Goal: Task Accomplishment & Management: Use online tool/utility

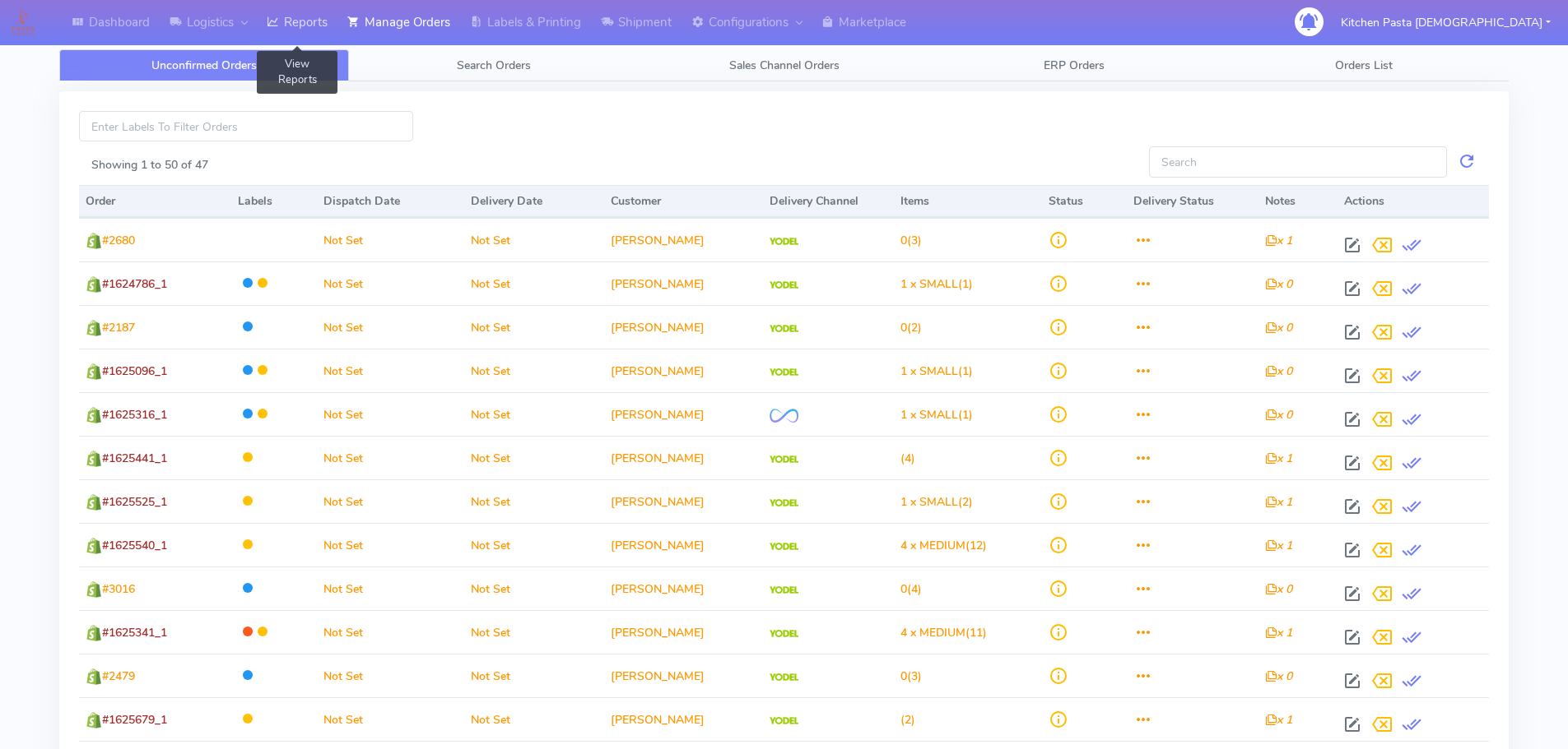
click at [327, 15] on link "Reports" at bounding box center [297, 23] width 80 height 45
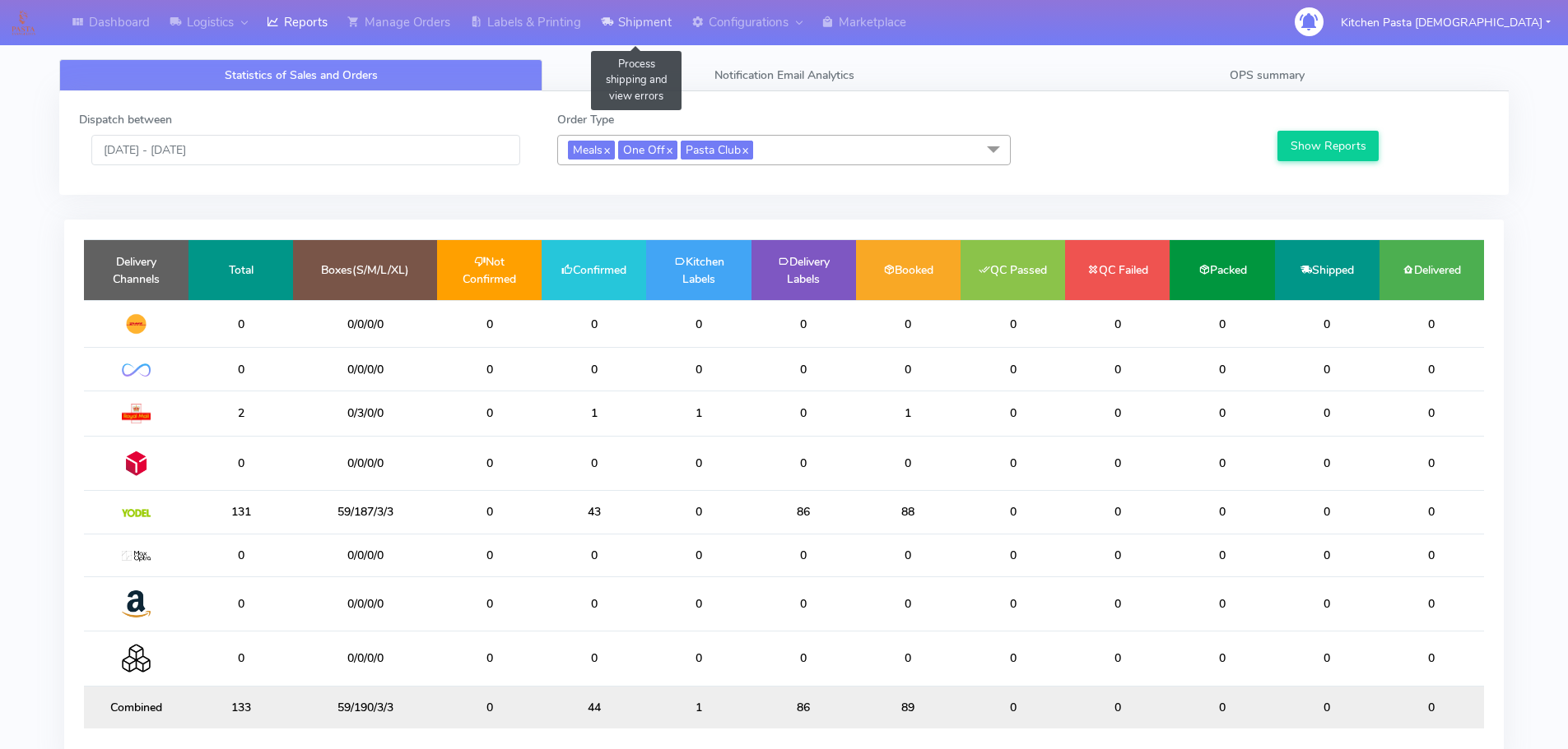
click at [632, 13] on link "Shipment" at bounding box center [636, 23] width 90 height 45
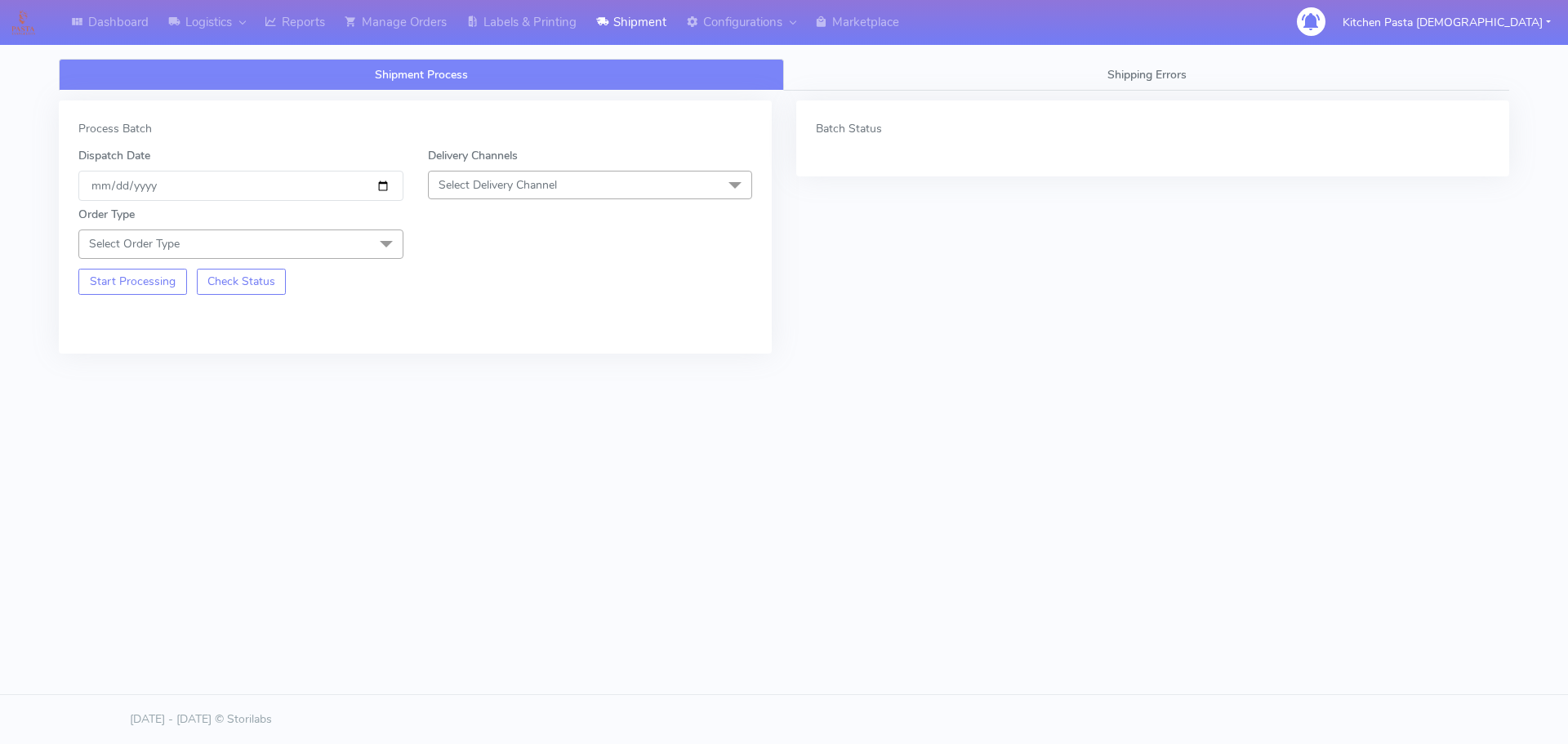
drag, startPoint x: 494, startPoint y: 194, endPoint x: 506, endPoint y: 203, distance: 15.0
click at [496, 194] on span "Select Delivery Channel" at bounding box center [591, 185] width 325 height 28
click at [493, 376] on div "Yodel" at bounding box center [590, 369] width 307 height 17
click at [329, 16] on link "Reports" at bounding box center [295, 22] width 80 height 45
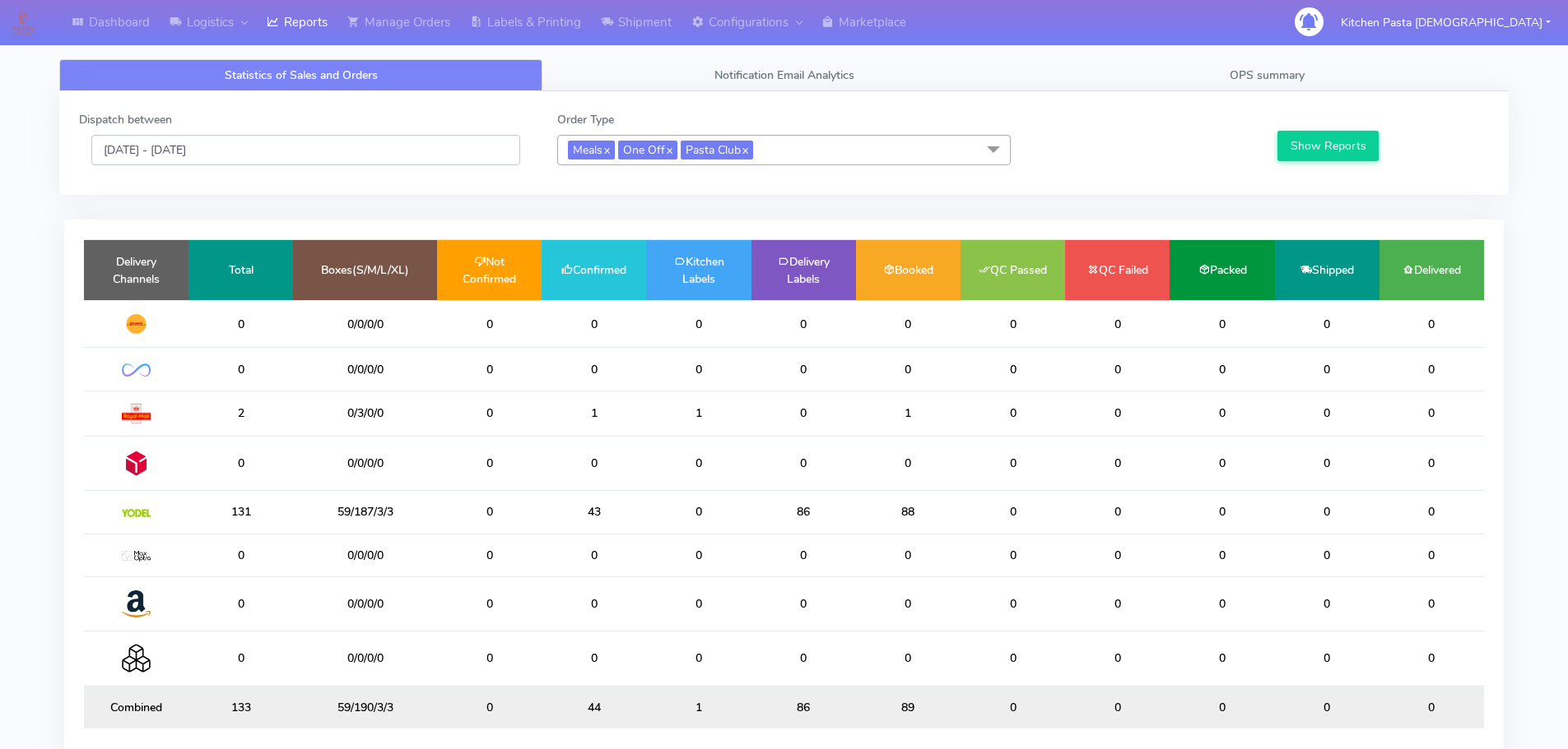
click at [351, 159] on input "[DATE] - [DATE]" at bounding box center [305, 150] width 429 height 30
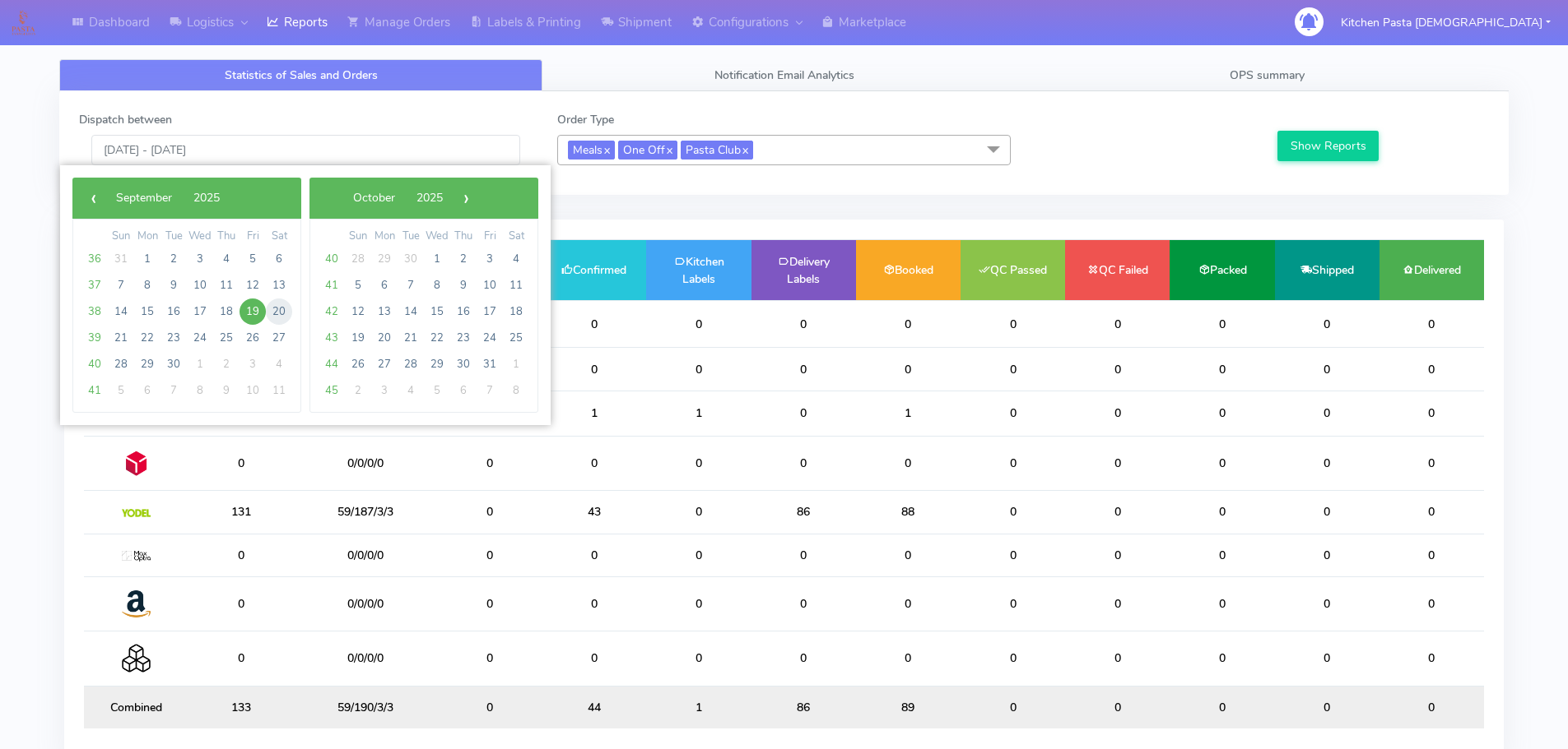
click at [272, 308] on span "20" at bounding box center [278, 311] width 26 height 26
type input "[DATE] - [DATE]"
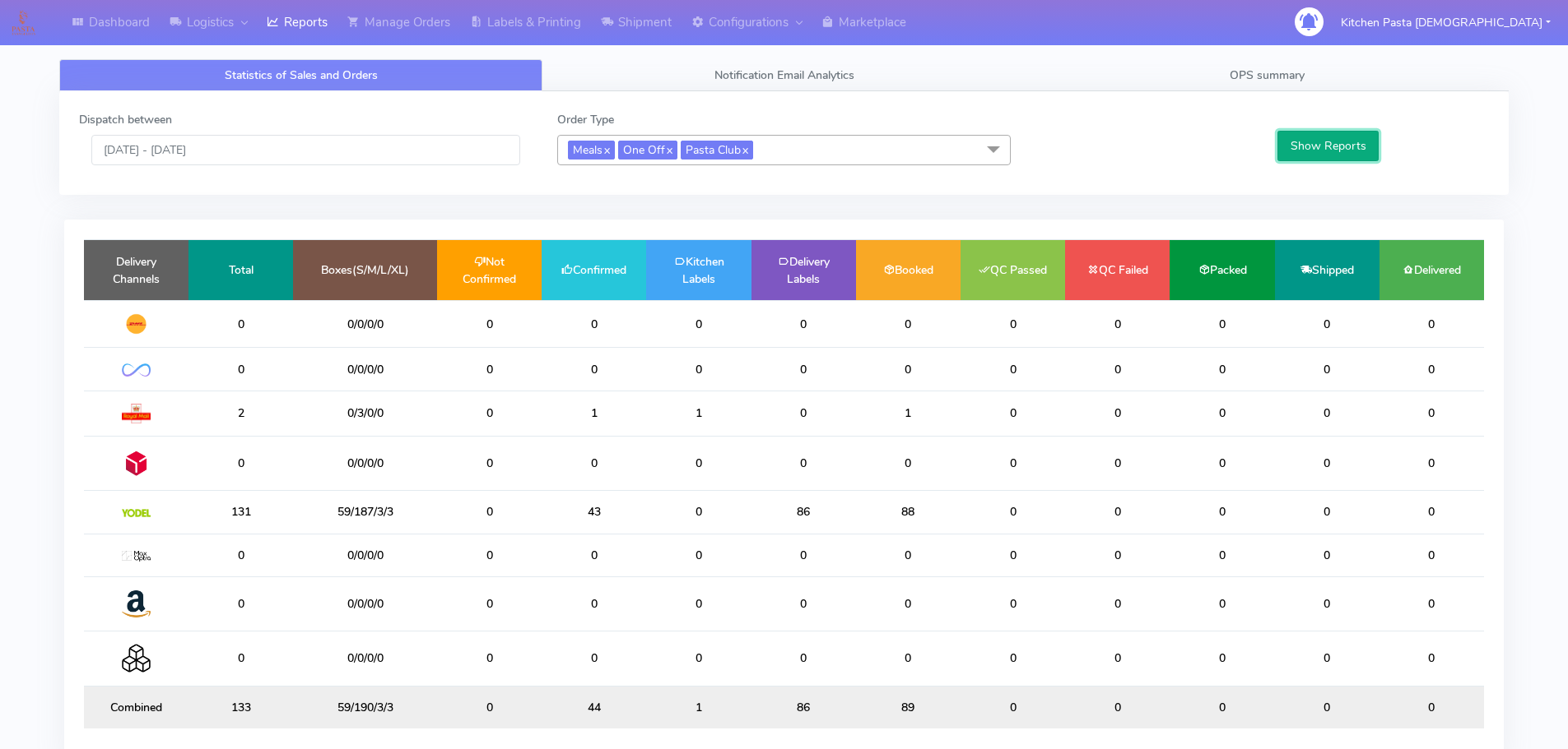
click at [1319, 142] on button "Show Reports" at bounding box center [1327, 145] width 101 height 30
click at [663, 5] on link "Shipment" at bounding box center [636, 23] width 90 height 45
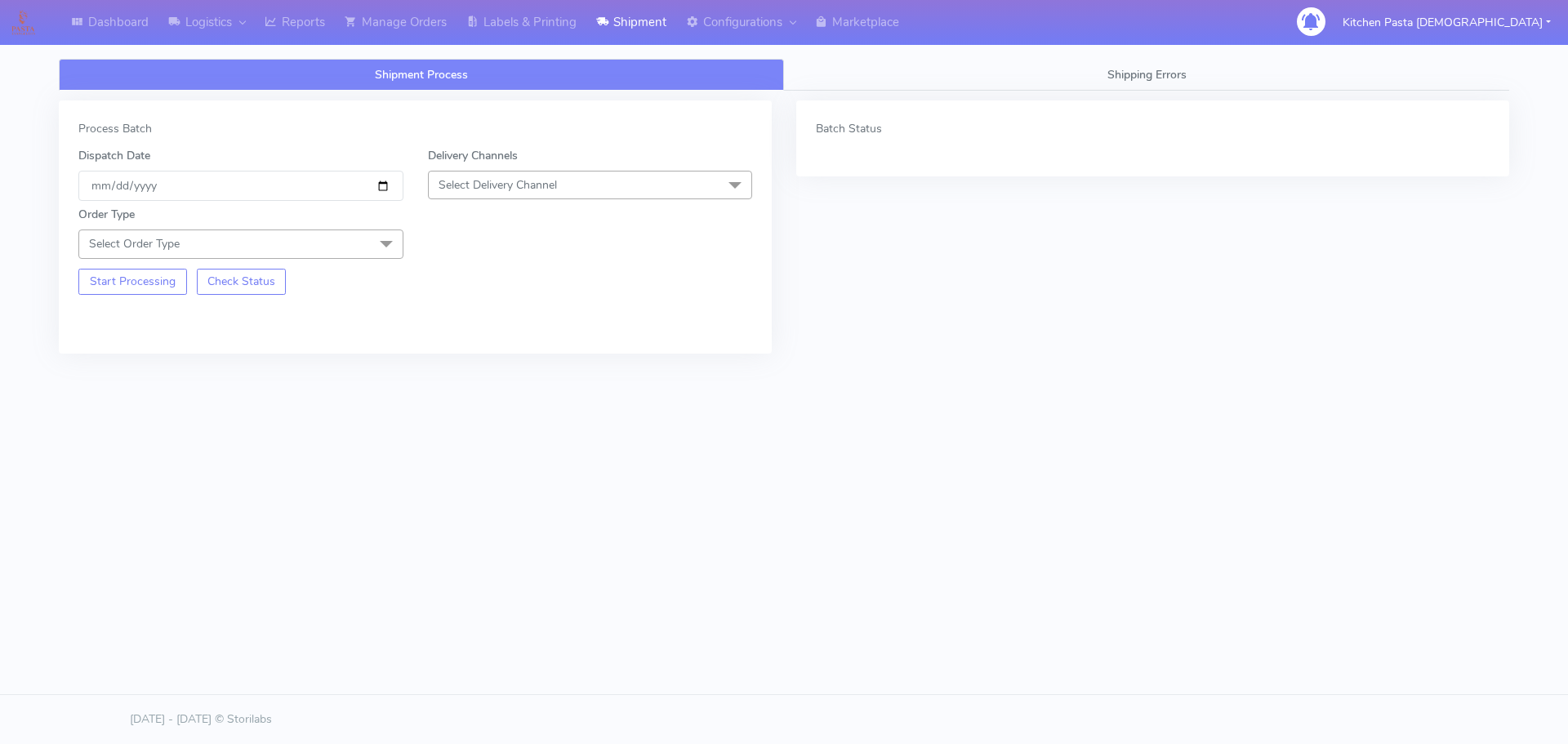
click at [615, 191] on span "Select Delivery Channel" at bounding box center [591, 185] width 325 height 28
click at [486, 374] on div "Yodel" at bounding box center [590, 369] width 307 height 17
click at [364, 225] on div "Order Type Select Order Type Meal Kit Gift QCOM ATAVI" at bounding box center [241, 232] width 349 height 52
click at [365, 242] on span "Select Order Type" at bounding box center [241, 244] width 325 height 28
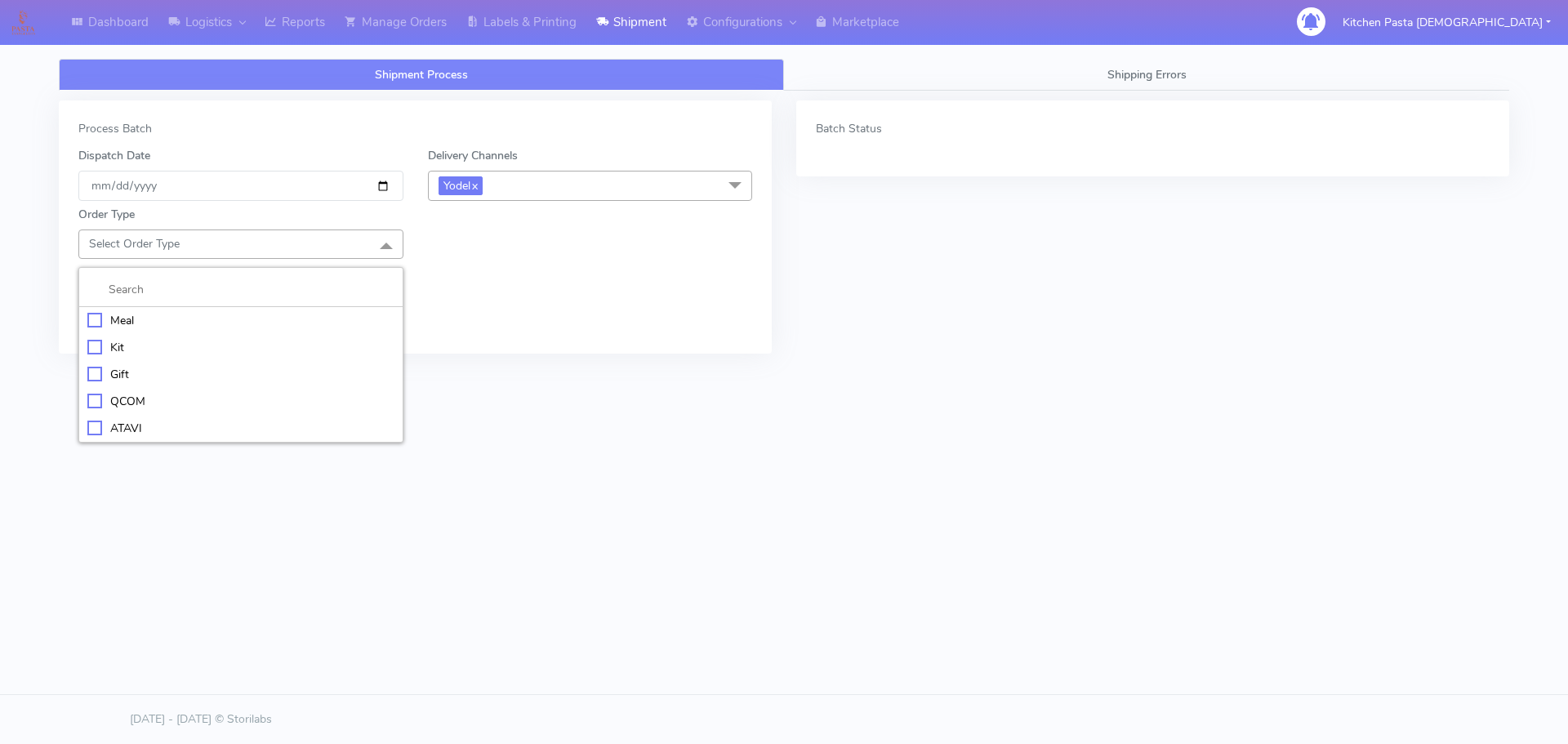
click at [150, 326] on div "Meal" at bounding box center [241, 321] width 307 height 17
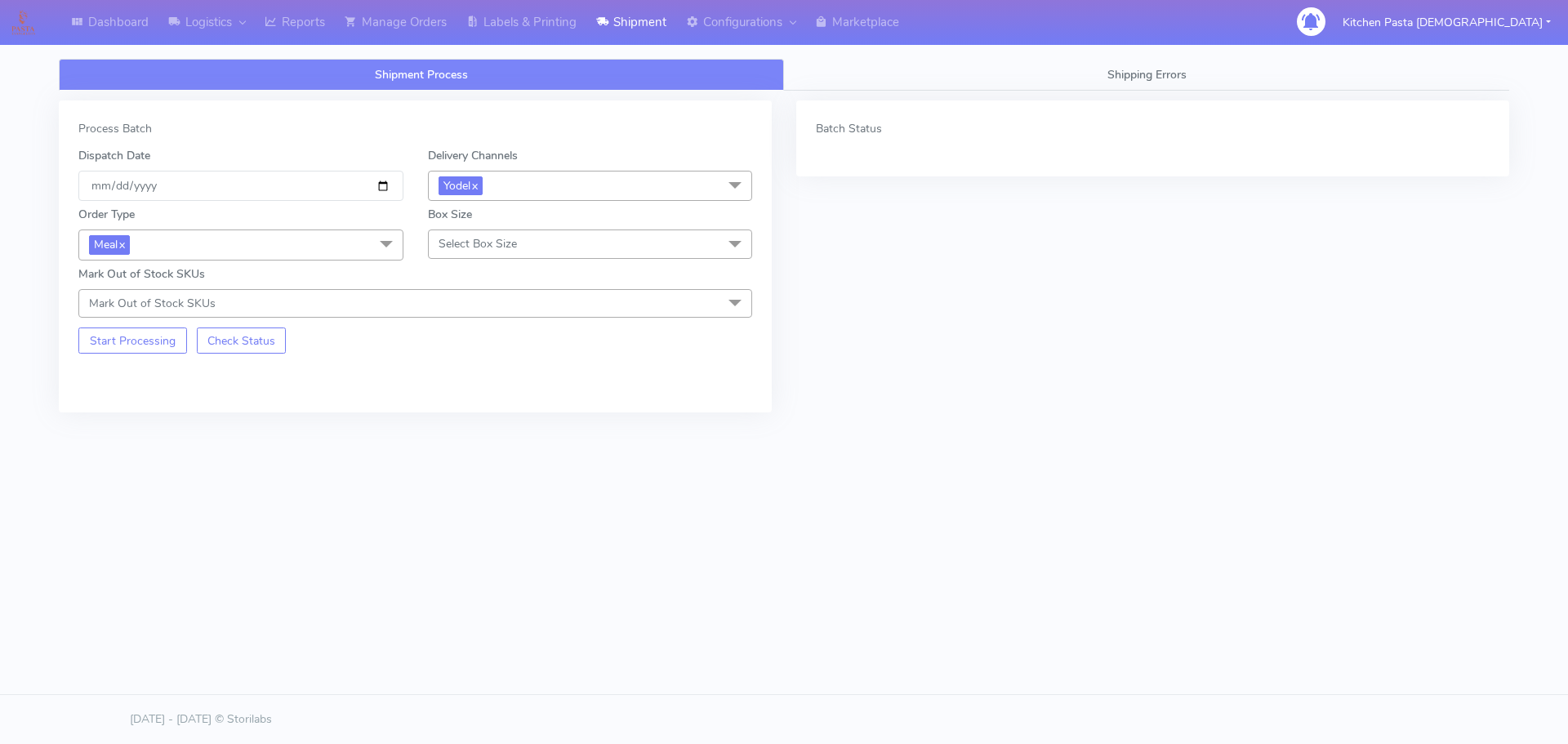
click at [467, 242] on span "Select Box Size" at bounding box center [477, 243] width 78 height 16
click at [473, 436] on div "Mega" at bounding box center [590, 428] width 307 height 17
click at [135, 348] on button "Start Processing" at bounding box center [132, 340] width 109 height 26
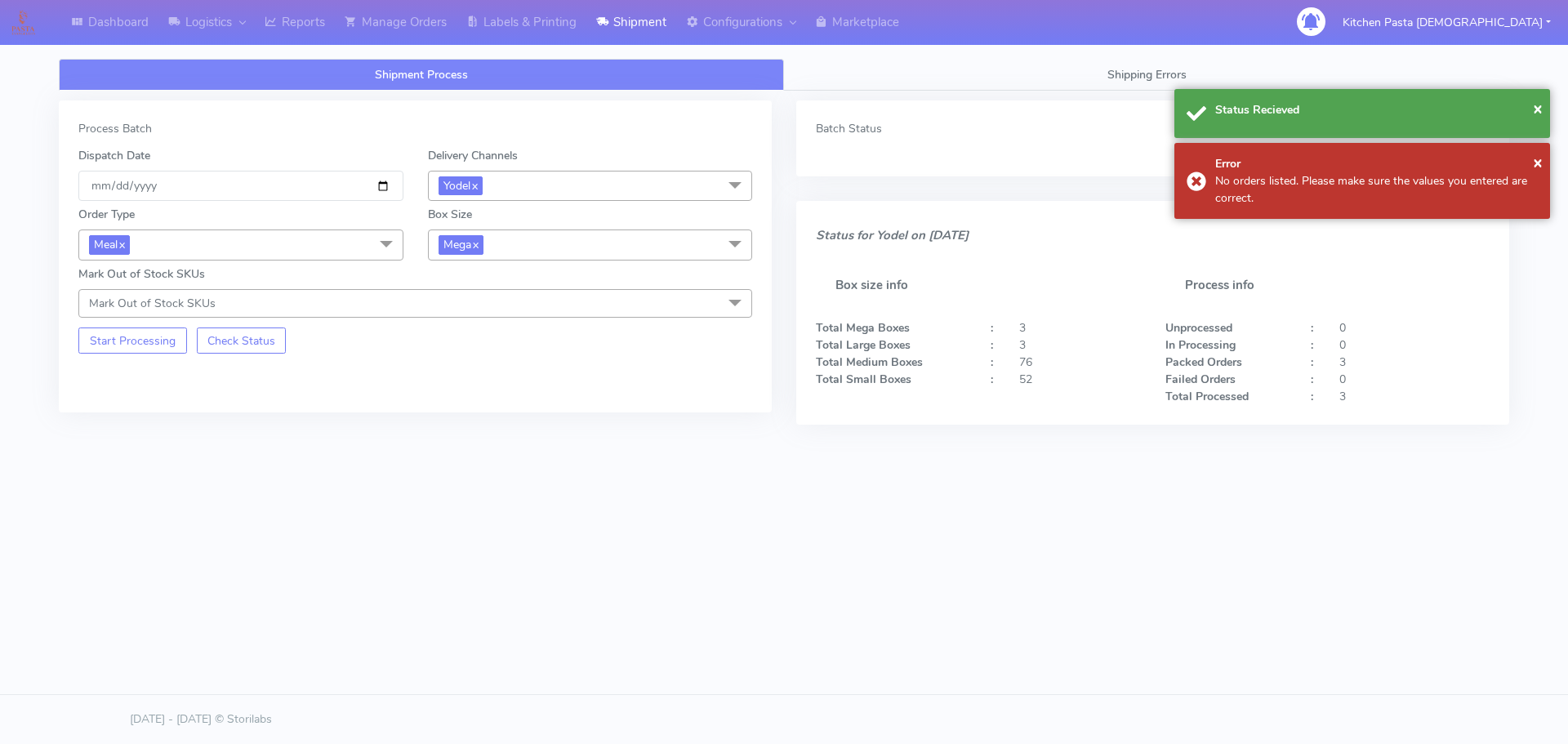
drag, startPoint x: 580, startPoint y: 223, endPoint x: 582, endPoint y: 246, distance: 23.1
click at [582, 229] on div "Box Size Mega x Small Small-PR-1 Medium Large Mega" at bounding box center [590, 232] width 349 height 54
click at [582, 257] on span "Mega x" at bounding box center [591, 245] width 325 height 30
click at [485, 386] on li "Medium" at bounding box center [591, 376] width 324 height 27
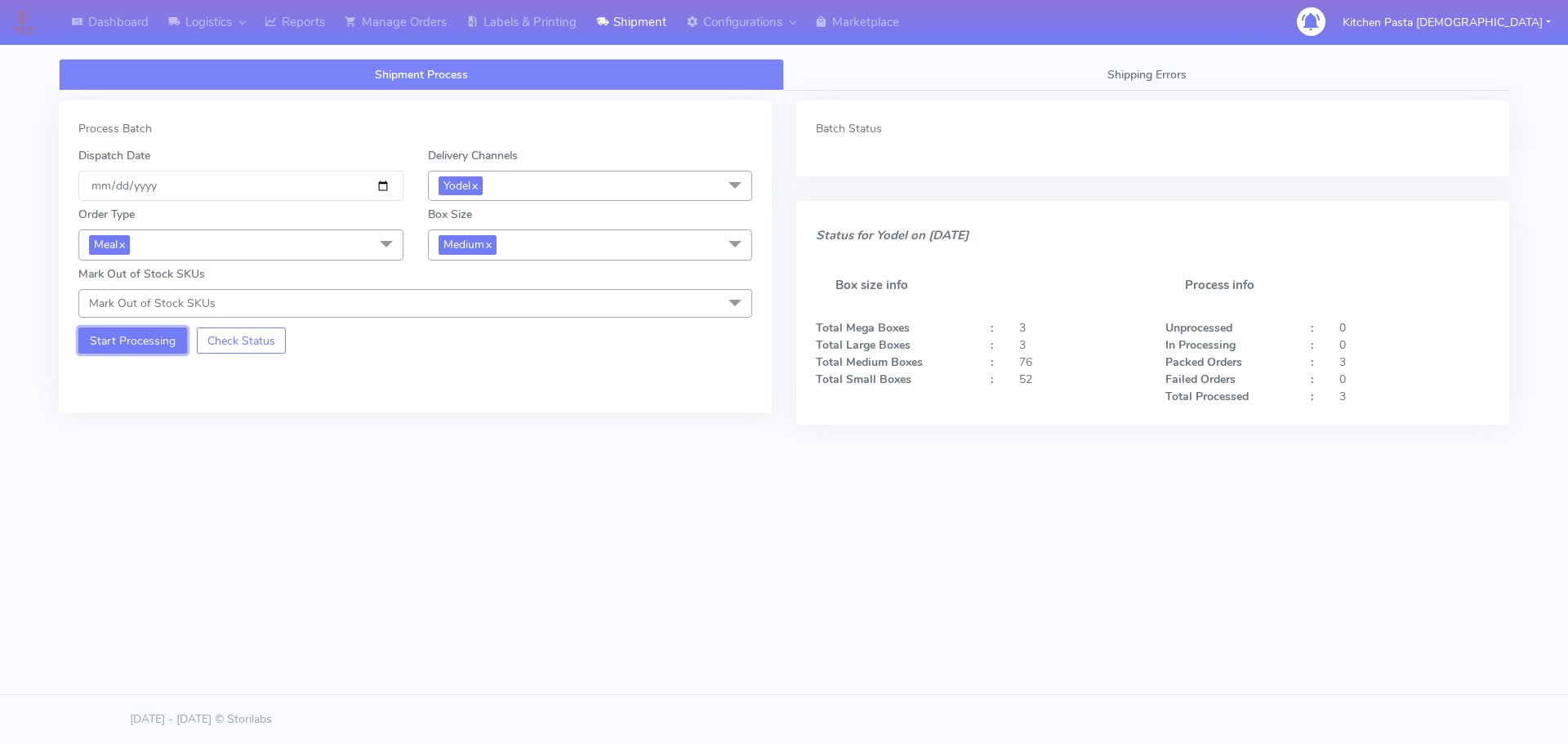
click at [99, 335] on button "Start Processing" at bounding box center [132, 340] width 109 height 26
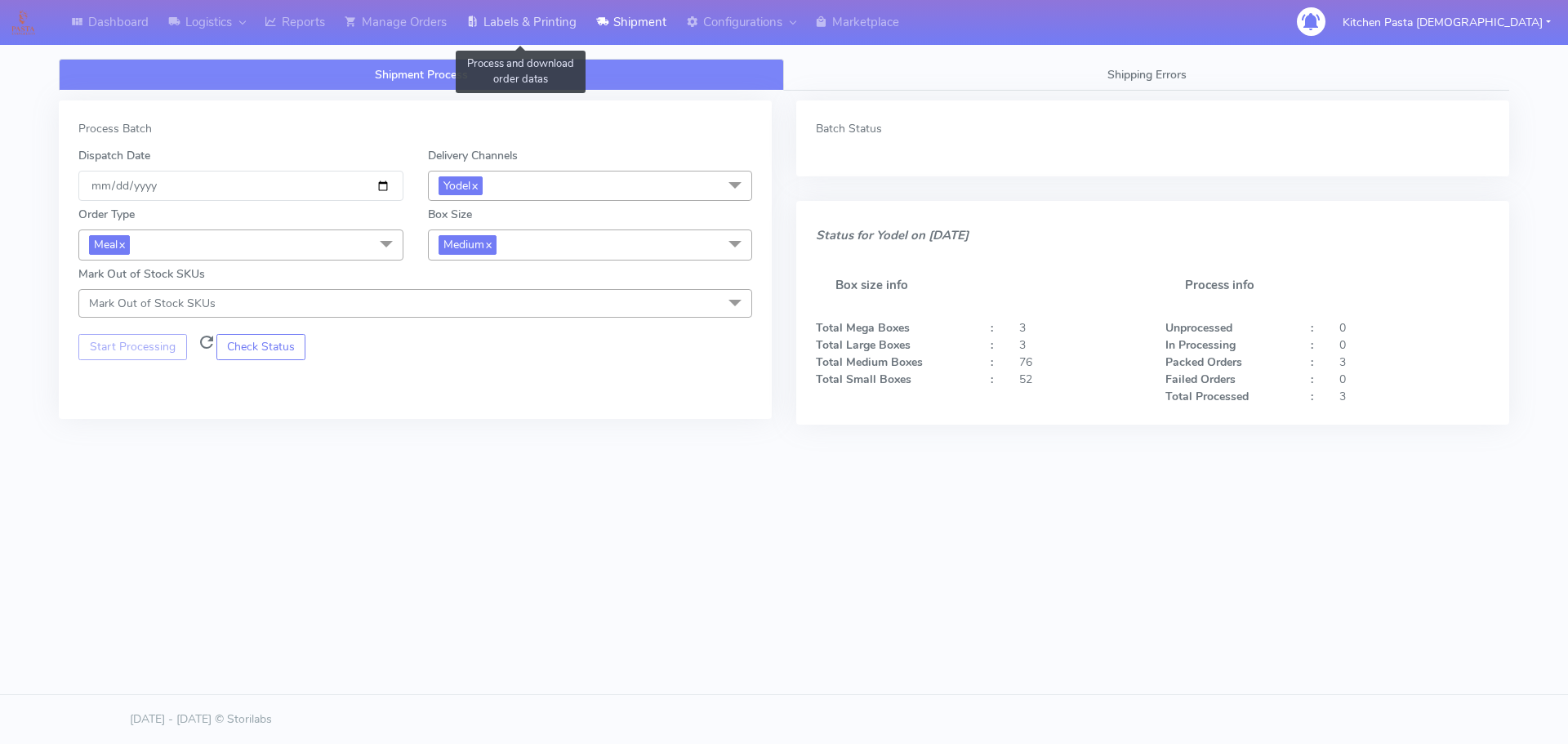
click at [553, 16] on link "Labels & Printing" at bounding box center [521, 22] width 129 height 45
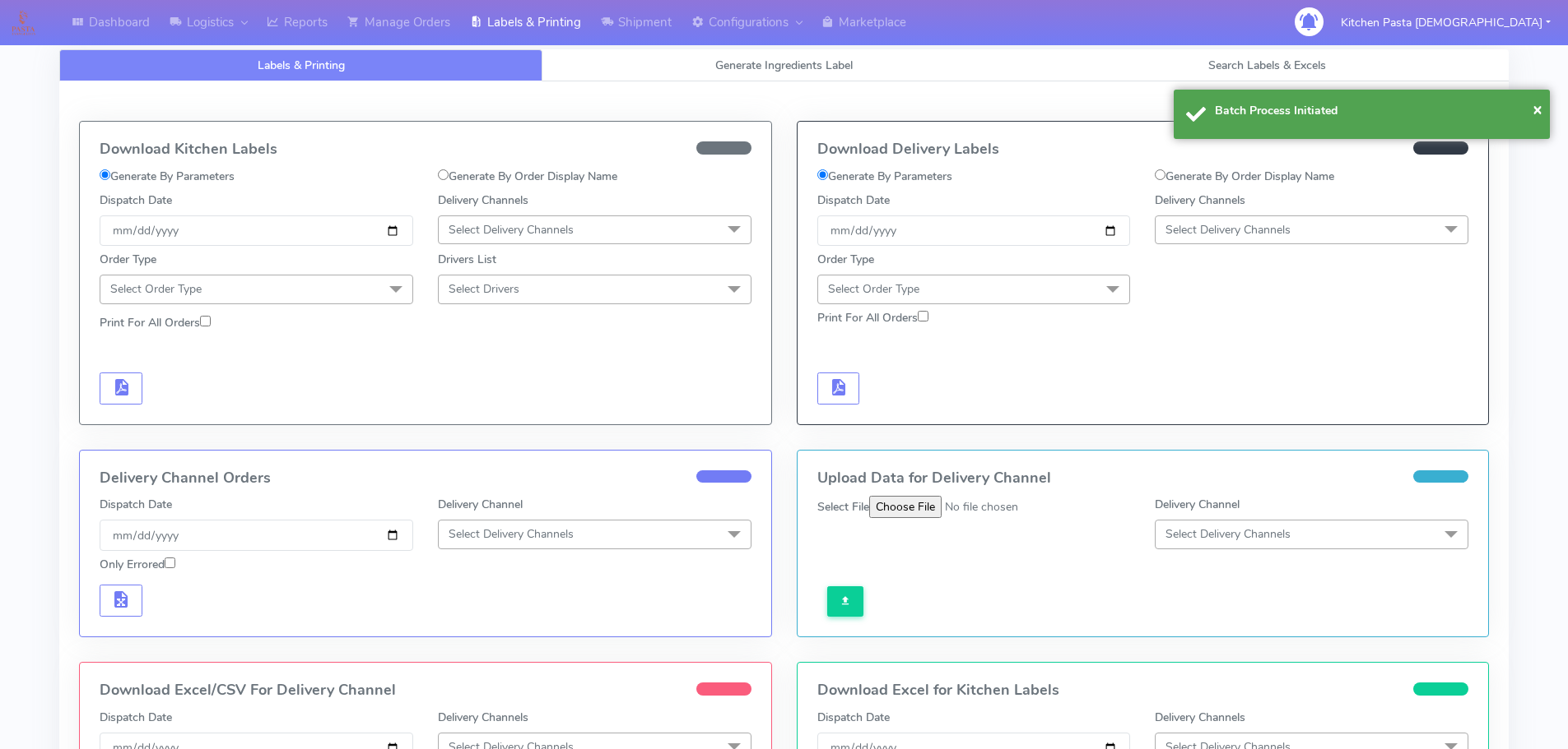
click at [1253, 216] on span "Select Delivery Channels" at bounding box center [1311, 230] width 314 height 28
click at [1187, 408] on div "Yodel" at bounding box center [1310, 415] width 295 height 18
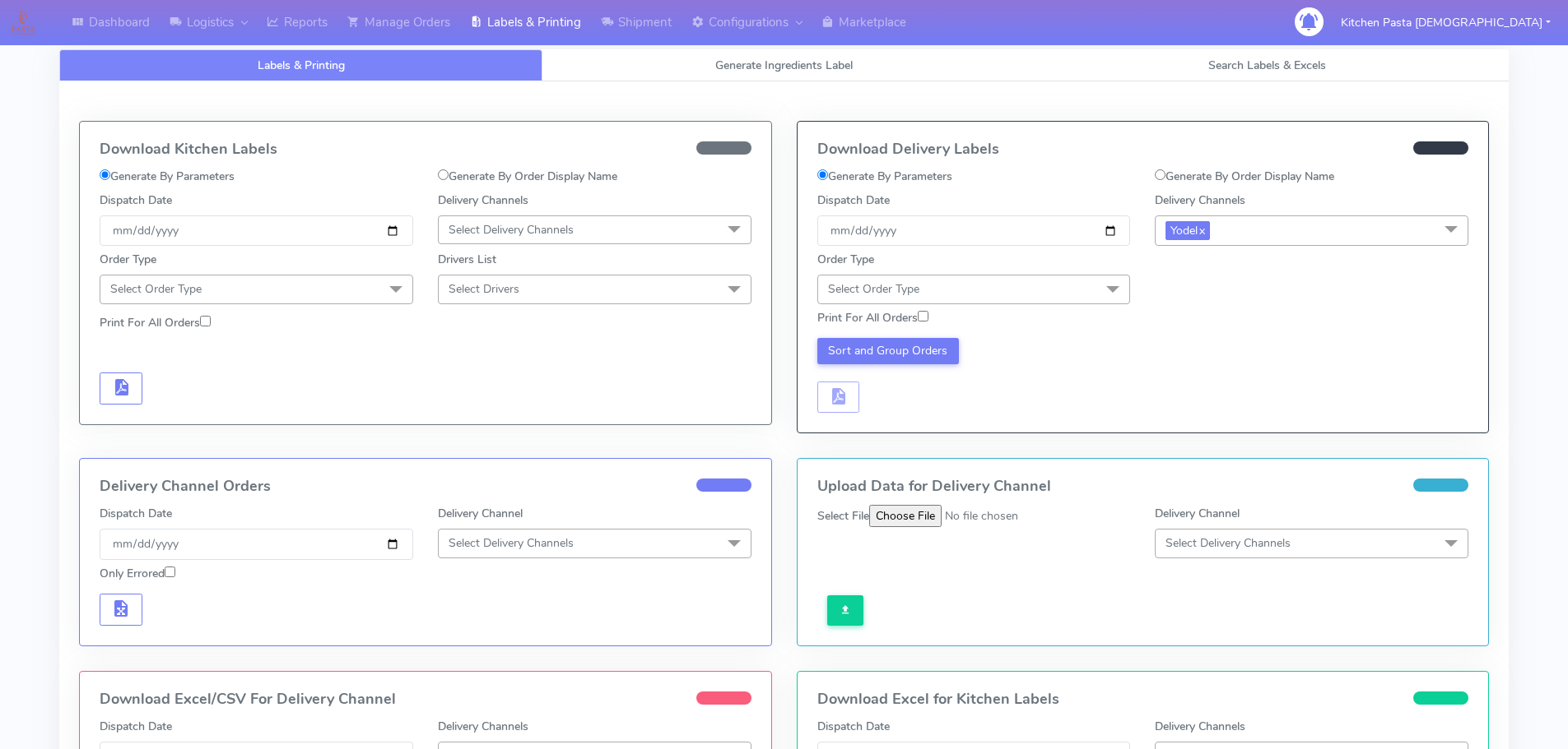
click at [1101, 286] on span at bounding box center [1112, 290] width 33 height 31
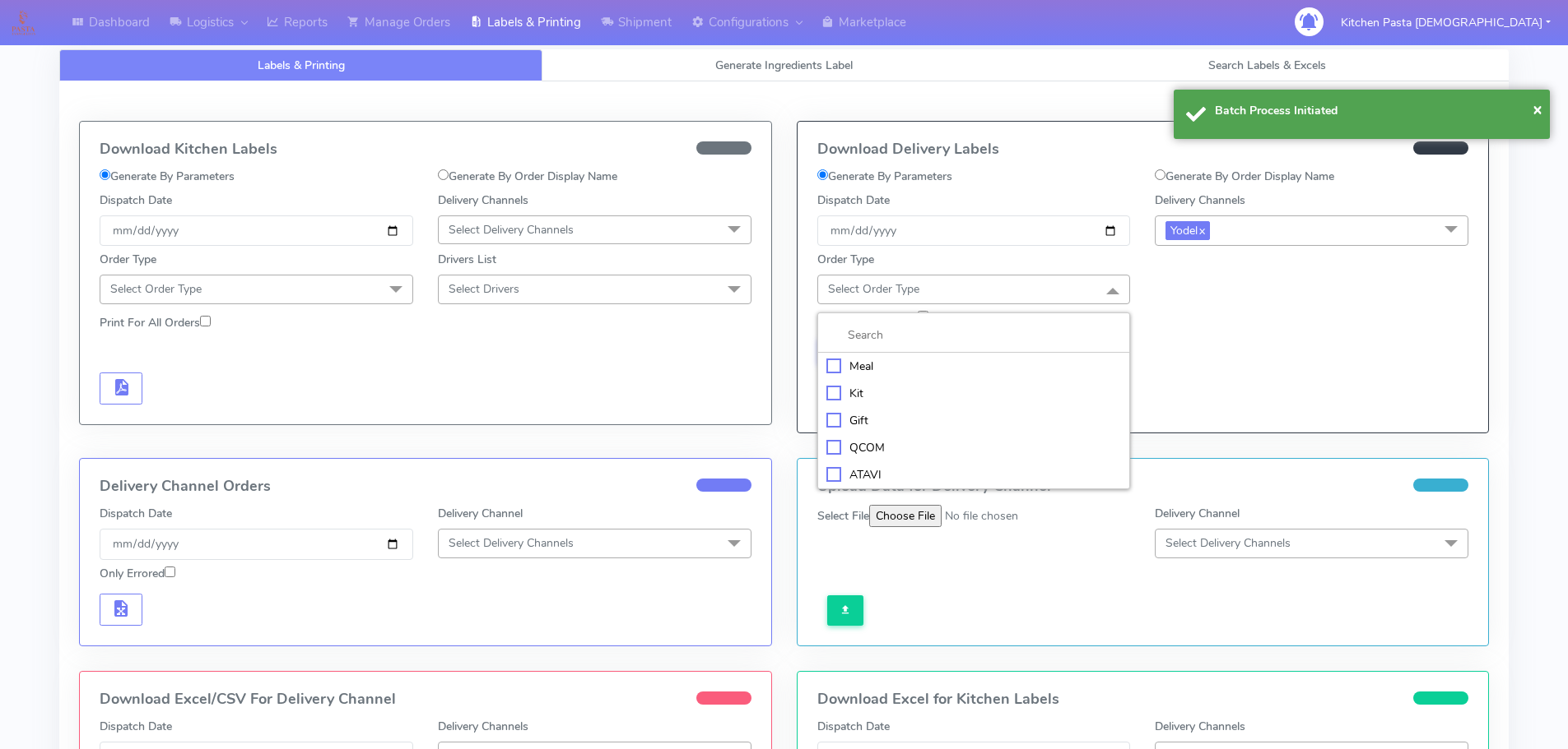
click at [965, 367] on div "Meal" at bounding box center [973, 366] width 295 height 18
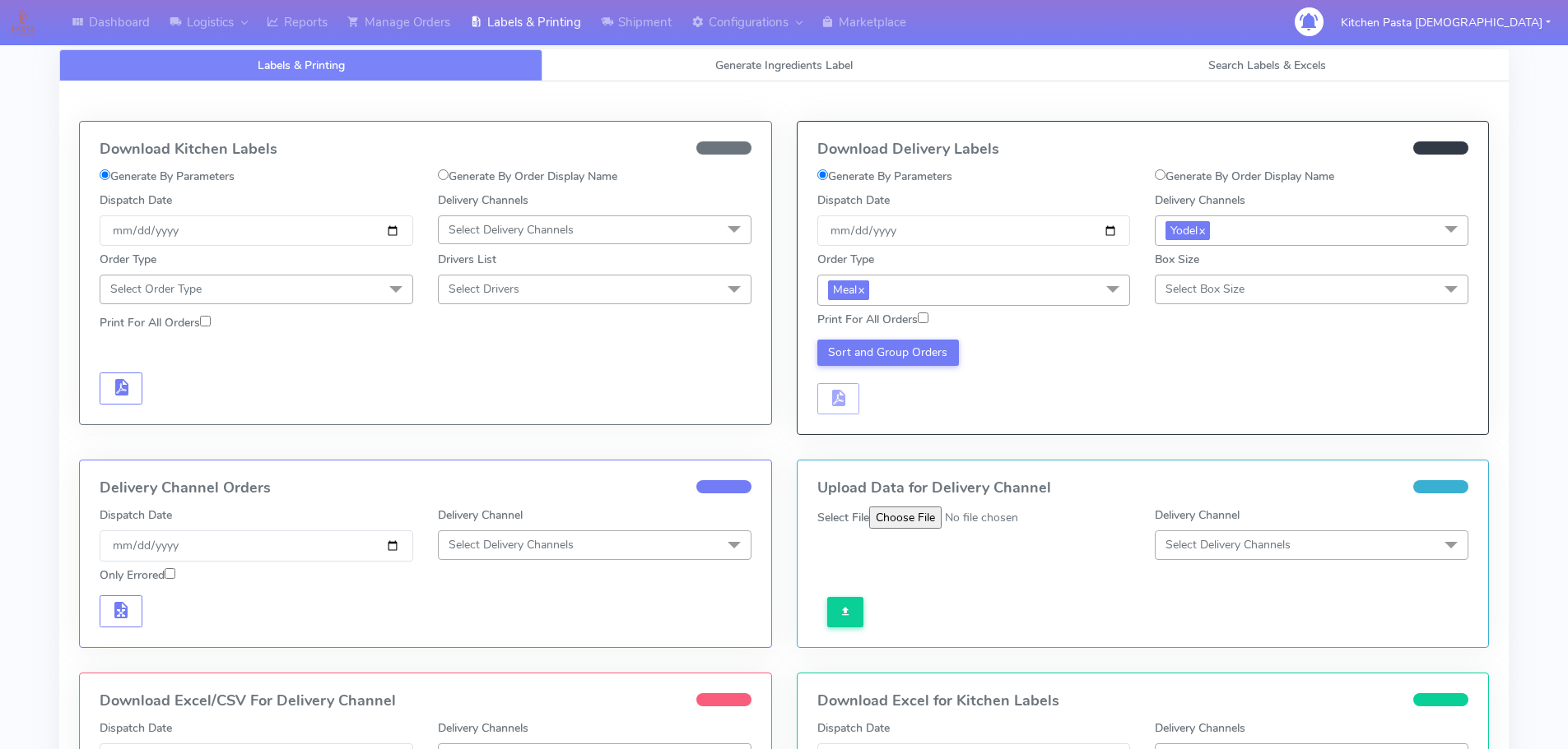
click at [1262, 289] on span "Select Box Size" at bounding box center [1311, 289] width 314 height 28
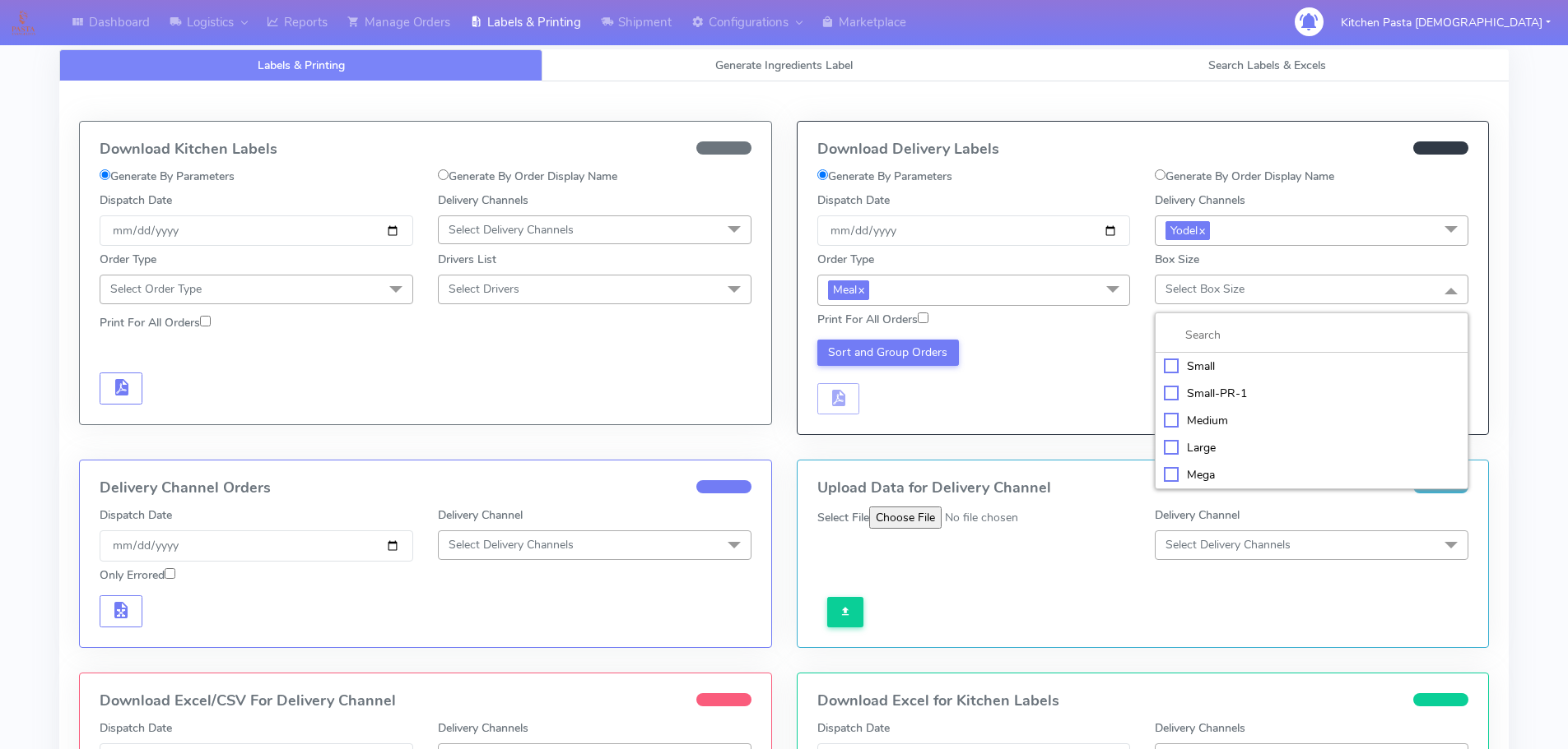
click at [1196, 419] on div "Medium" at bounding box center [1310, 420] width 295 height 18
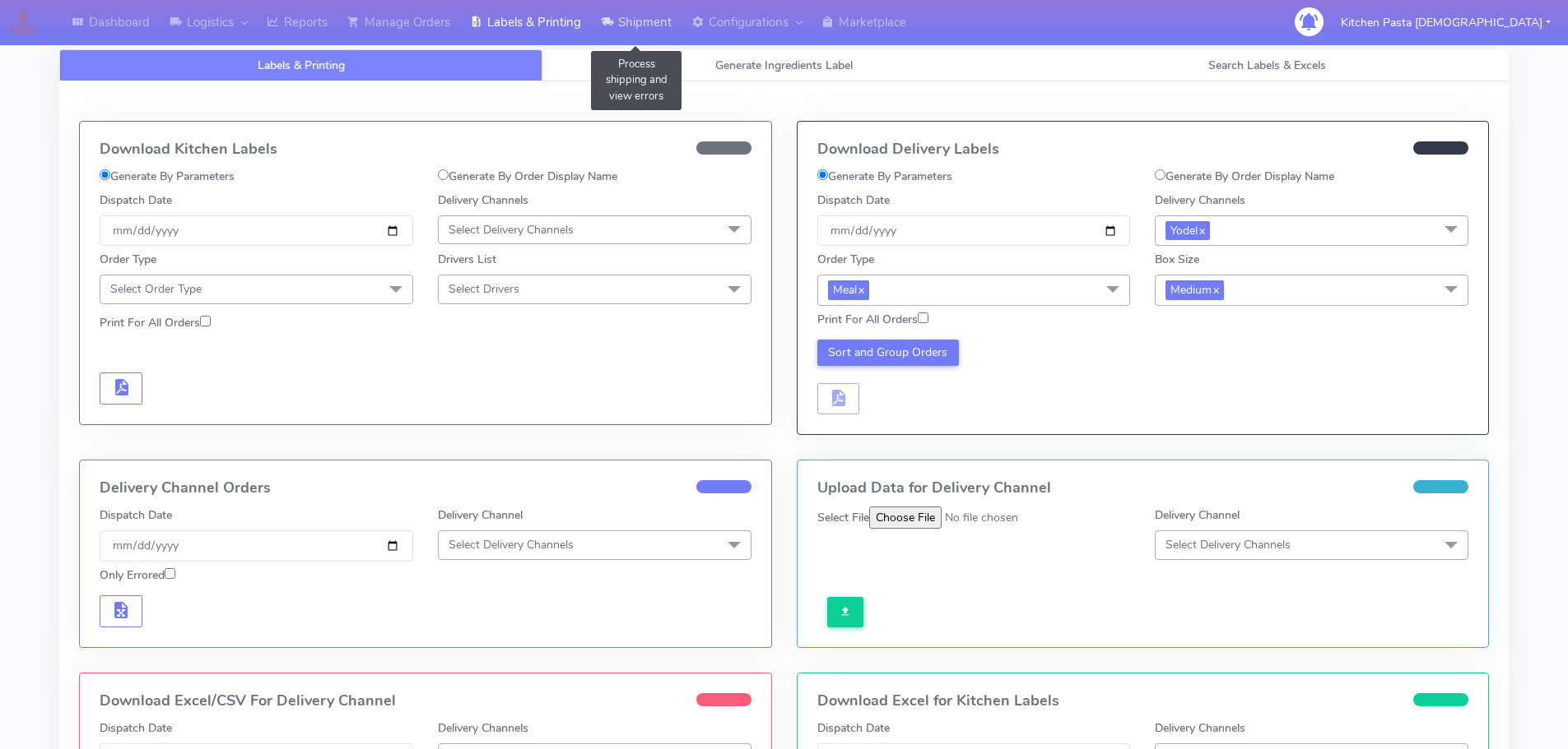
click at [648, 23] on link "Shipment" at bounding box center [636, 23] width 90 height 45
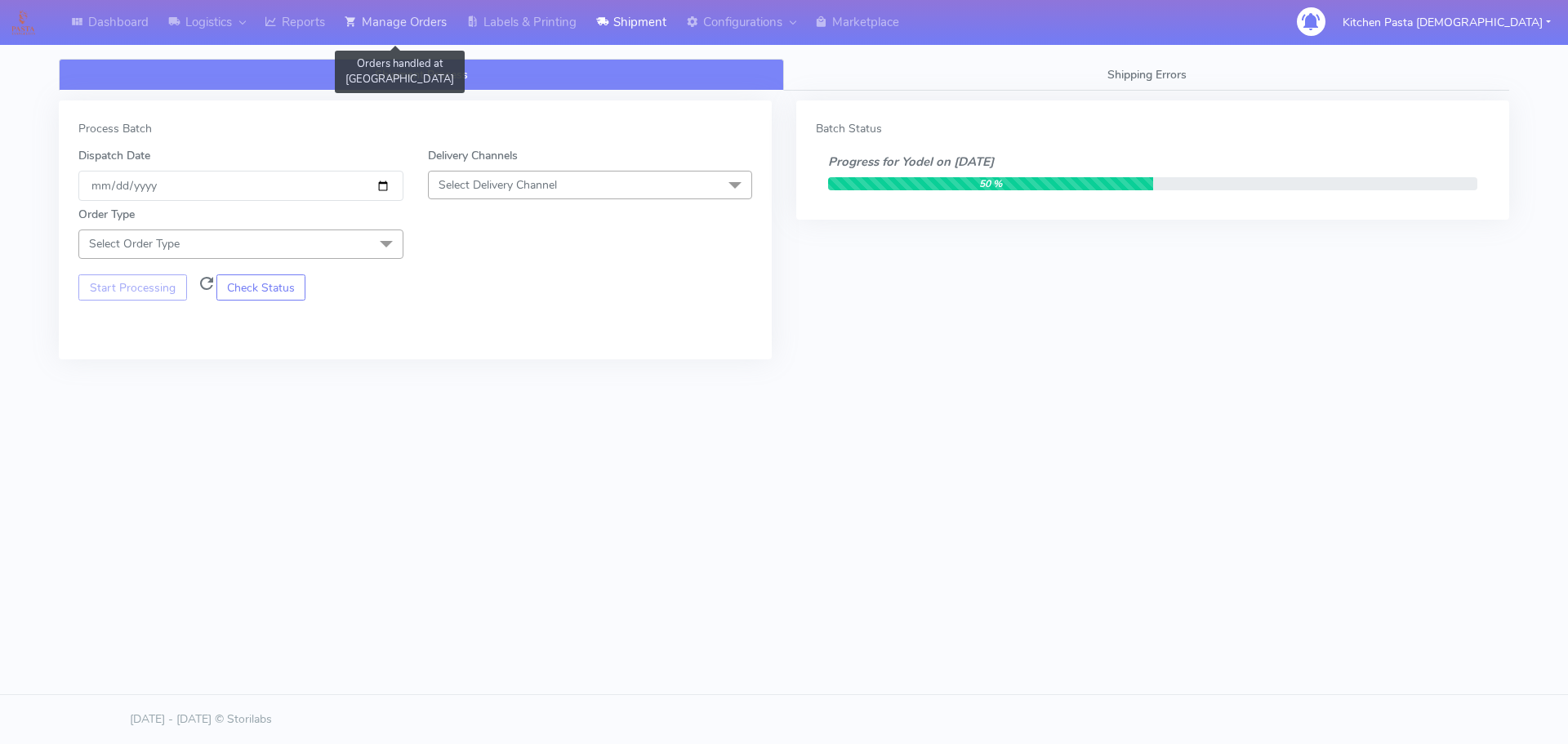
click at [403, 22] on link "Manage Orders" at bounding box center [395, 22] width 122 height 45
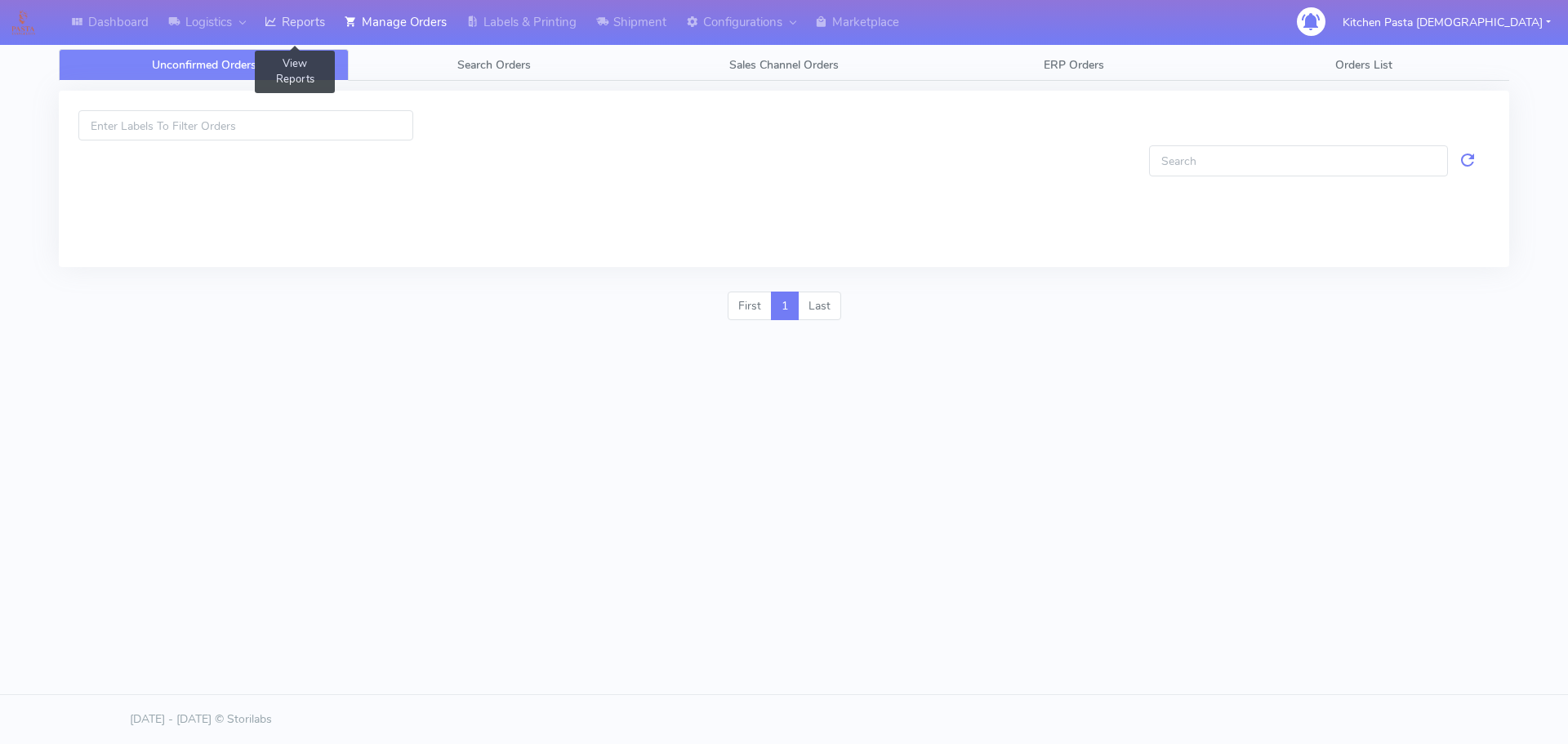
click at [277, 21] on icon at bounding box center [271, 22] width 12 height 17
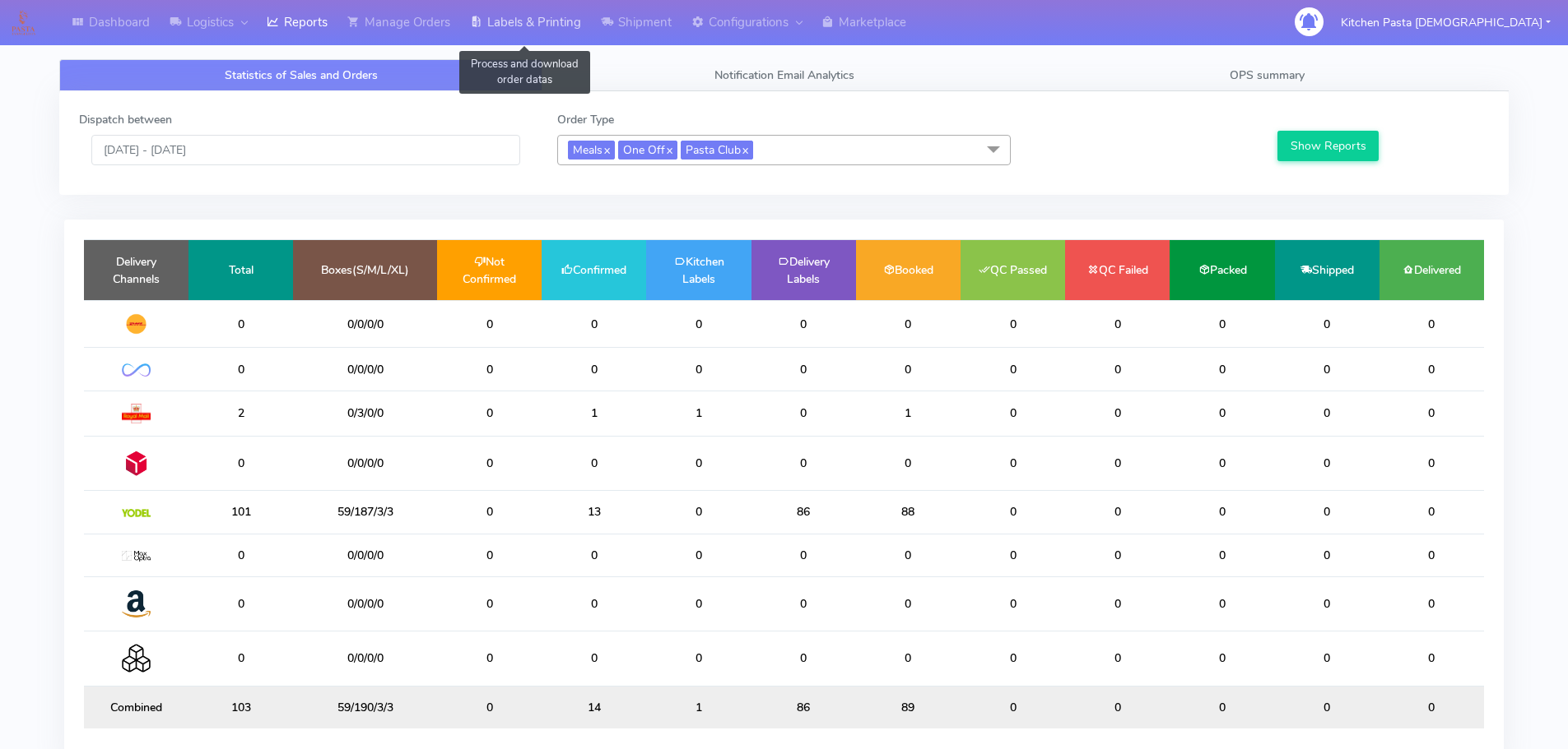
click at [529, 26] on link "Labels & Printing" at bounding box center [525, 23] width 130 height 45
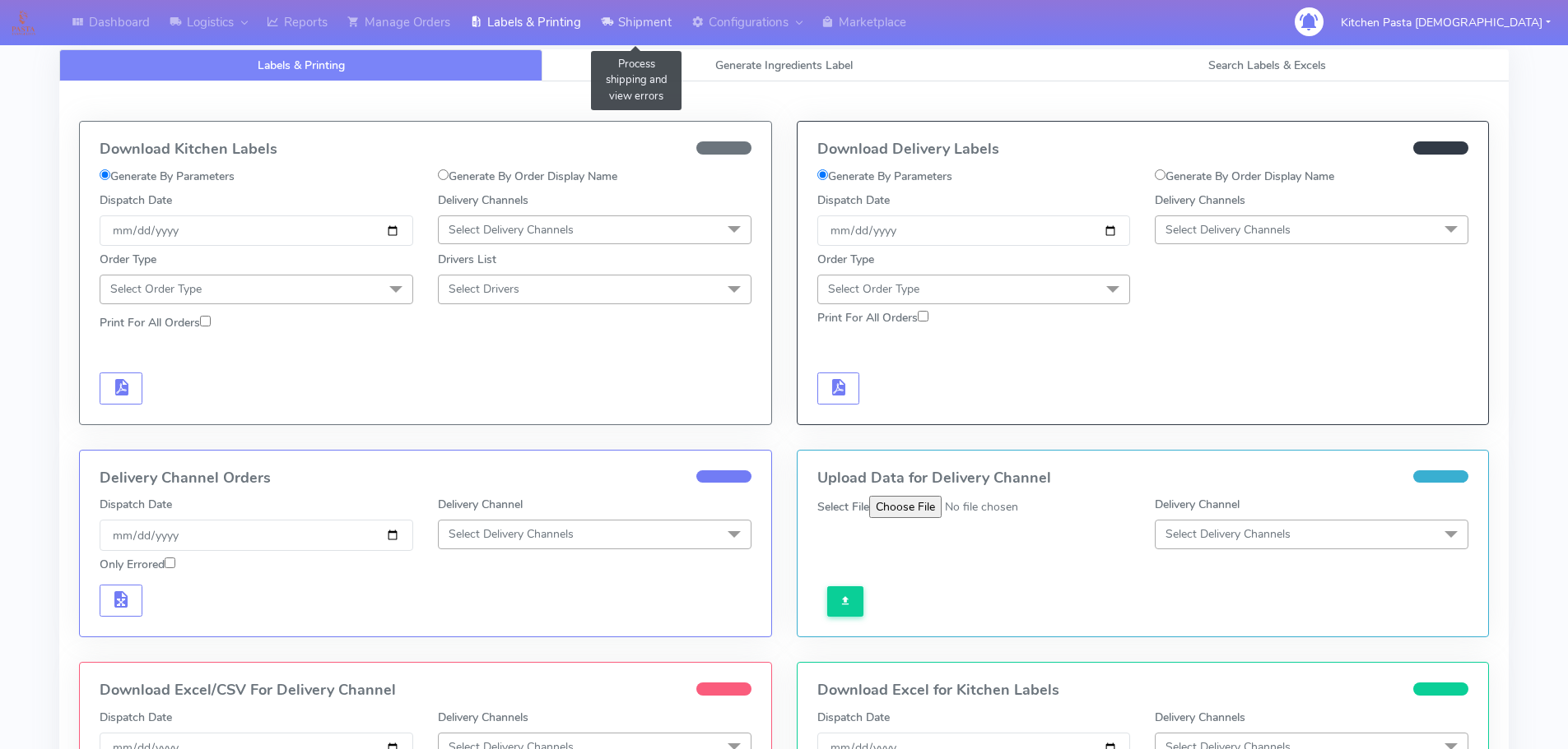
click at [659, 23] on link "Shipment" at bounding box center [636, 23] width 90 height 45
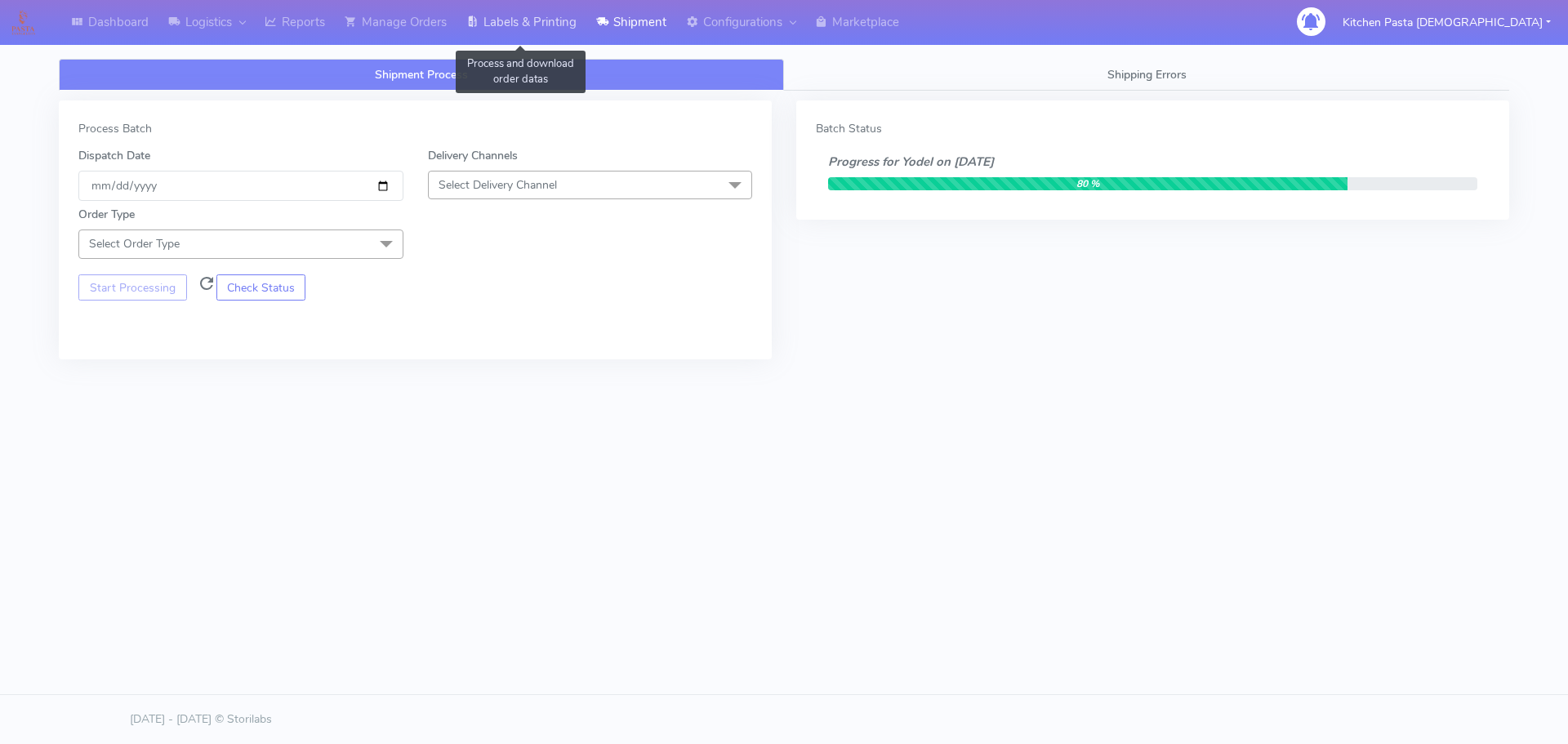
click at [506, 10] on link "Labels & Printing" at bounding box center [521, 22] width 129 height 45
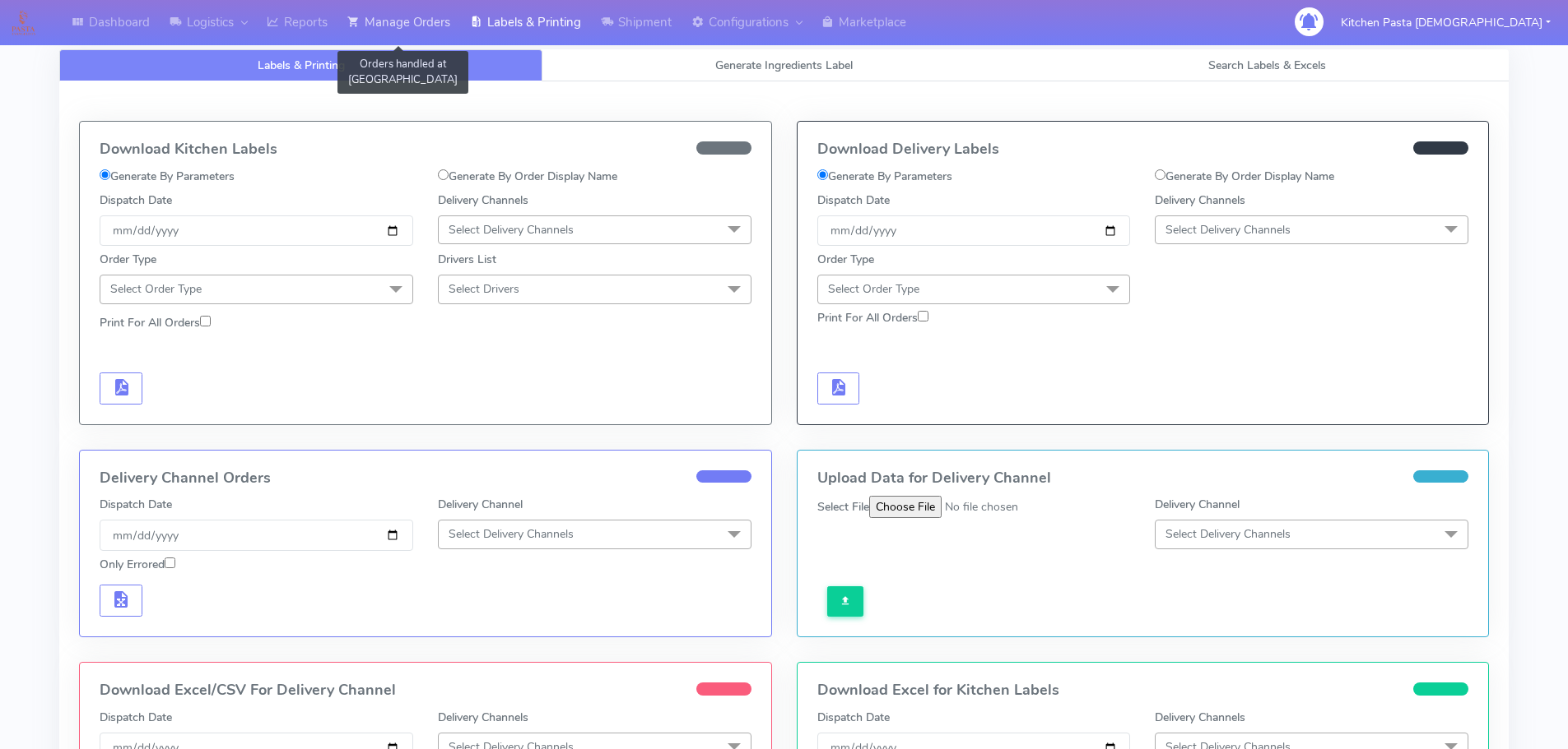
click at [428, 15] on link "Manage Orders" at bounding box center [398, 23] width 123 height 45
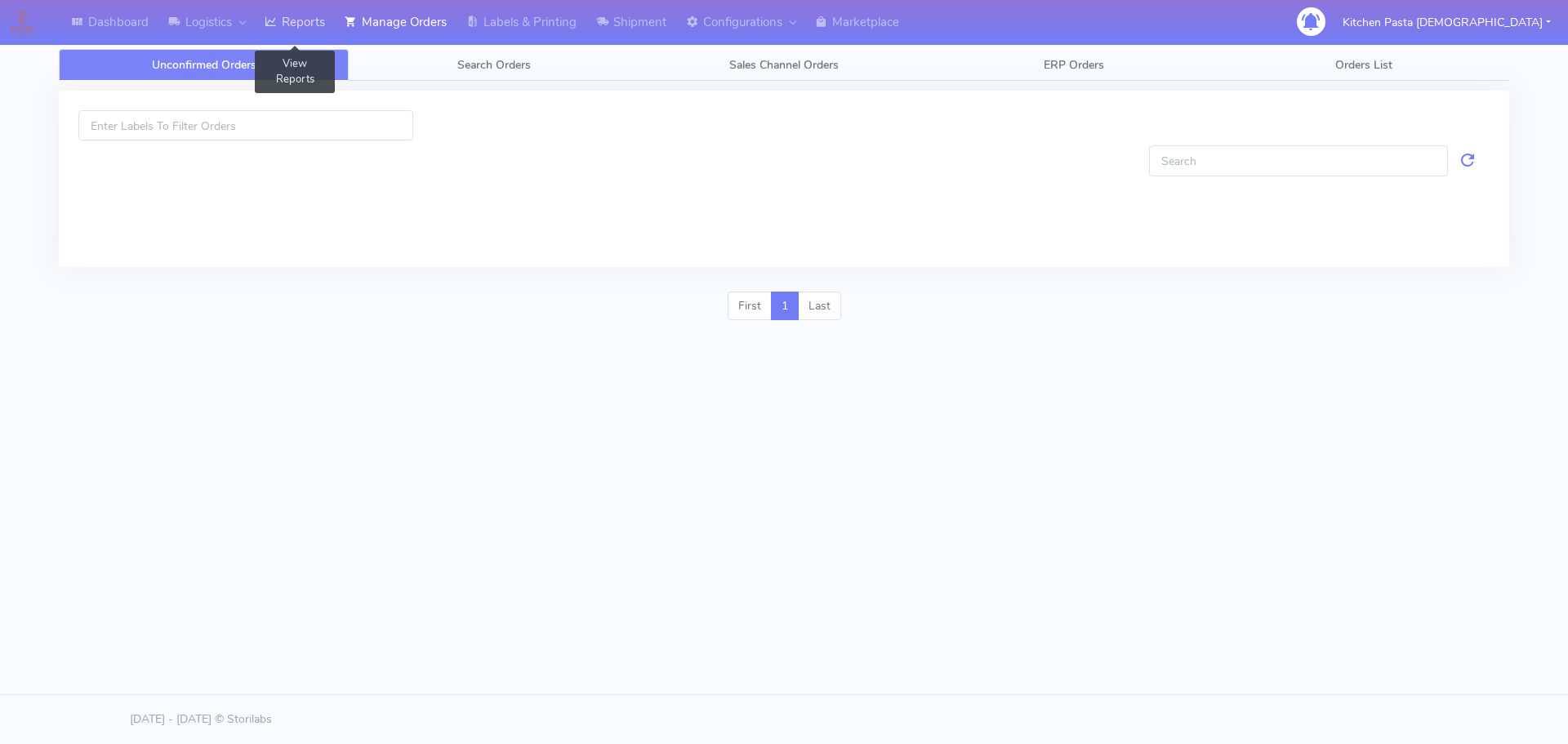
click at [318, 2] on link "Reports" at bounding box center [295, 22] width 80 height 45
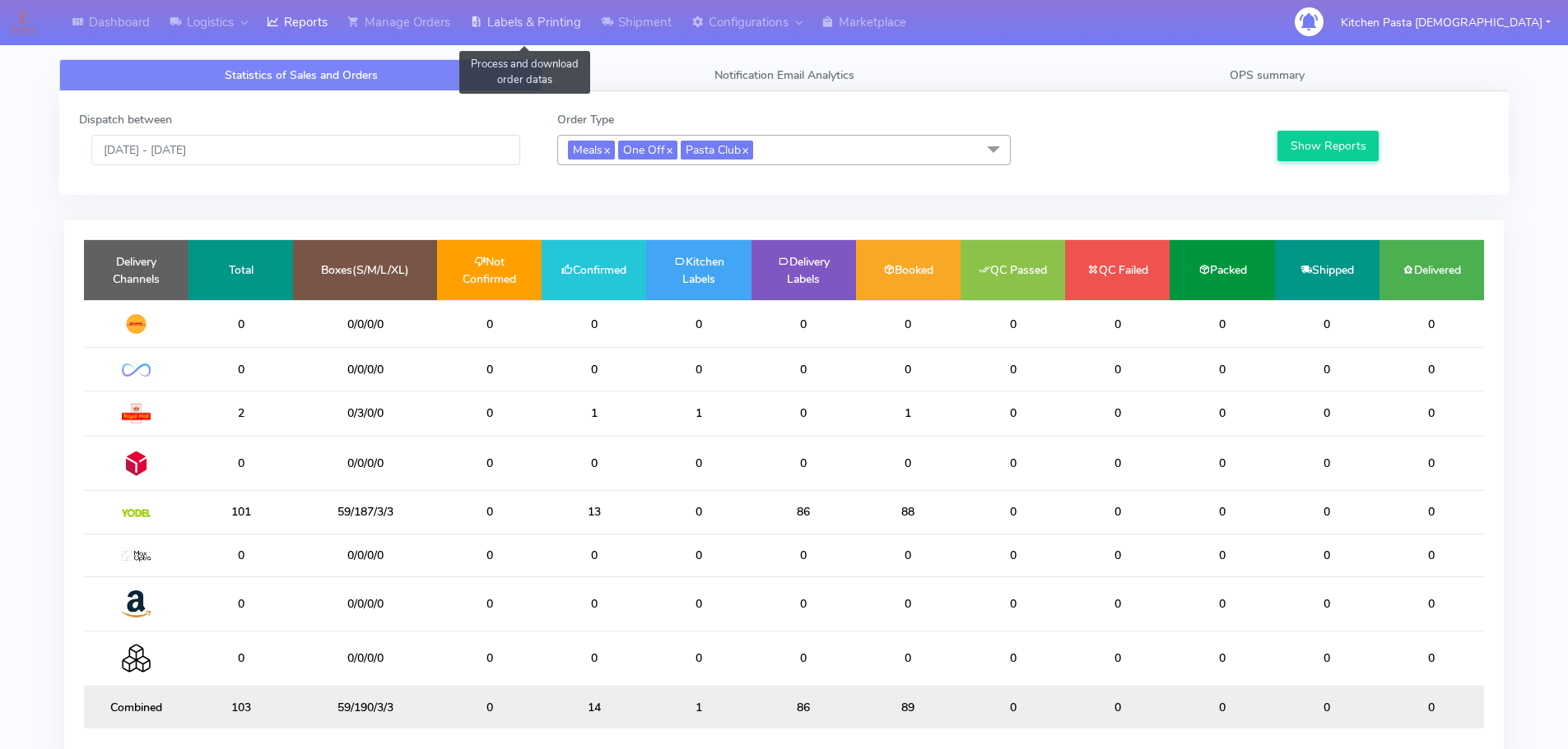
click at [502, 14] on link "Labels & Printing" at bounding box center [525, 23] width 130 height 45
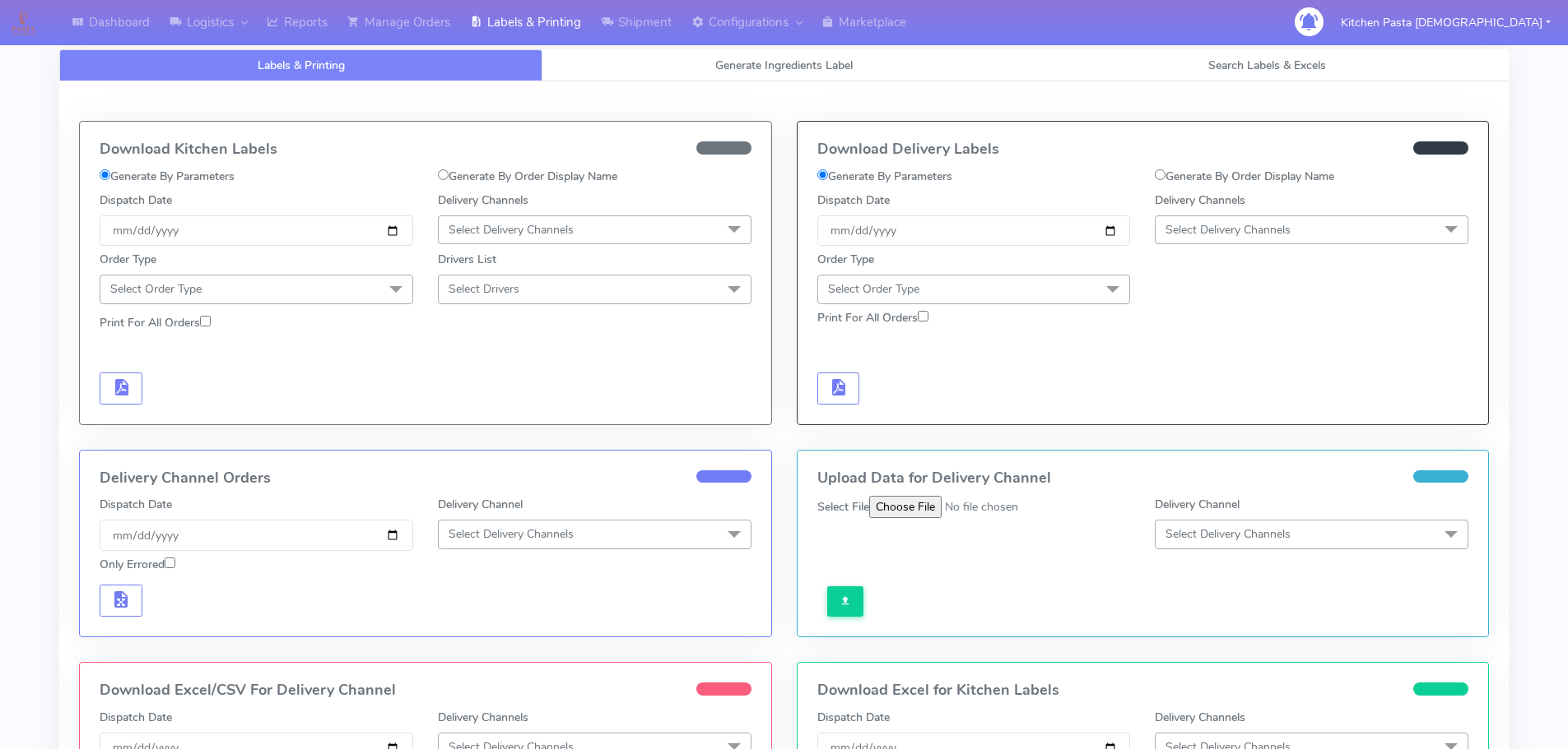
click at [541, 241] on span "Select Delivery Channels" at bounding box center [594, 230] width 314 height 28
click at [487, 333] on div "Print For All Orders" at bounding box center [425, 324] width 677 height 28
click at [641, 39] on link "Shipment" at bounding box center [636, 23] width 90 height 45
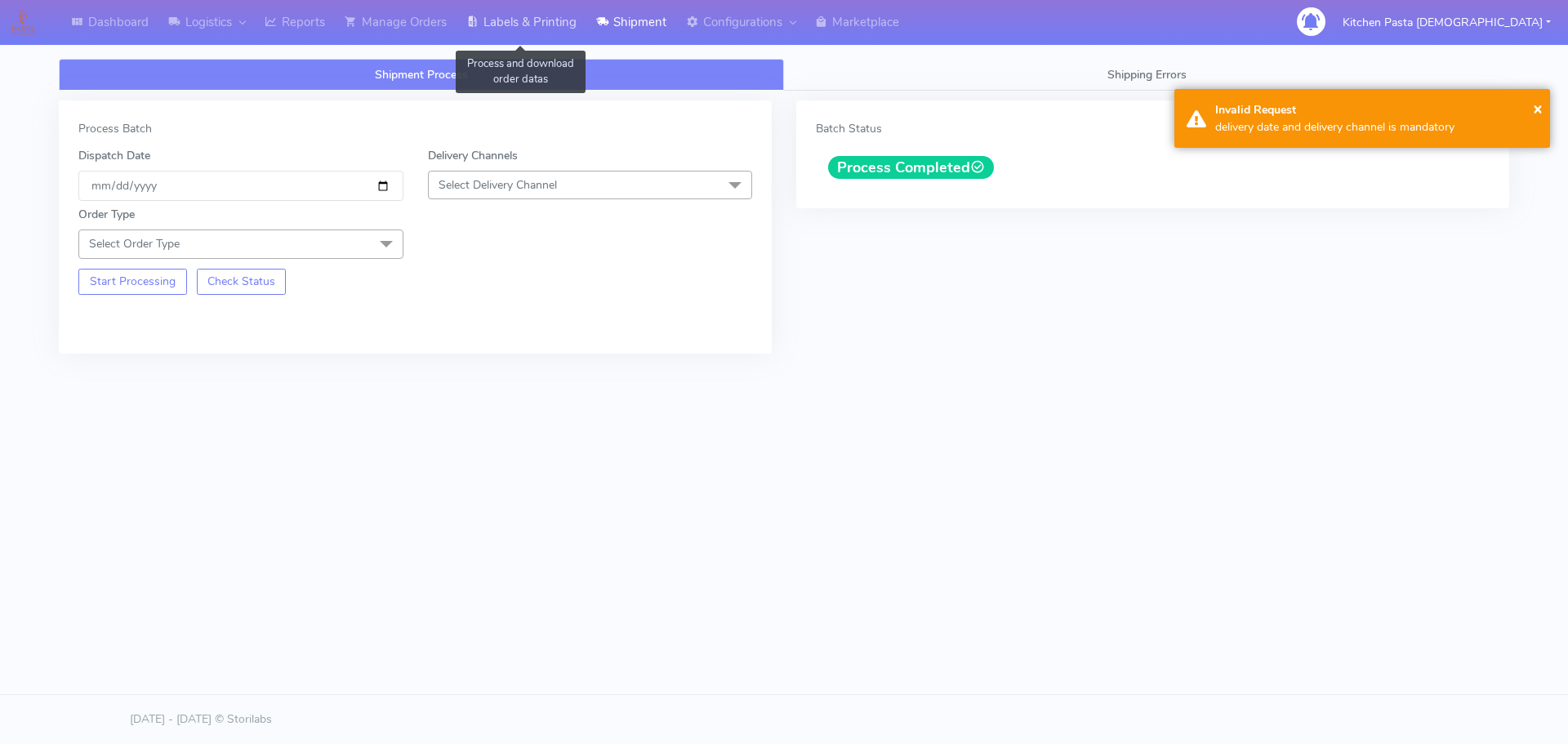
click at [514, 28] on link "Labels & Printing" at bounding box center [521, 22] width 129 height 45
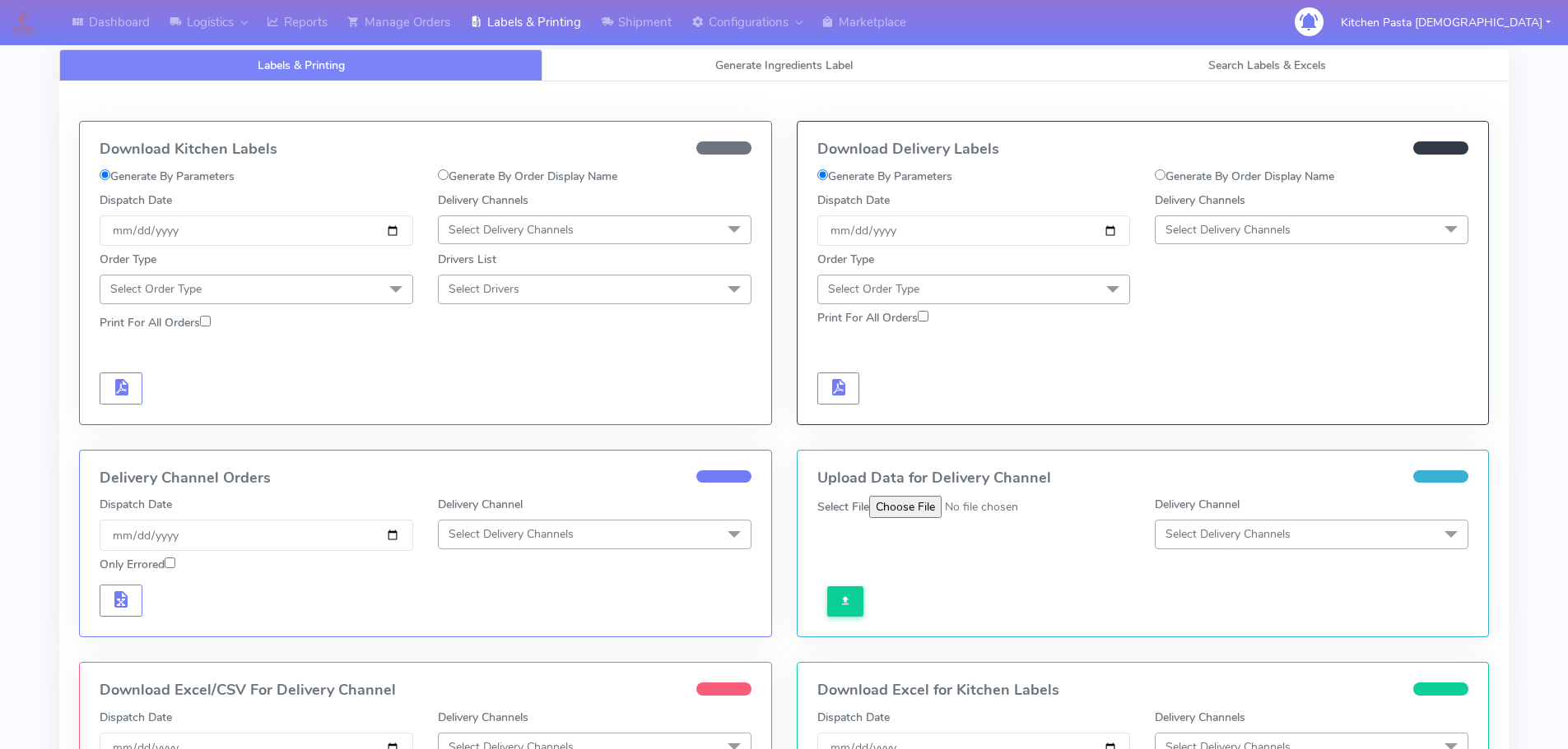
drag, startPoint x: 1276, startPoint y: 227, endPoint x: 1191, endPoint y: 278, distance: 99.1
click at [1274, 227] on span "Select Delivery Channels" at bounding box center [1228, 230] width 125 height 16
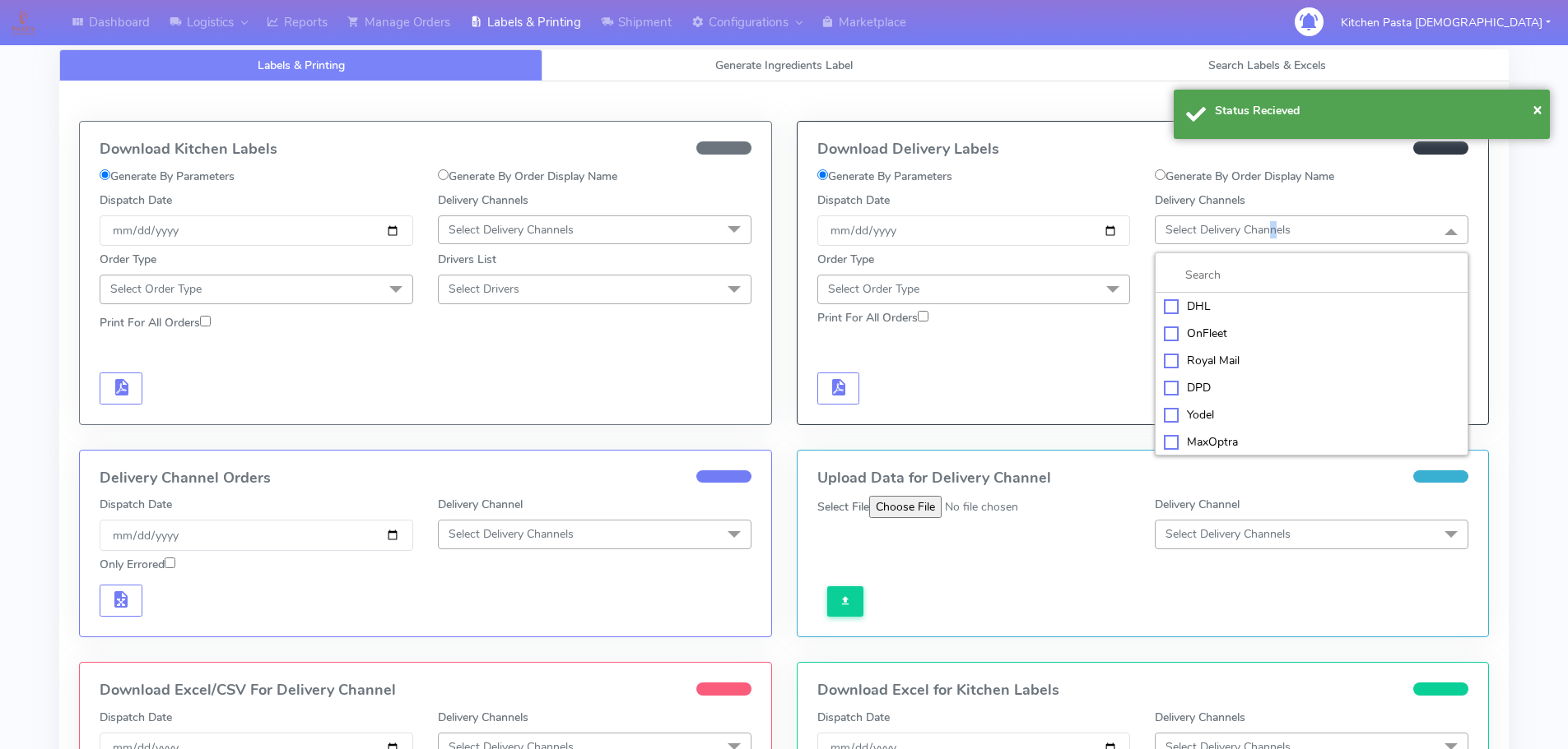
click at [1194, 419] on div "Yodel" at bounding box center [1310, 415] width 295 height 18
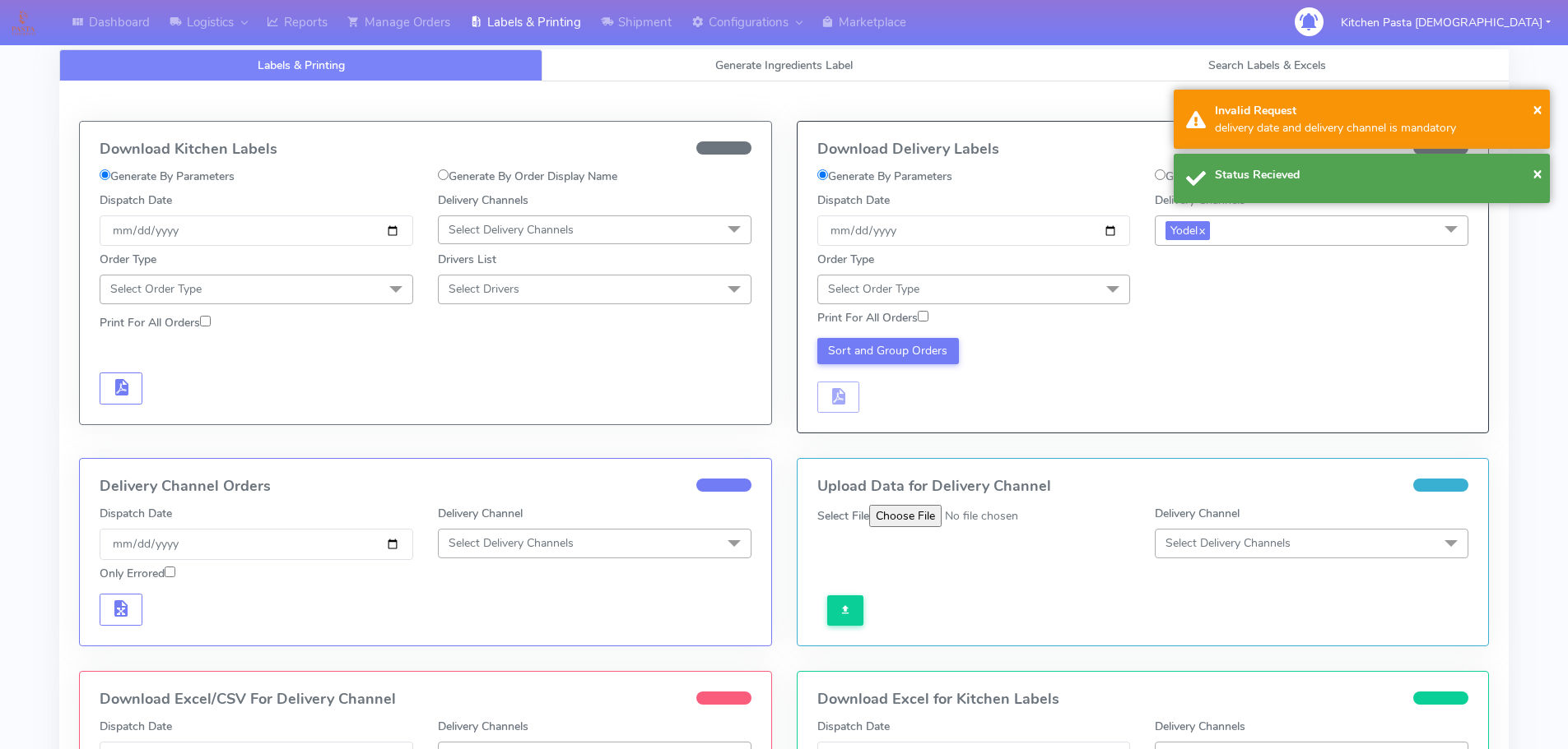
click at [1102, 289] on span at bounding box center [1112, 290] width 33 height 31
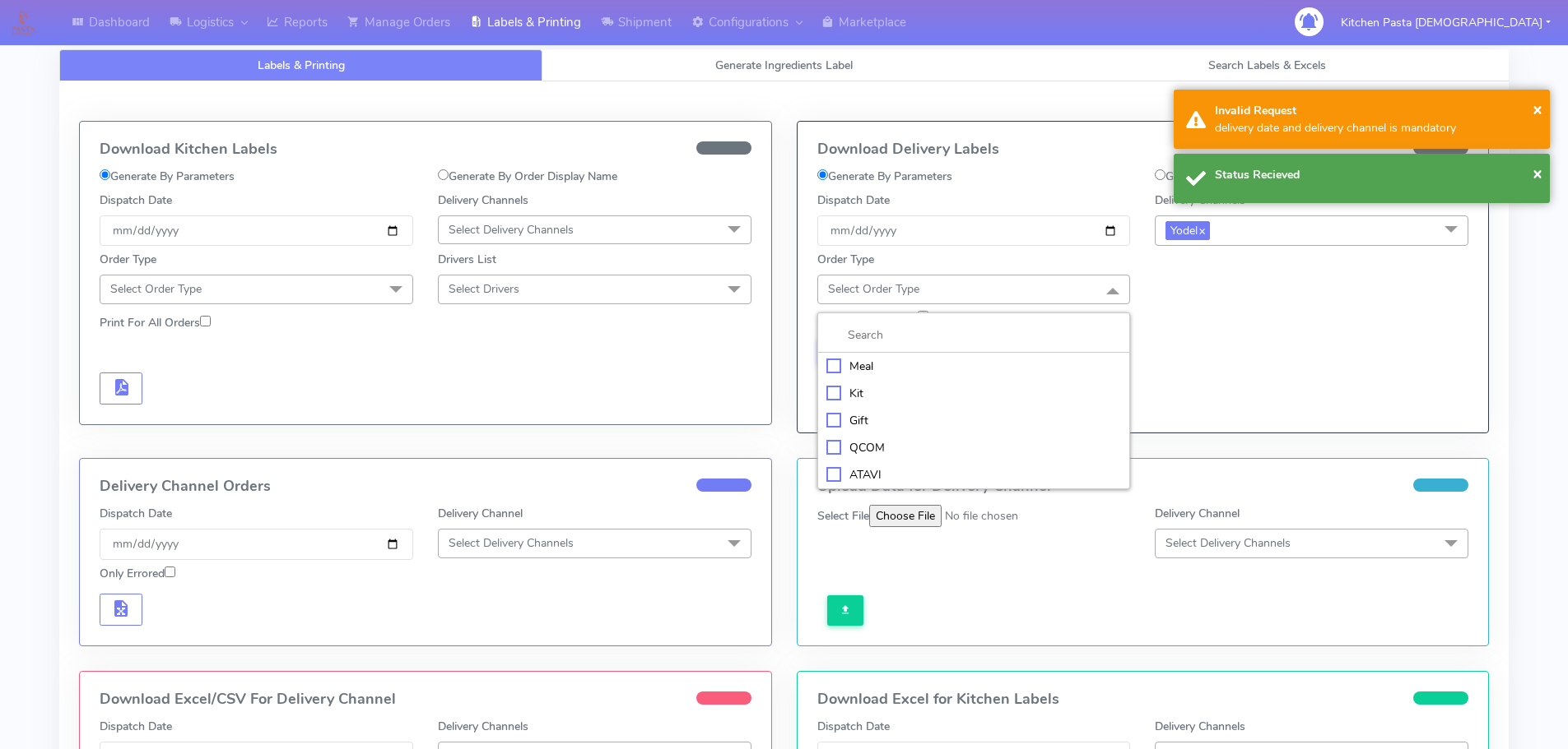
click at [1050, 359] on div "Meal" at bounding box center [973, 366] width 295 height 18
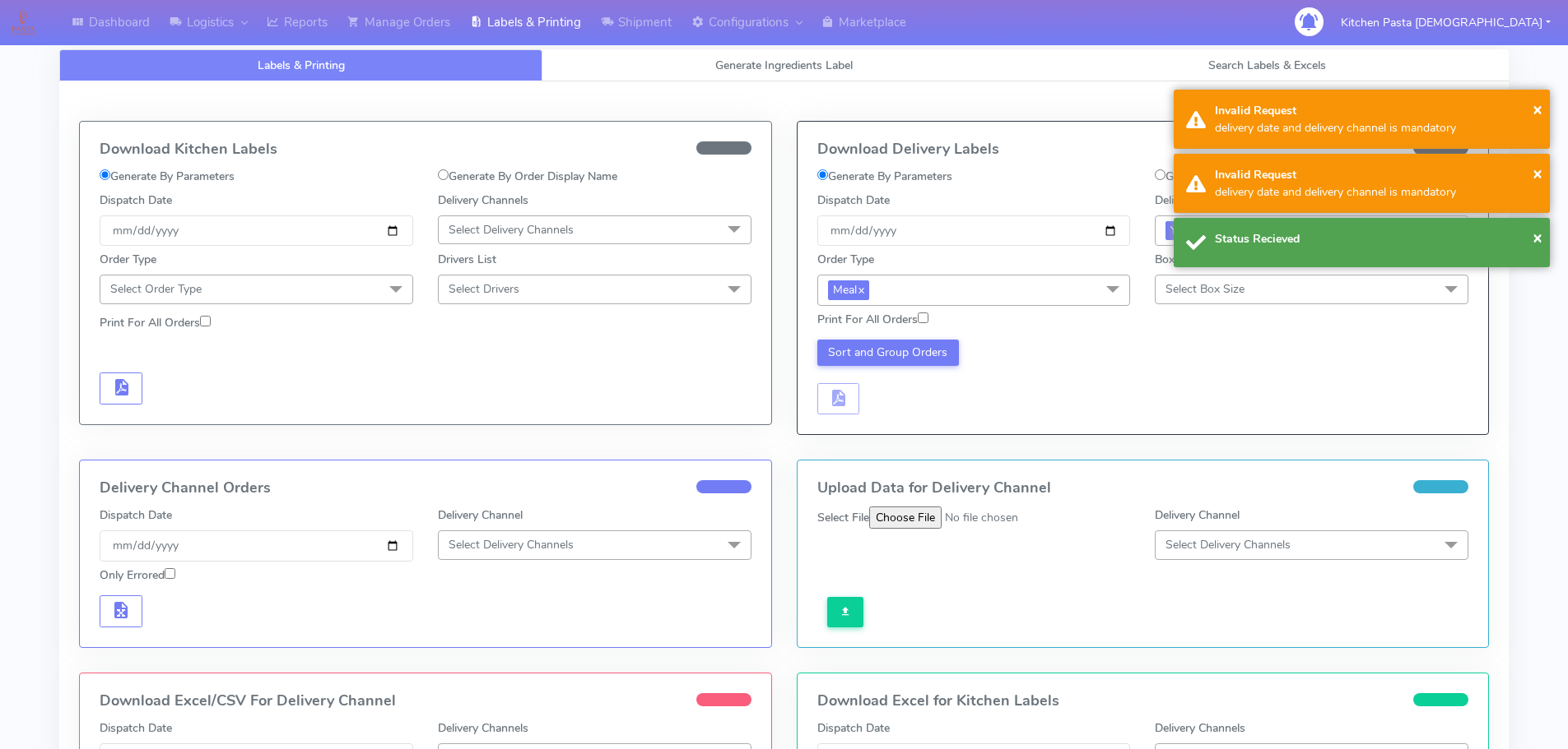
click at [1270, 292] on span "Select Box Size" at bounding box center [1311, 289] width 314 height 28
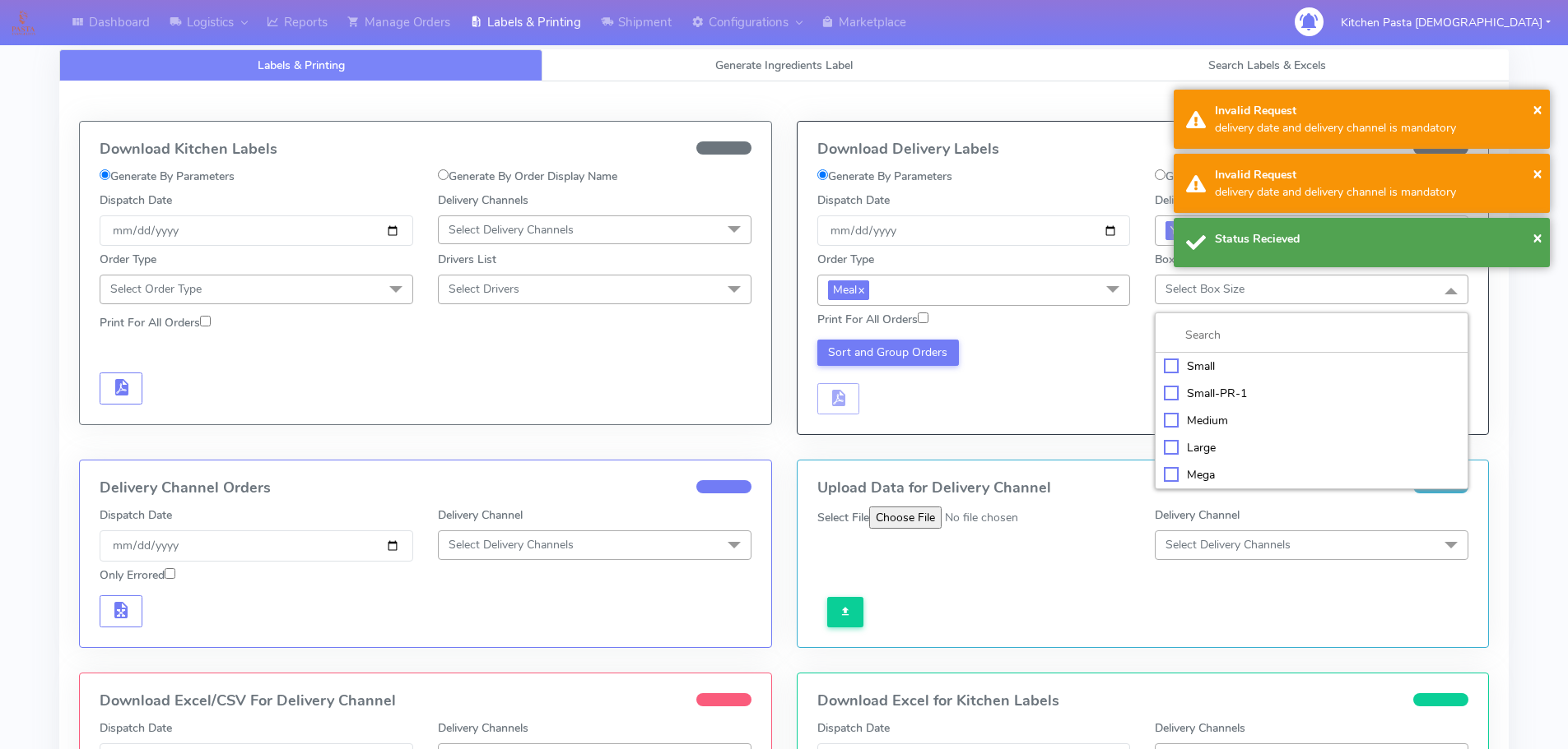
click at [1227, 414] on div "Medium" at bounding box center [1310, 420] width 295 height 18
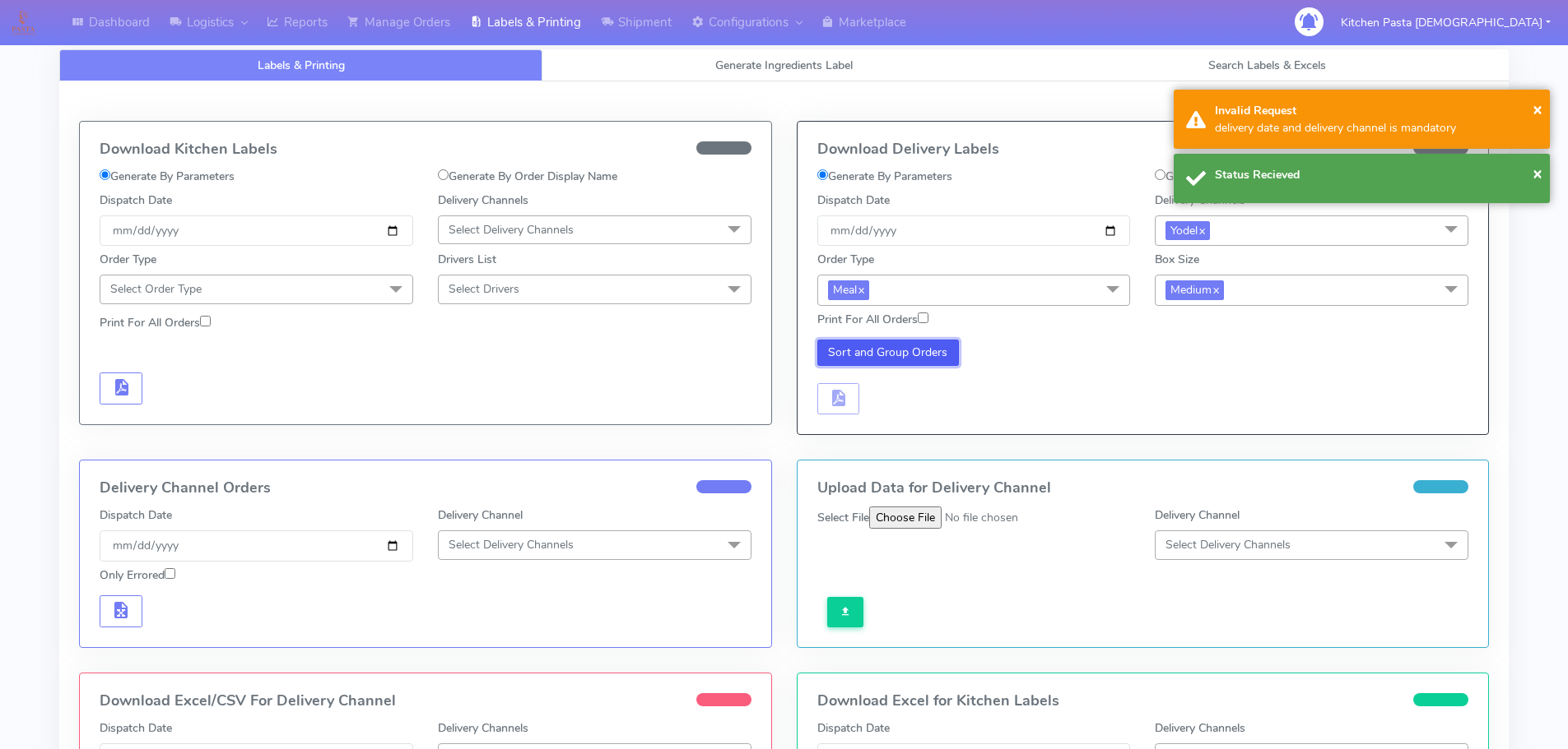
click at [875, 358] on button "Sort and Group Orders" at bounding box center [888, 352] width 142 height 26
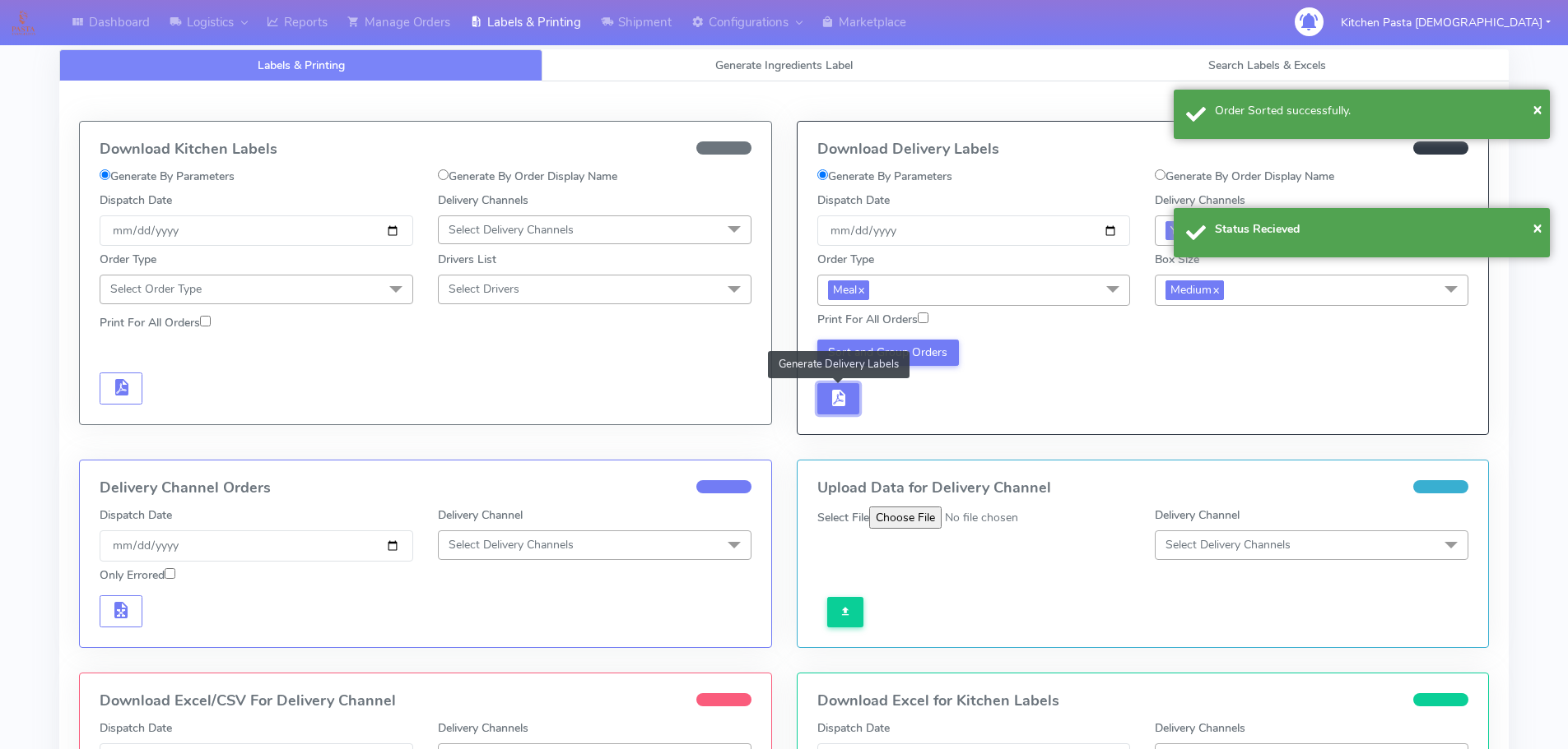
drag, startPoint x: 844, startPoint y: 396, endPoint x: 868, endPoint y: 398, distance: 24.1
click at [846, 396] on span "button" at bounding box center [838, 401] width 20 height 16
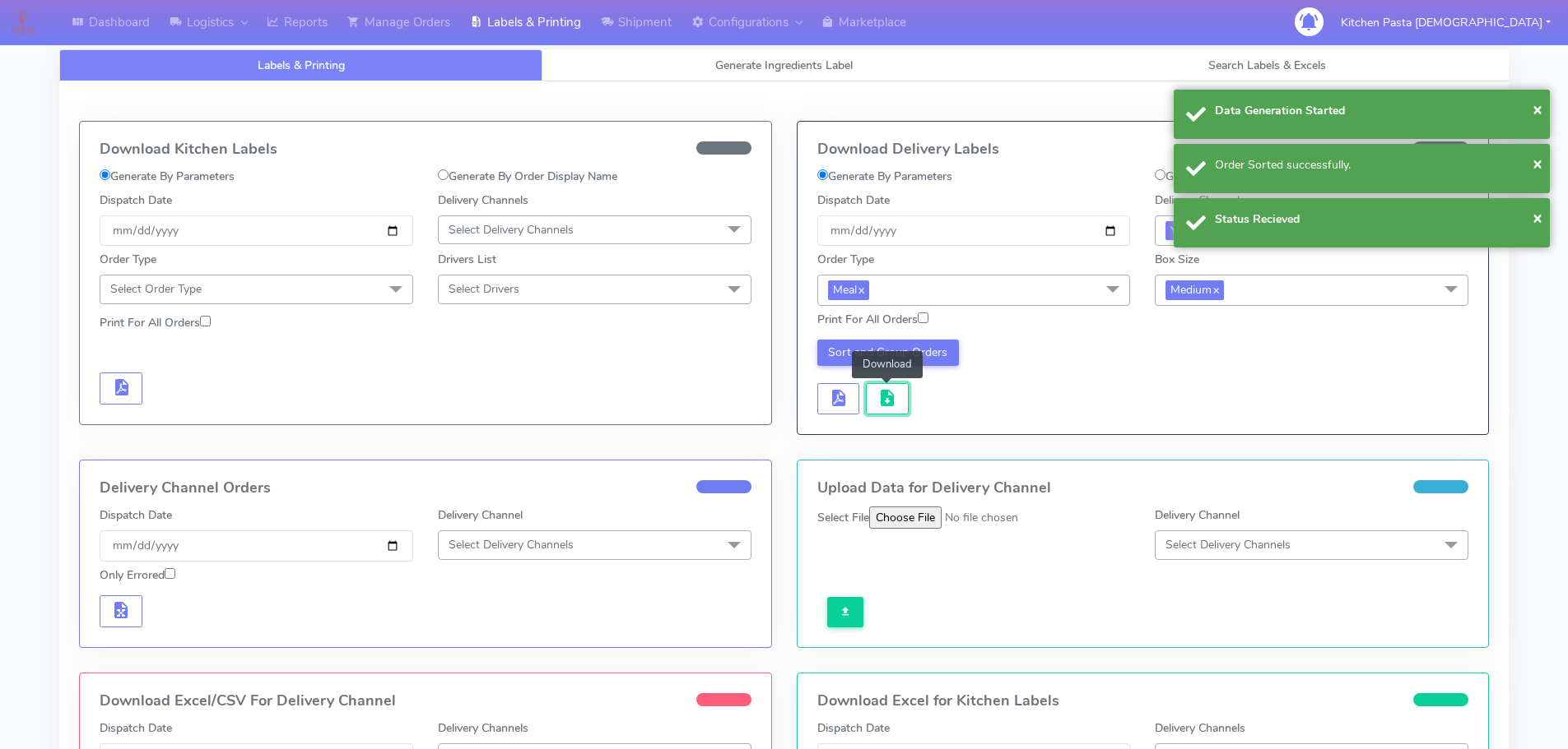
click at [880, 400] on span "button" at bounding box center [887, 401] width 20 height 16
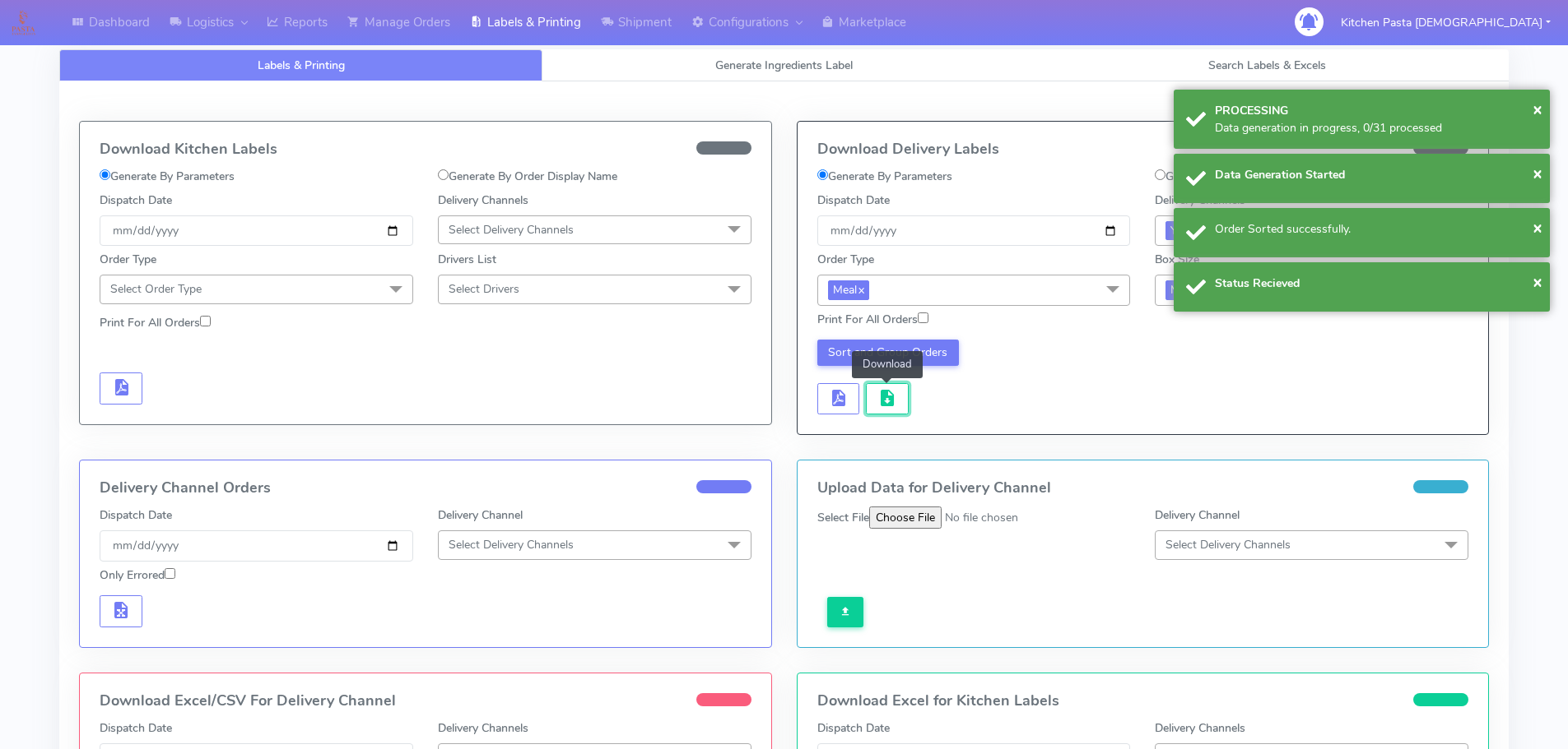
click at [880, 400] on span "button" at bounding box center [887, 401] width 20 height 16
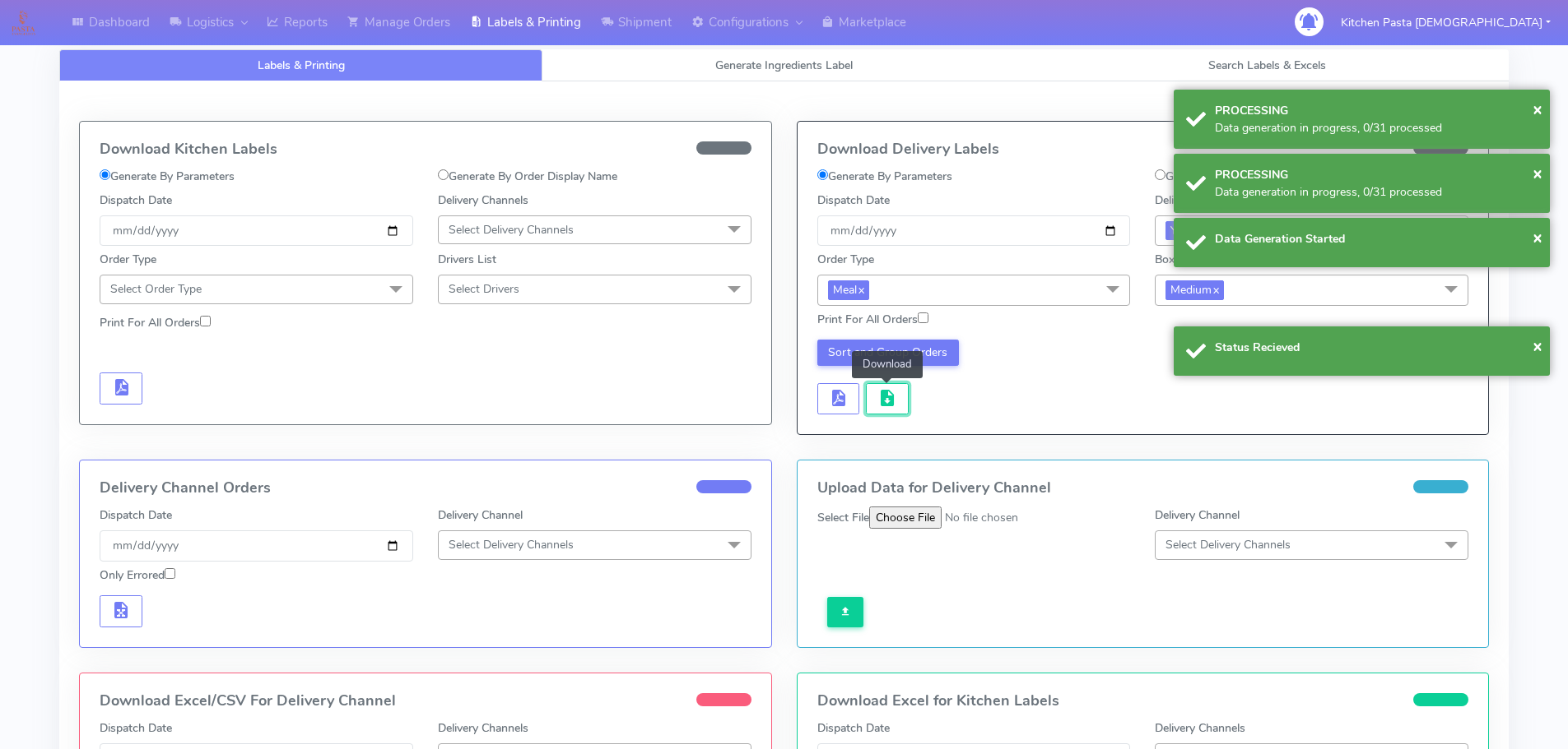
click at [880, 400] on span "button" at bounding box center [887, 401] width 20 height 16
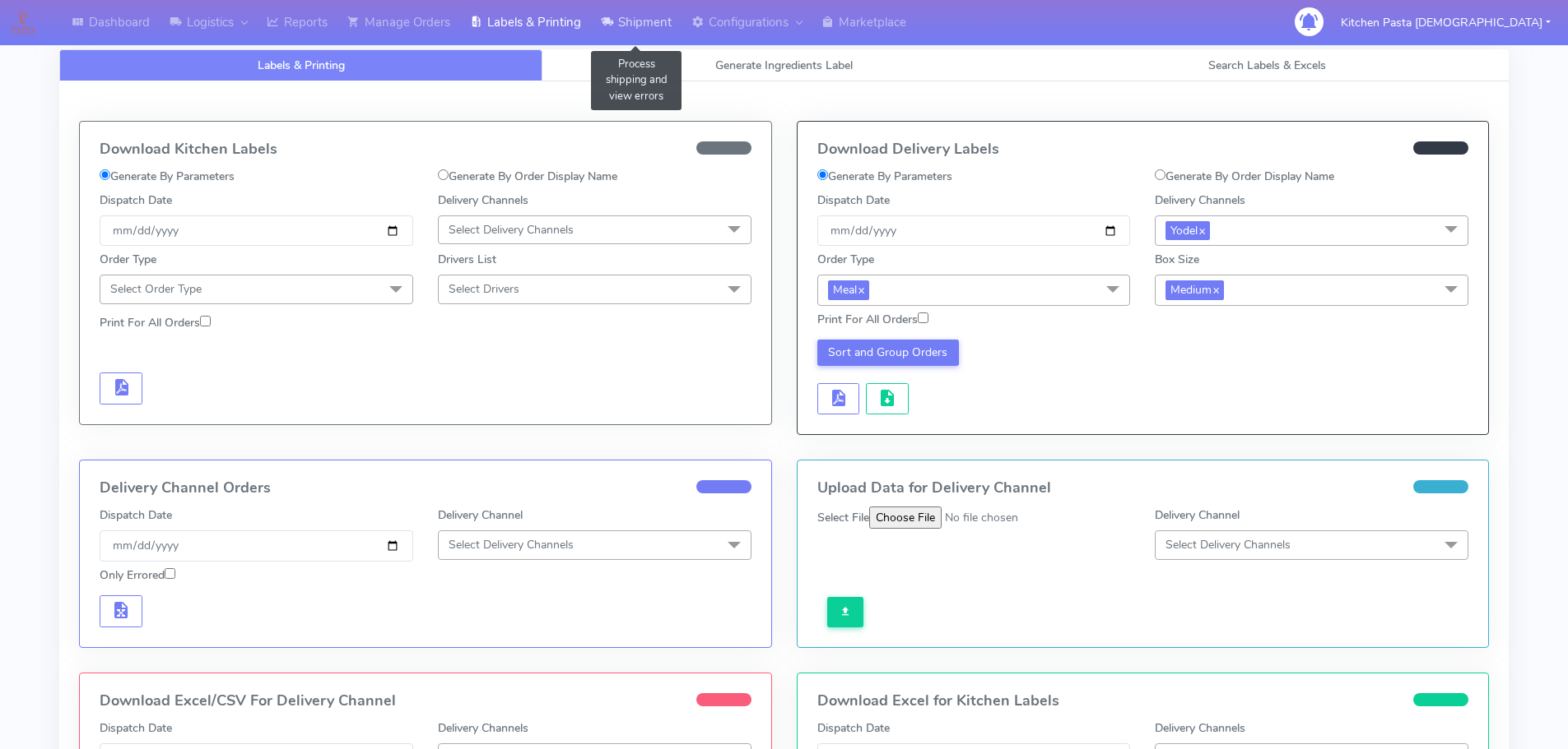
click at [605, 27] on icon at bounding box center [606, 23] width 13 height 17
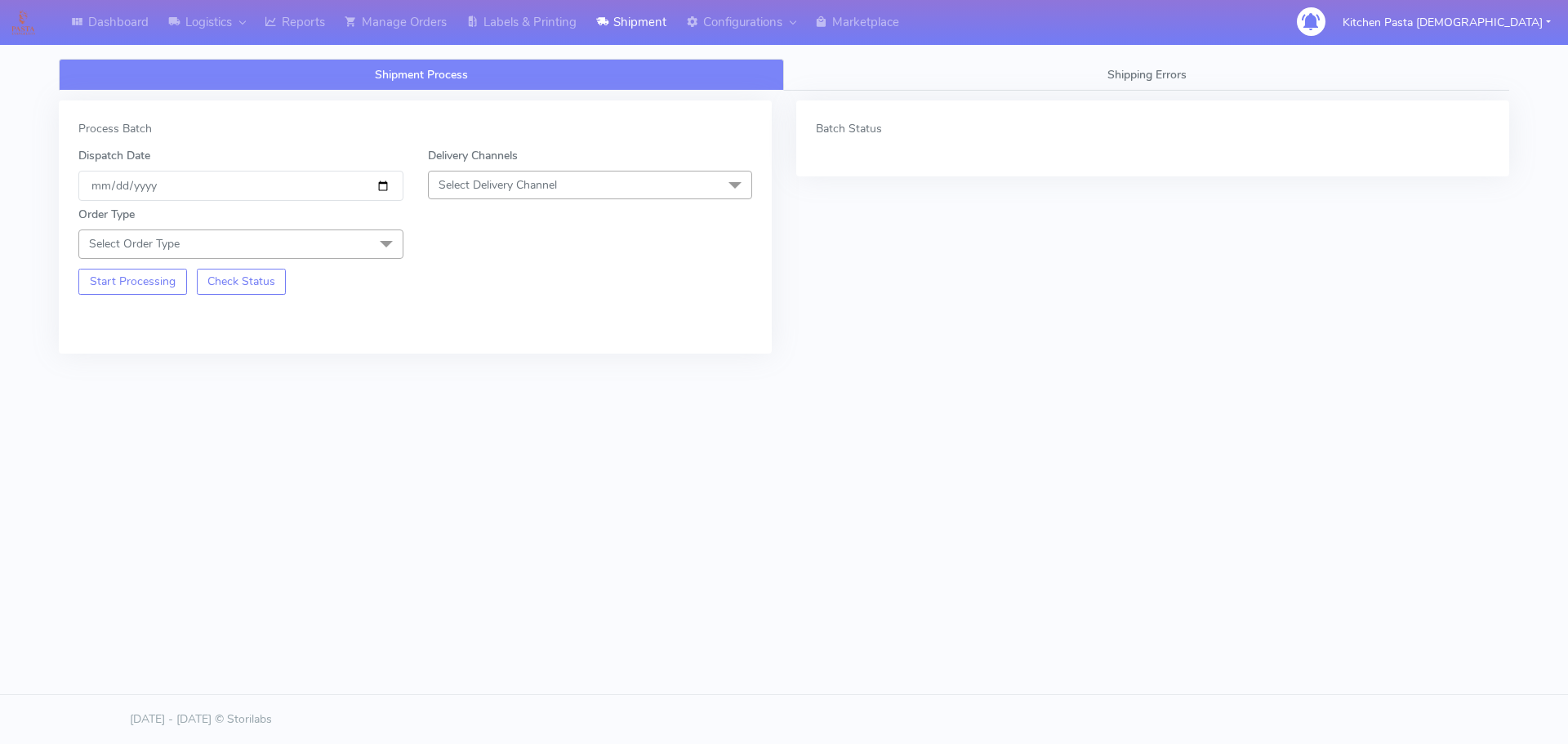
click at [673, 184] on span "Select Delivery Channel" at bounding box center [591, 185] width 325 height 28
click at [501, 370] on div "Yodel" at bounding box center [590, 369] width 307 height 17
click at [381, 234] on span at bounding box center [386, 245] width 32 height 31
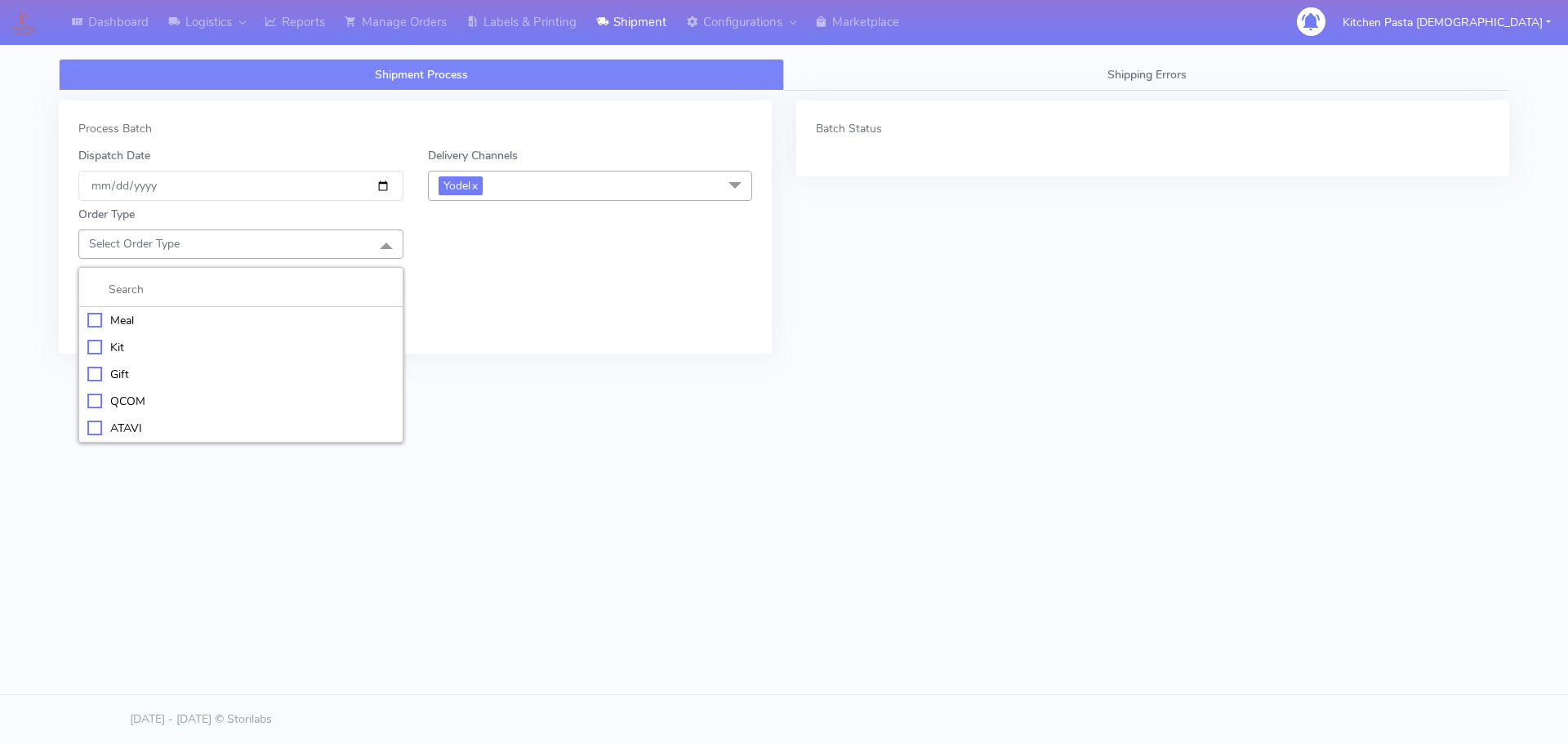
click at [252, 321] on div "Meal" at bounding box center [241, 321] width 307 height 17
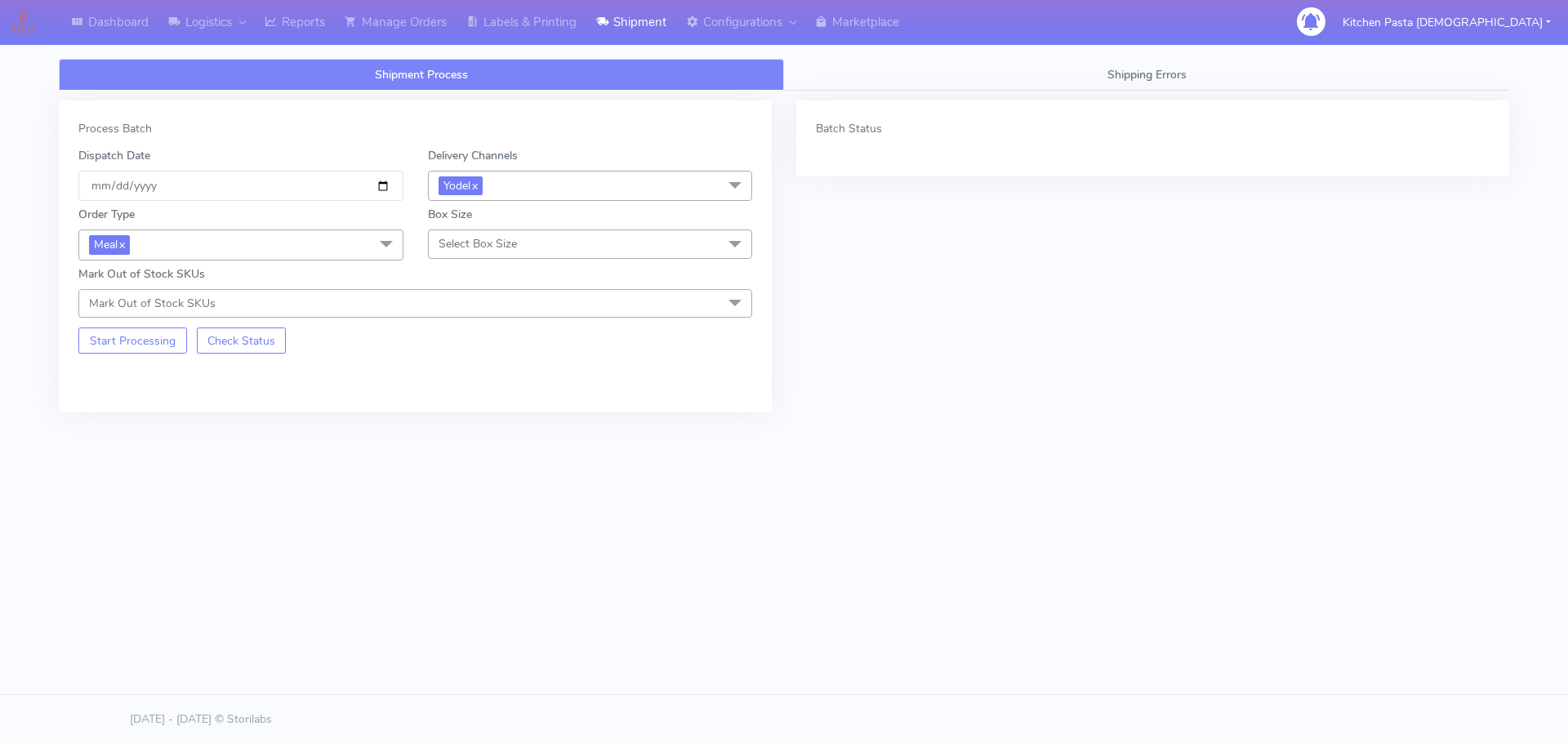
click at [469, 253] on span "Select Box Size" at bounding box center [591, 244] width 325 height 28
click at [501, 316] on div "Small" at bounding box center [590, 321] width 307 height 17
click at [153, 333] on button "Start Processing" at bounding box center [132, 340] width 109 height 26
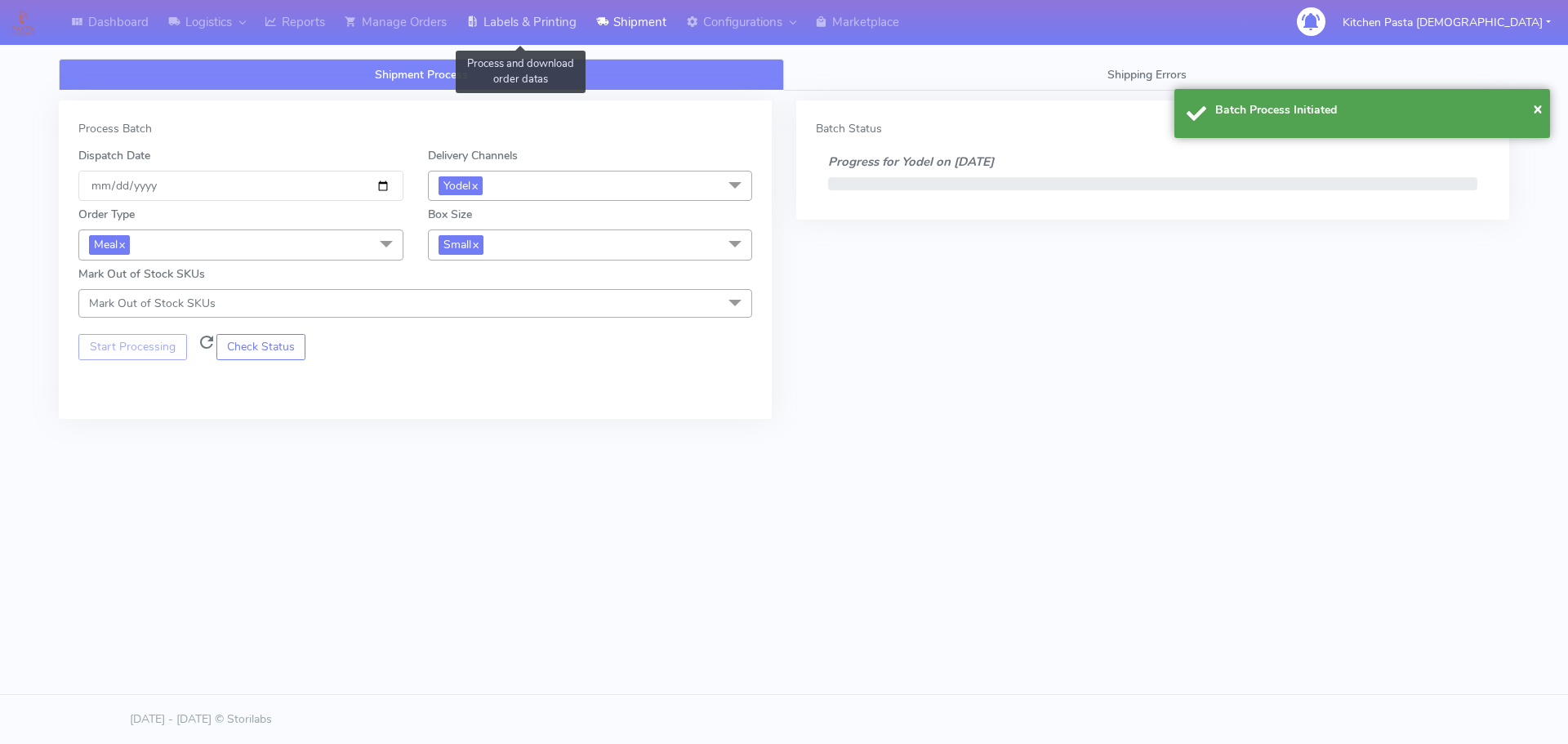
click at [523, 22] on link "Labels & Printing" at bounding box center [521, 22] width 129 height 45
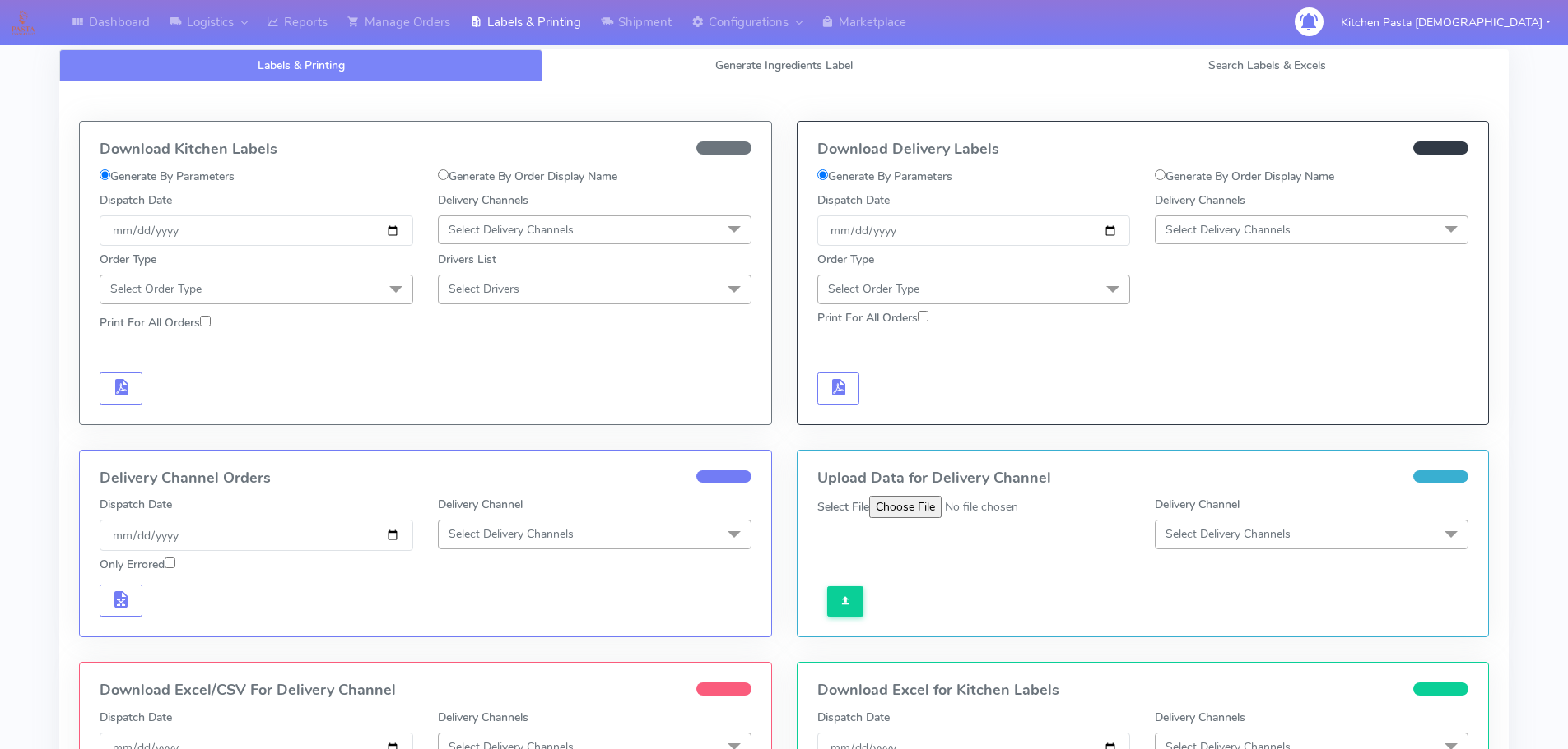
click at [1213, 232] on span "Select Delivery Channels" at bounding box center [1228, 230] width 125 height 16
click at [1210, 404] on li "Yodel" at bounding box center [1311, 415] width 312 height 27
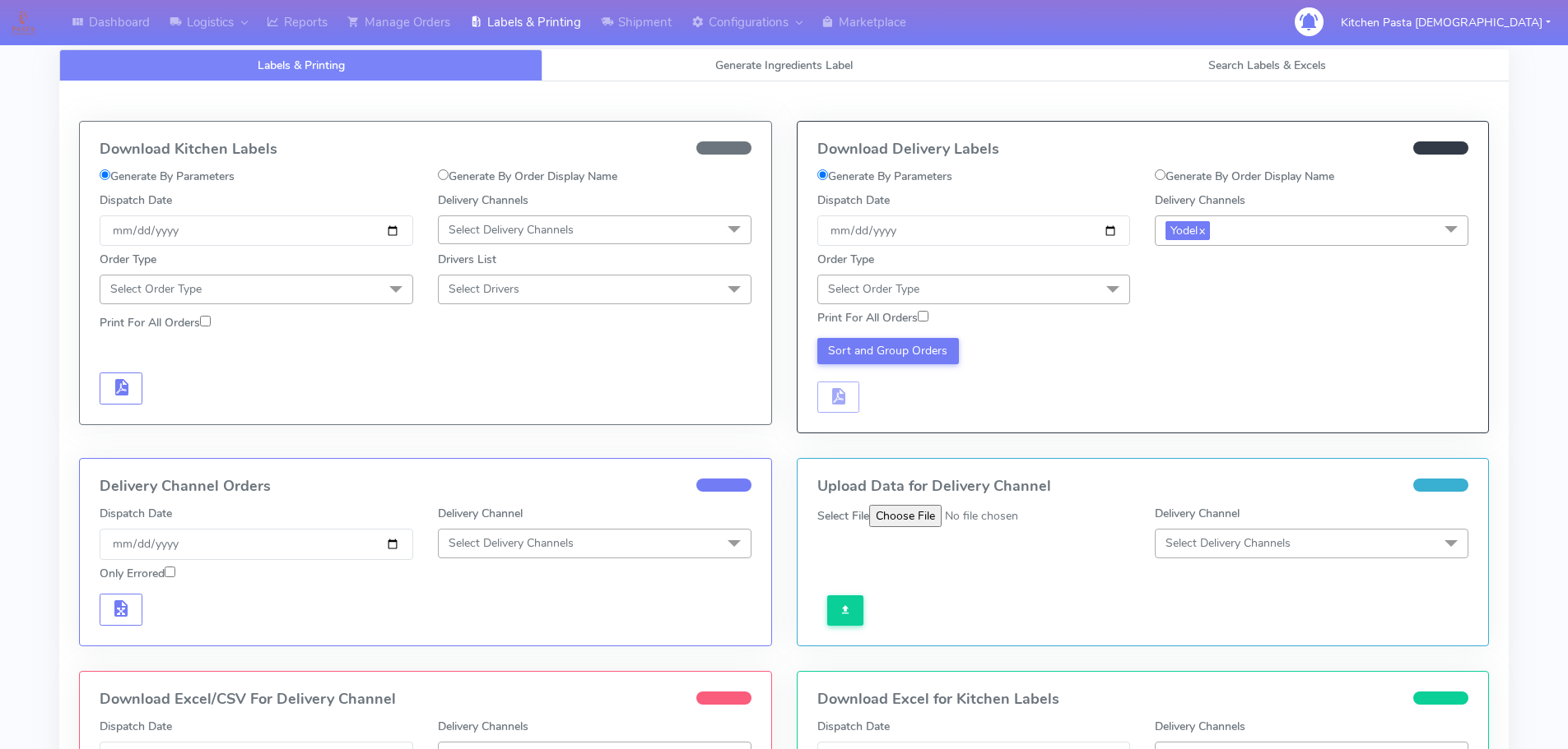
click at [1081, 292] on span "Select Order Type" at bounding box center [973, 289] width 314 height 28
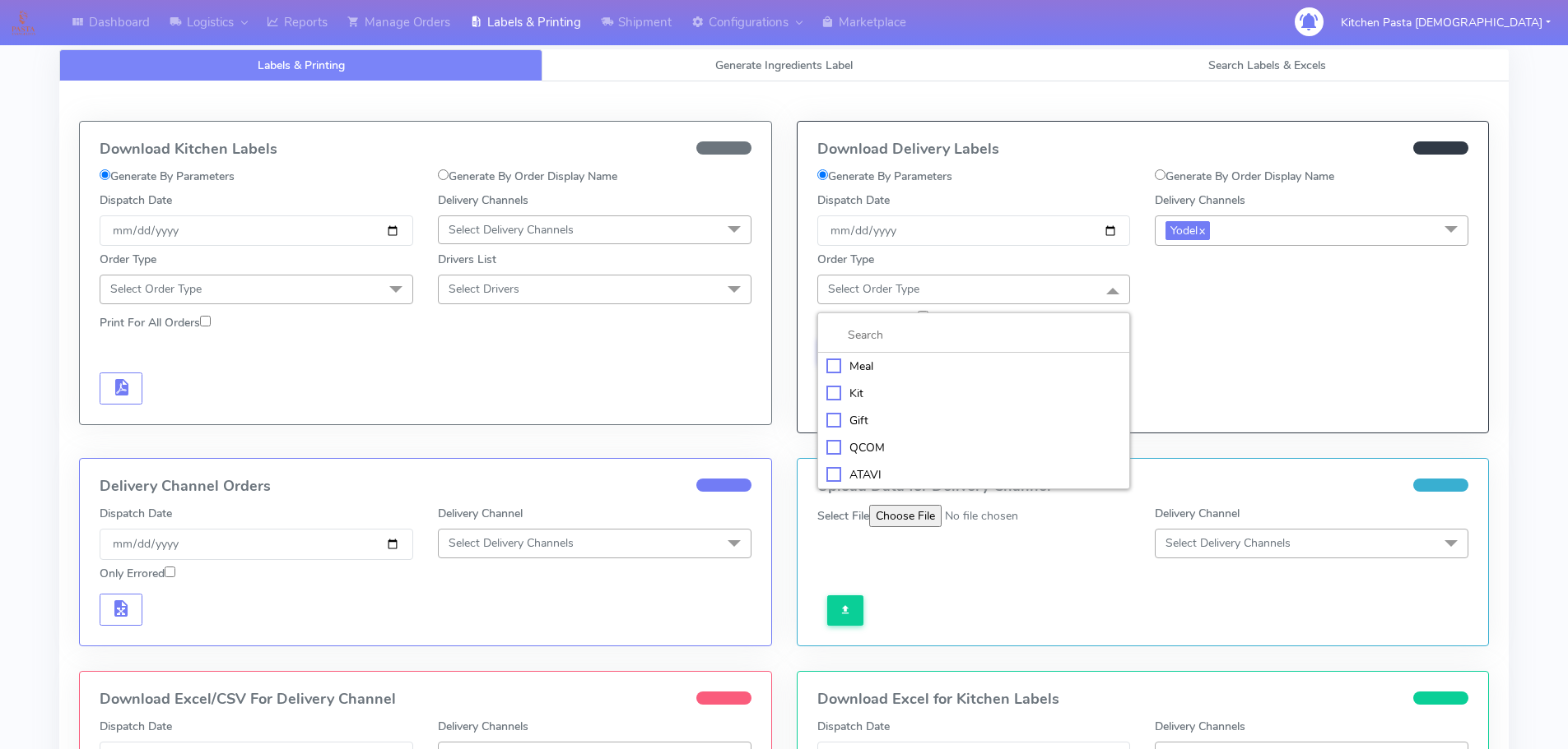
click at [977, 366] on div "Meal" at bounding box center [973, 366] width 295 height 18
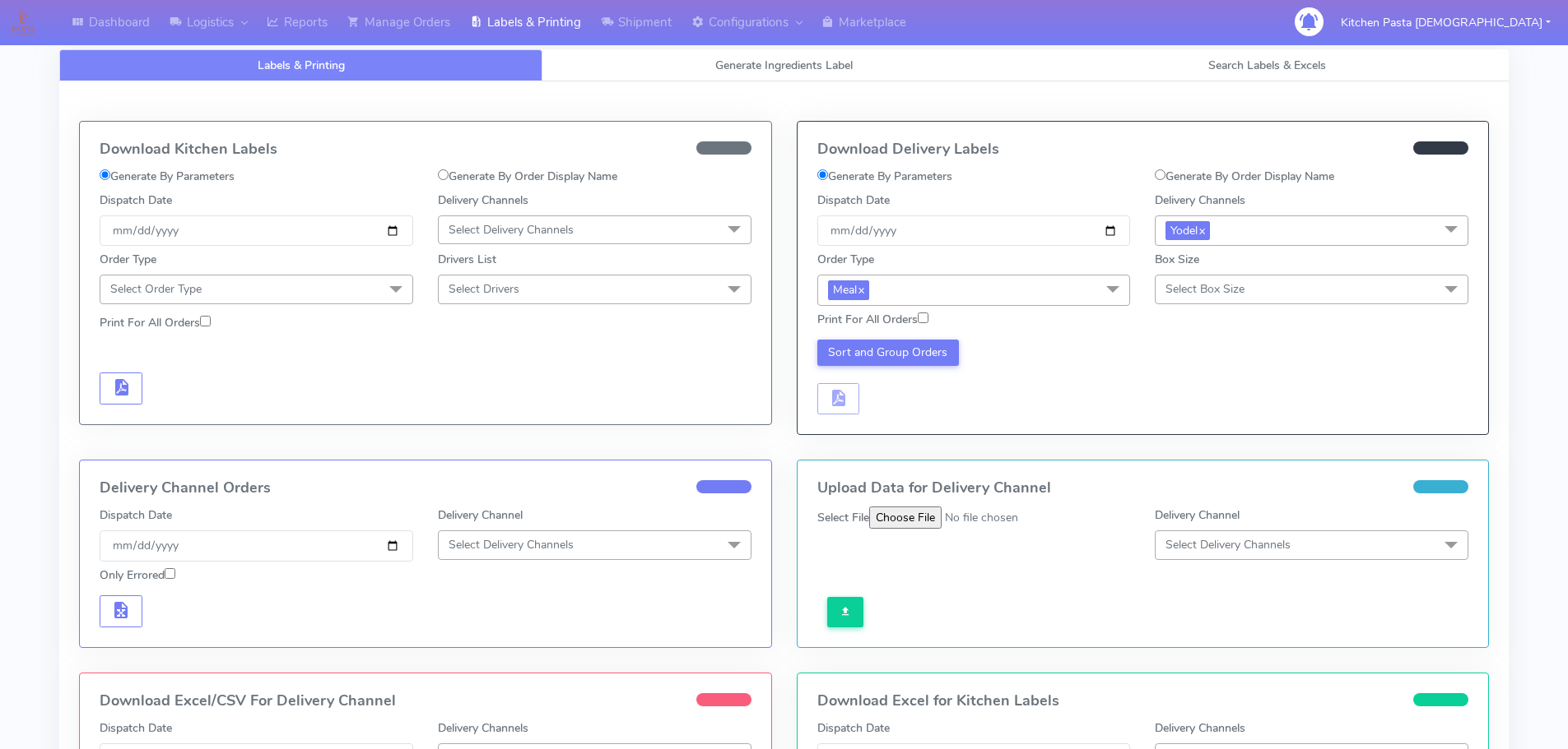
click at [1178, 291] on span "Select Box Size" at bounding box center [1204, 289] width 79 height 16
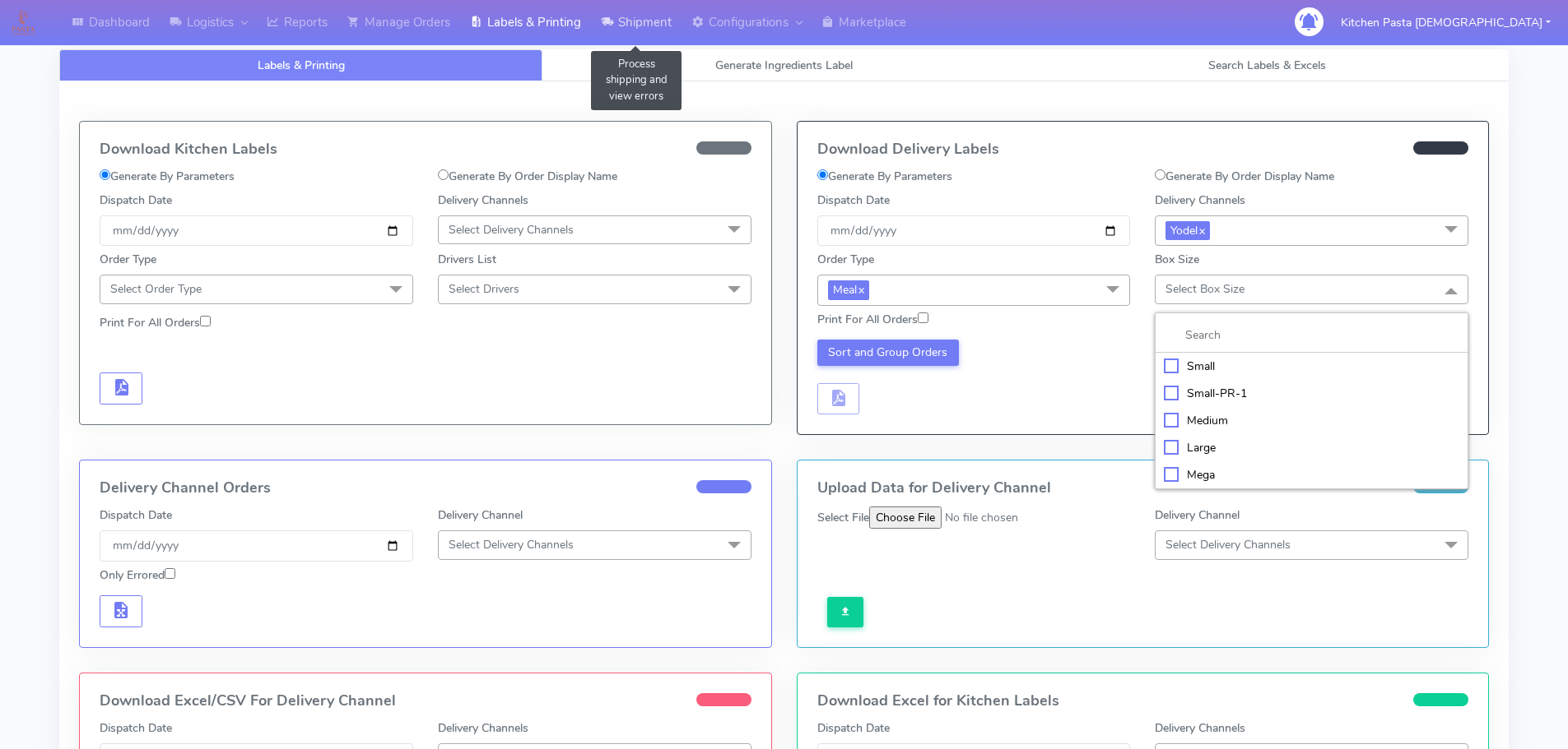
click at [636, 23] on link "Shipment" at bounding box center [636, 23] width 90 height 45
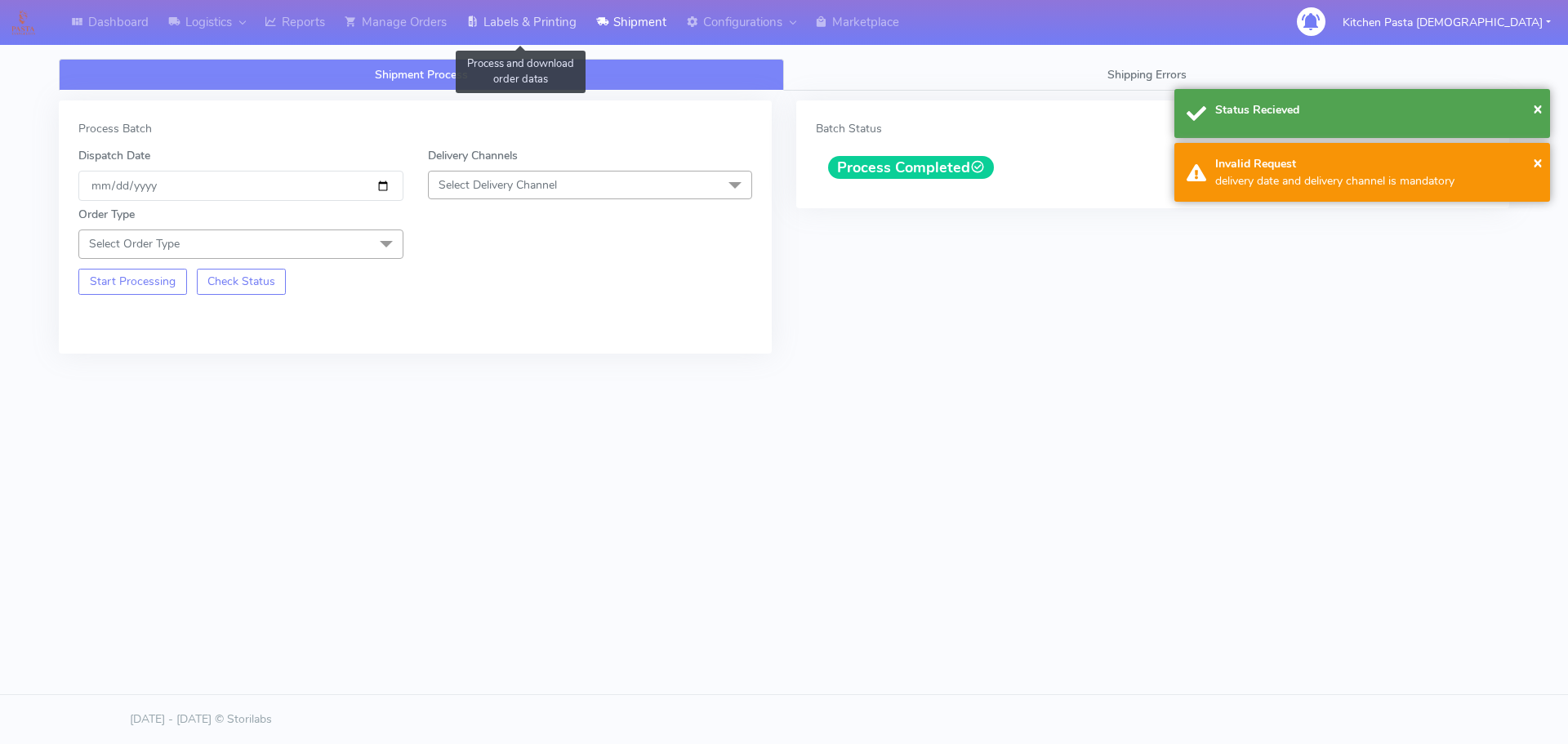
click at [504, 24] on link "Labels & Printing" at bounding box center [521, 22] width 129 height 45
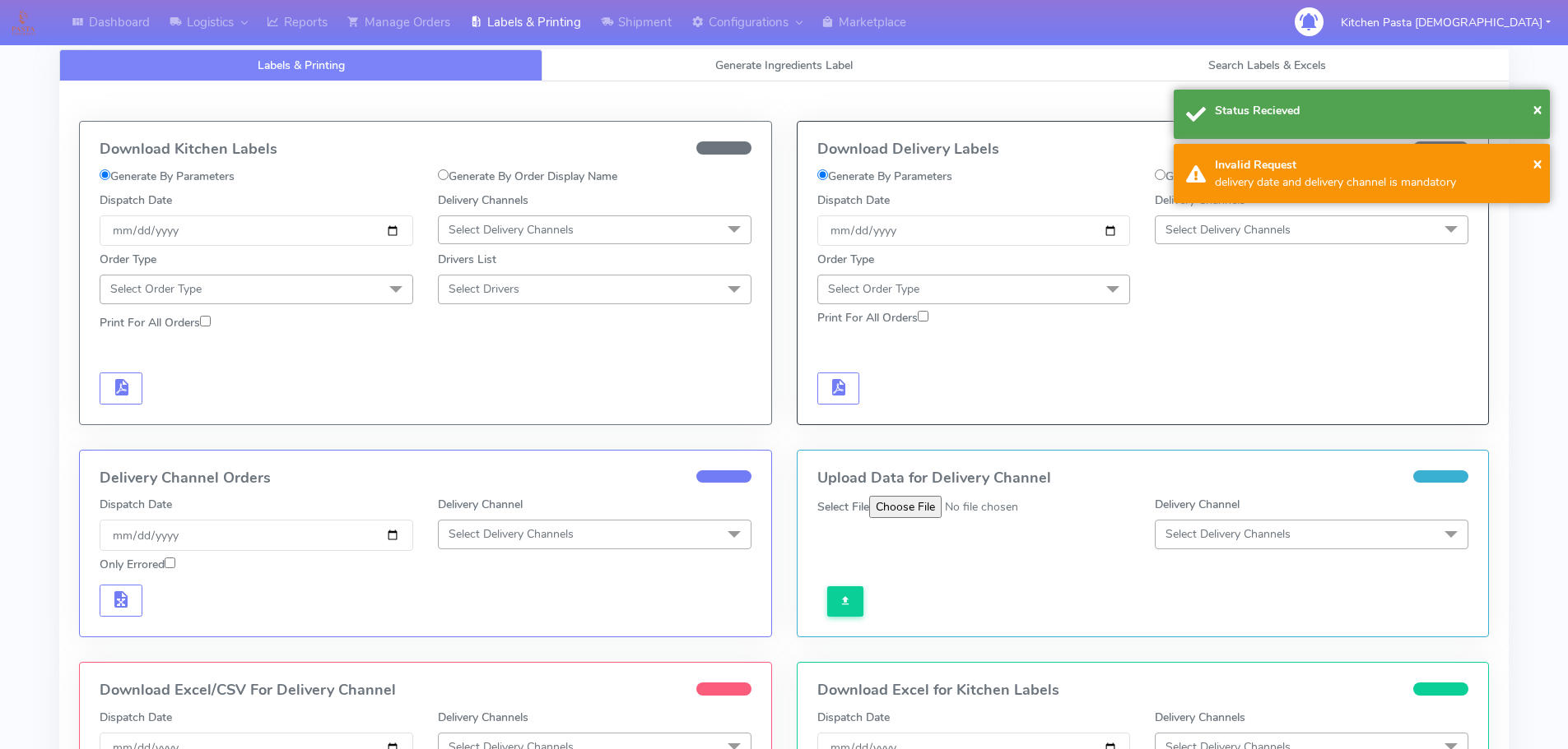
click at [1269, 242] on span "Select Delivery Channels" at bounding box center [1311, 230] width 314 height 28
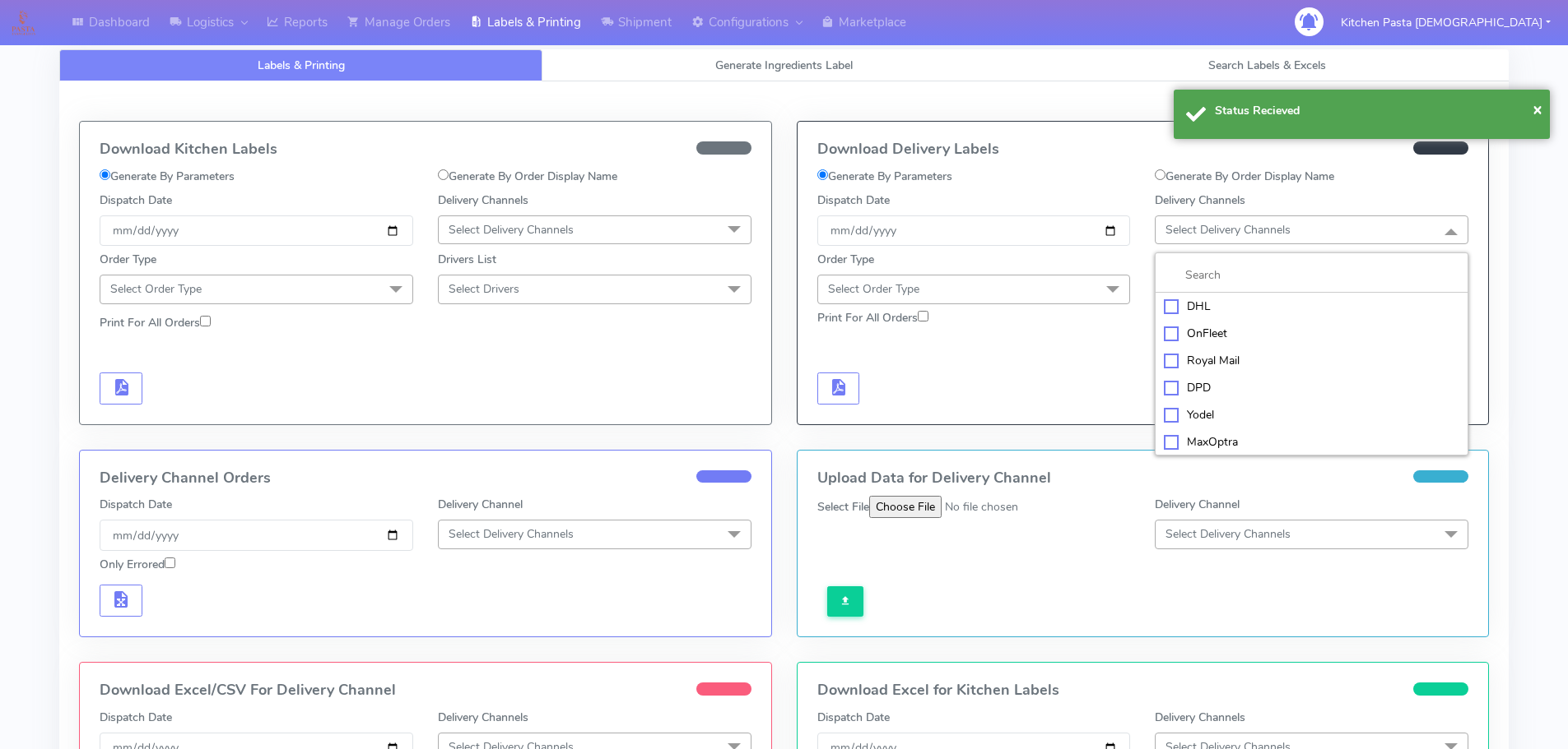
click at [1218, 415] on div "Yodel" at bounding box center [1310, 415] width 295 height 18
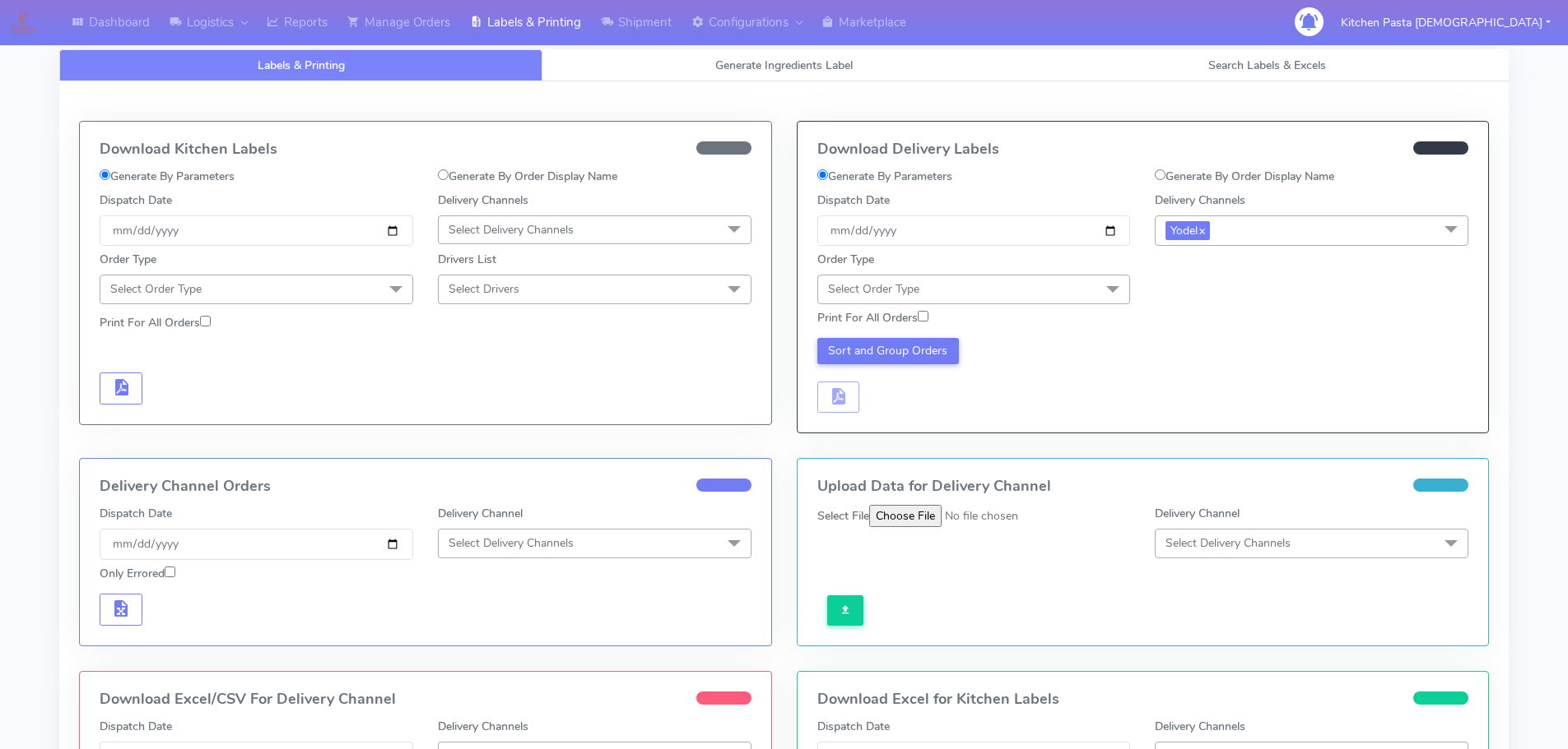
click at [1069, 291] on span "Select Order Type" at bounding box center [973, 289] width 314 height 28
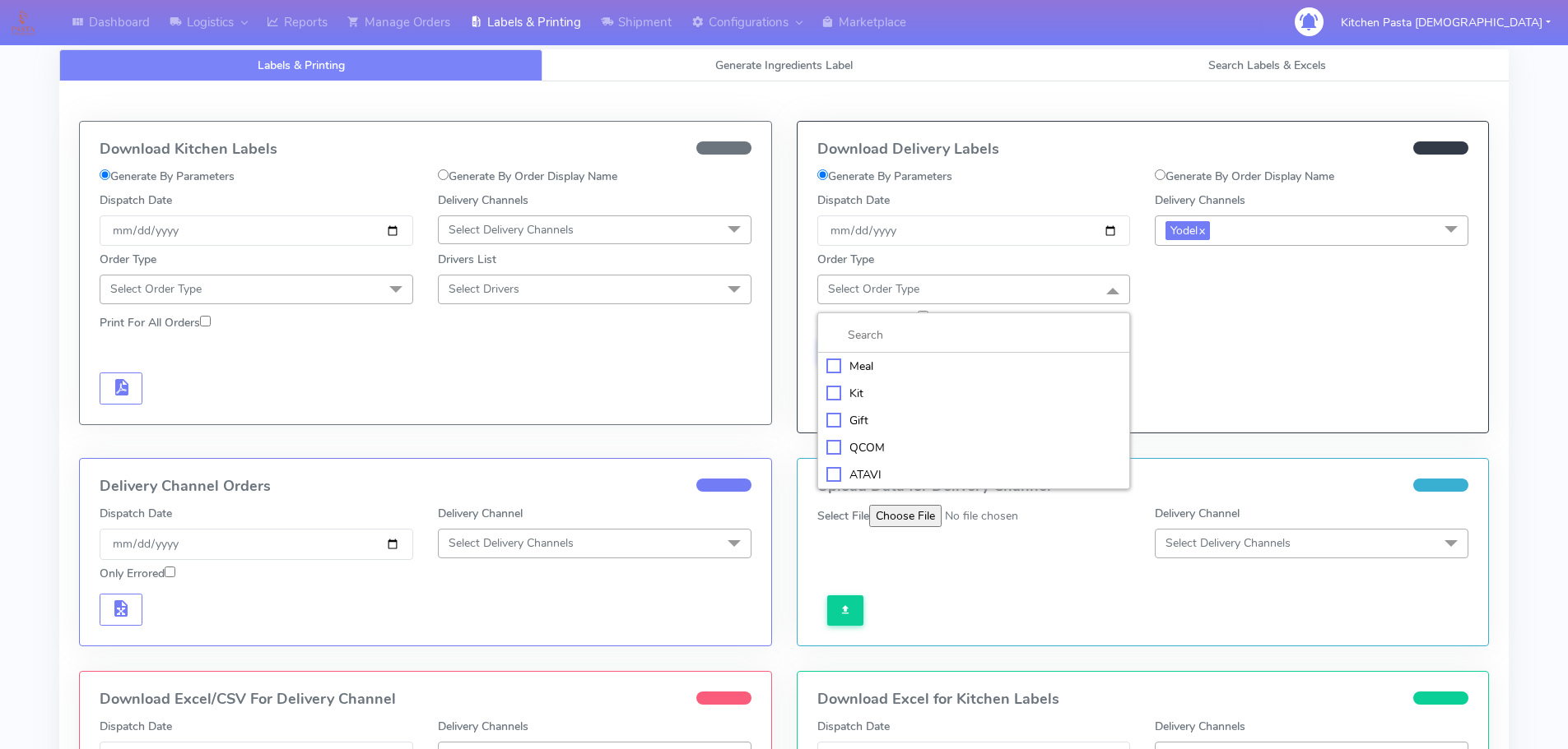
click at [977, 356] on li "Meal" at bounding box center [973, 366] width 312 height 27
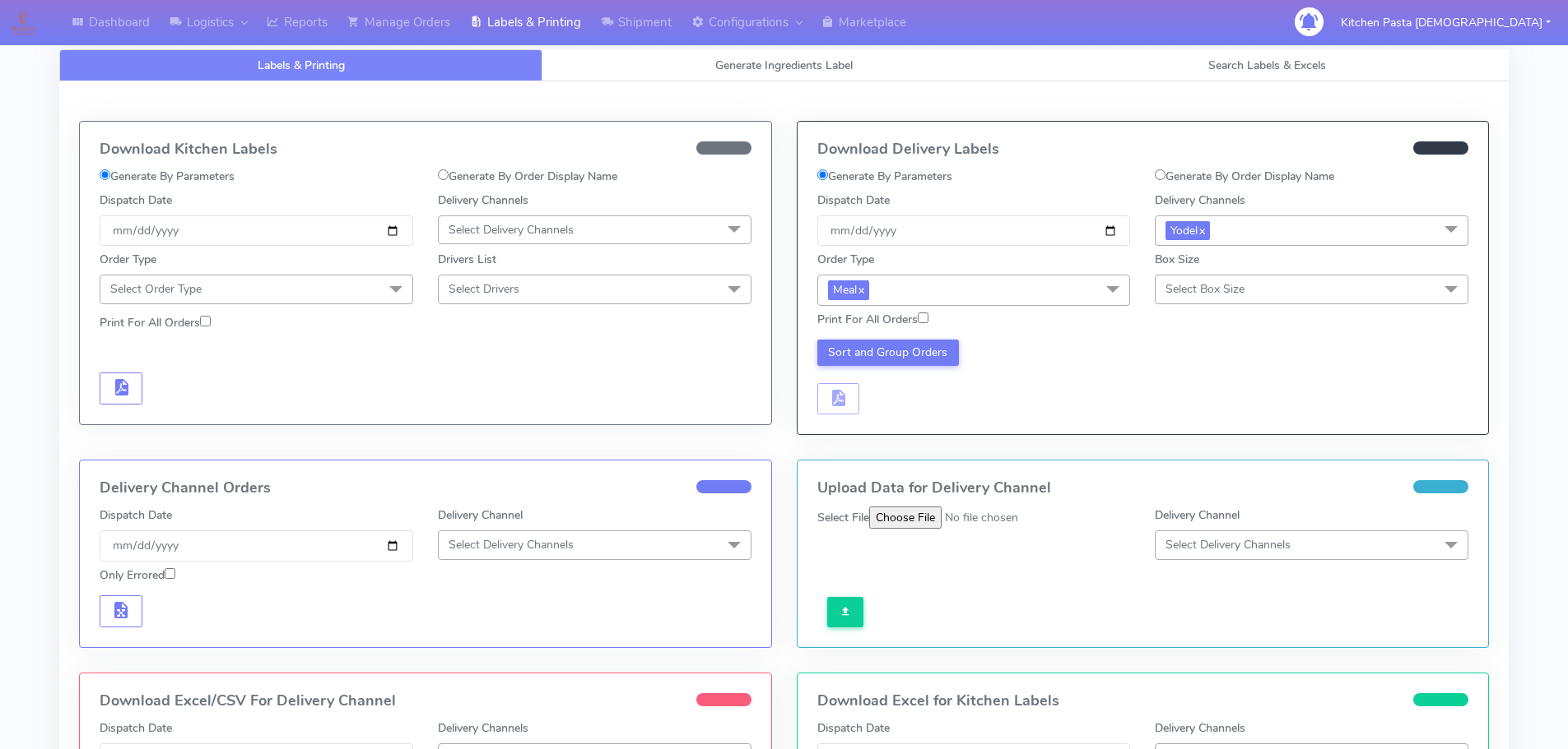
click at [1193, 274] on div "Box Size Select Box Size Small Small-PR-1 Medium Large Mega" at bounding box center [1311, 277] width 314 height 53
click at [1195, 283] on span "Select Box Size" at bounding box center [1204, 289] width 79 height 16
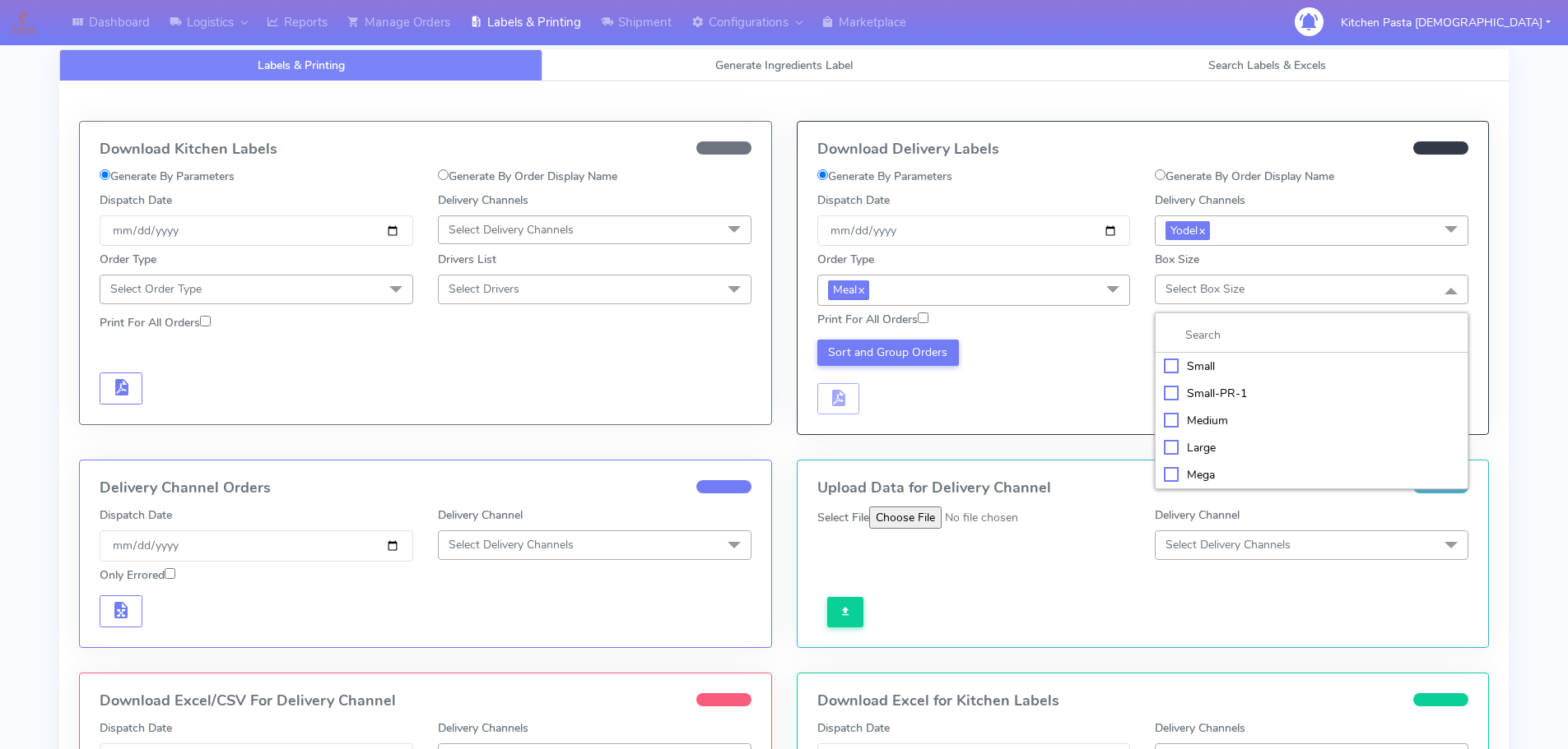
click at [1208, 364] on div "Small" at bounding box center [1310, 366] width 295 height 18
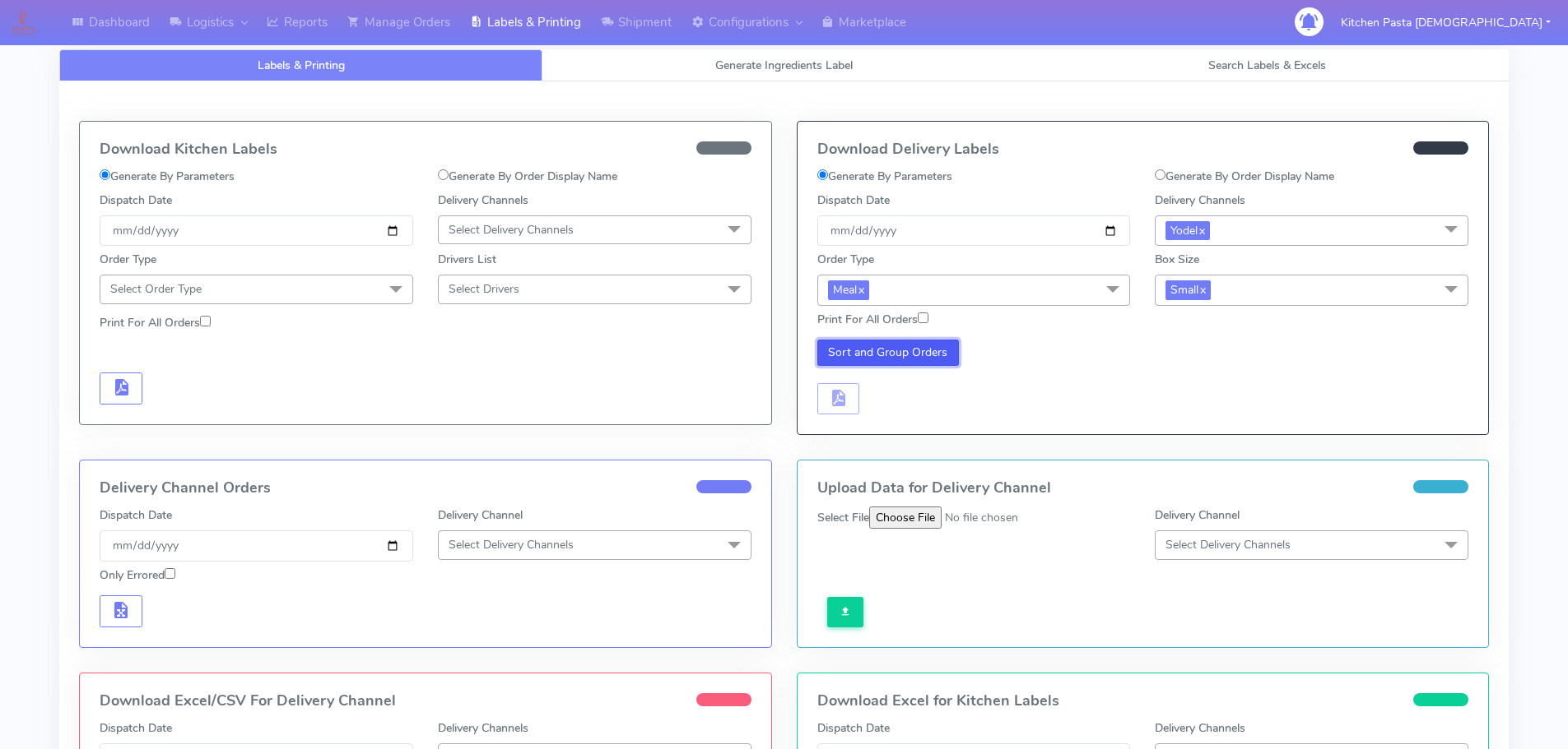
click at [930, 358] on button "Sort and Group Orders" at bounding box center [888, 352] width 142 height 26
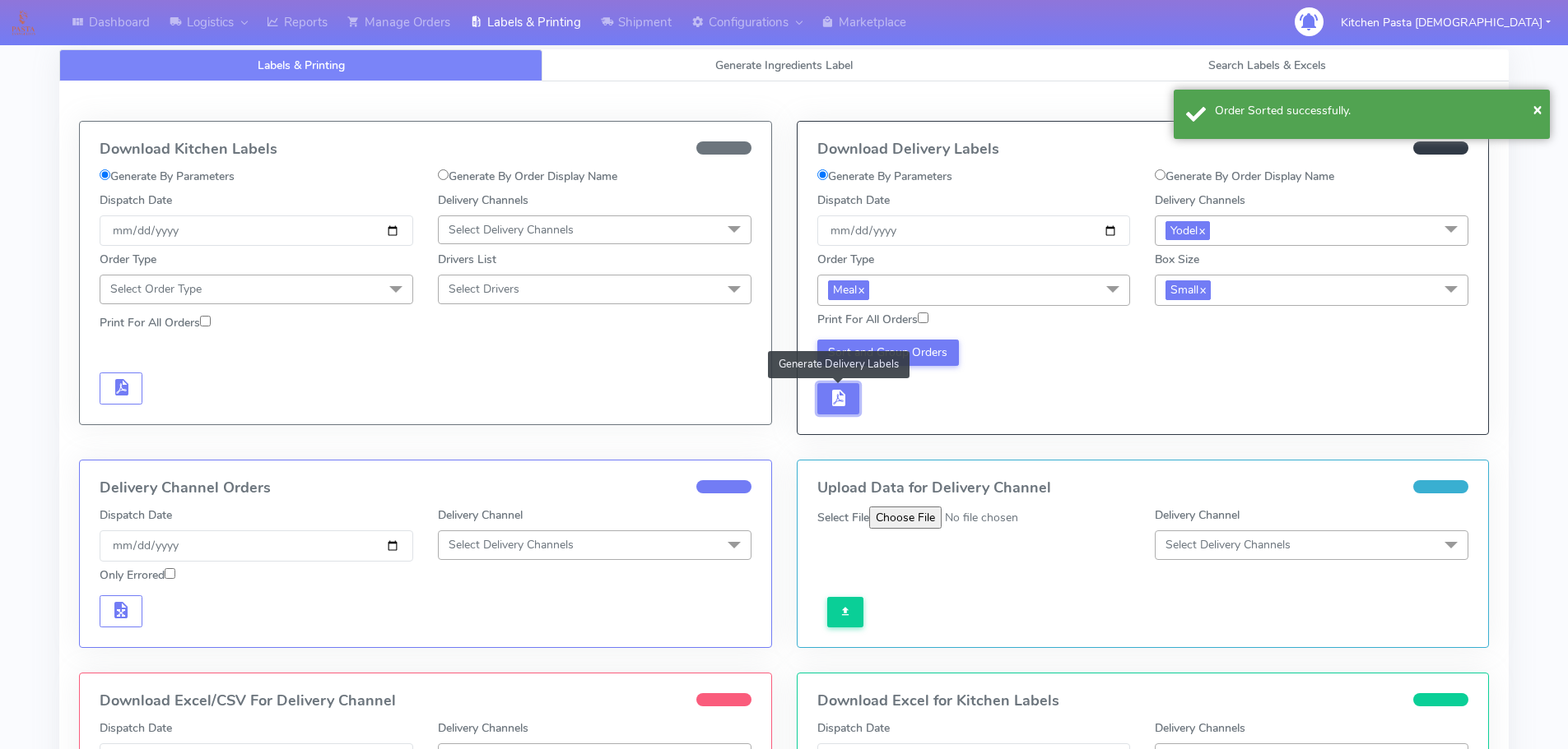
click at [842, 394] on span "button" at bounding box center [838, 401] width 20 height 16
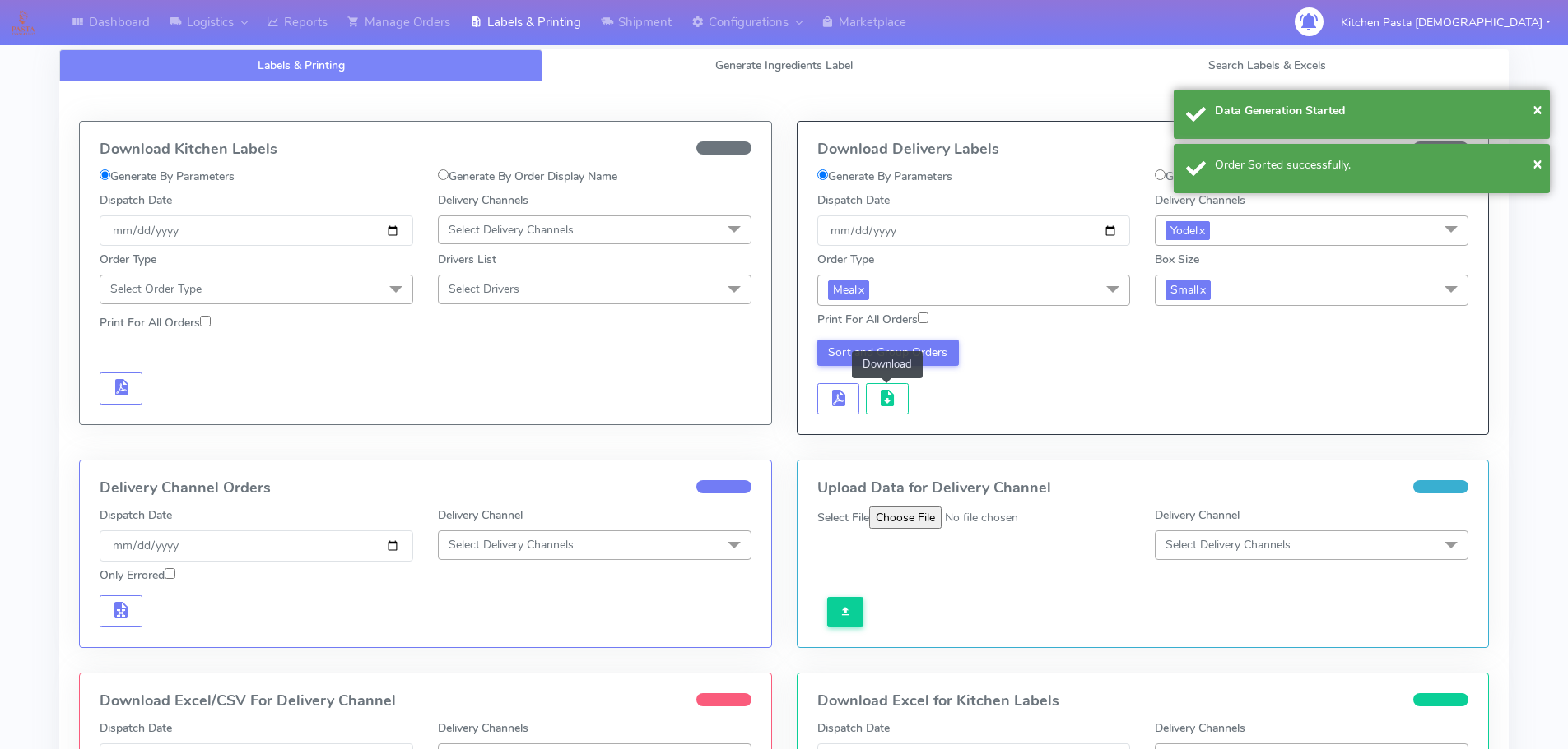
click at [898, 391] on button "button" at bounding box center [886, 400] width 43 height 32
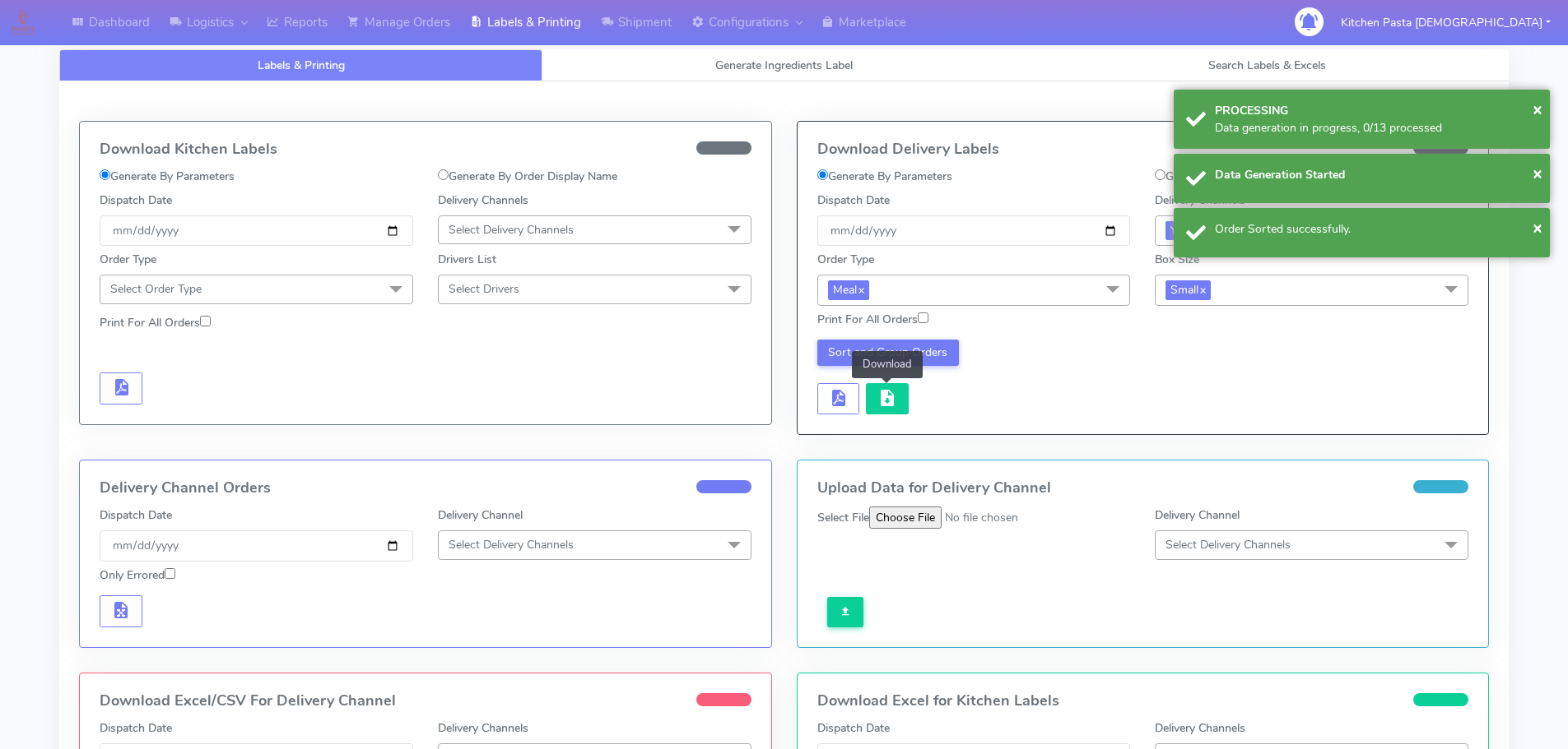
click at [882, 396] on span "button" at bounding box center [887, 401] width 20 height 16
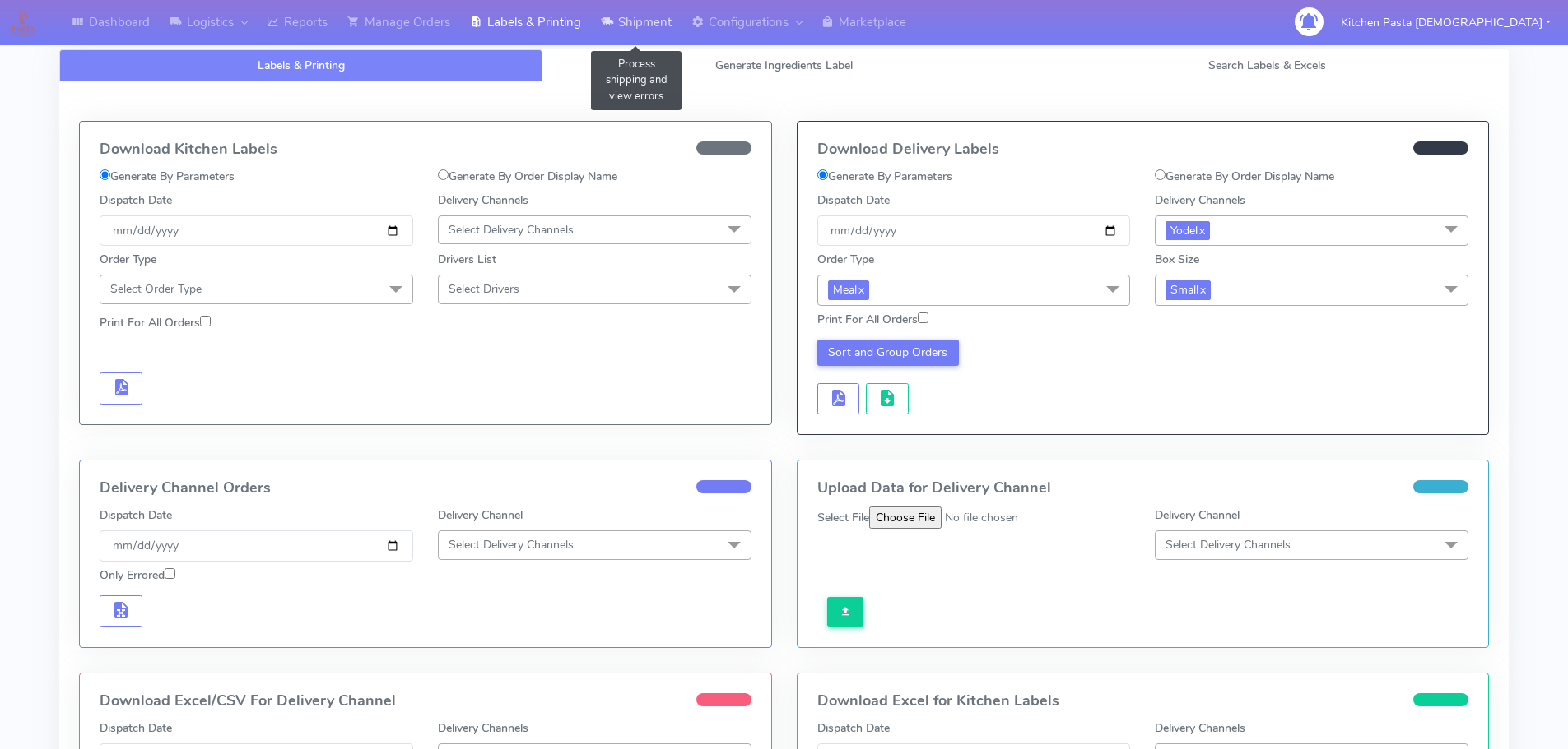
click at [651, 36] on link "Shipment" at bounding box center [636, 23] width 90 height 45
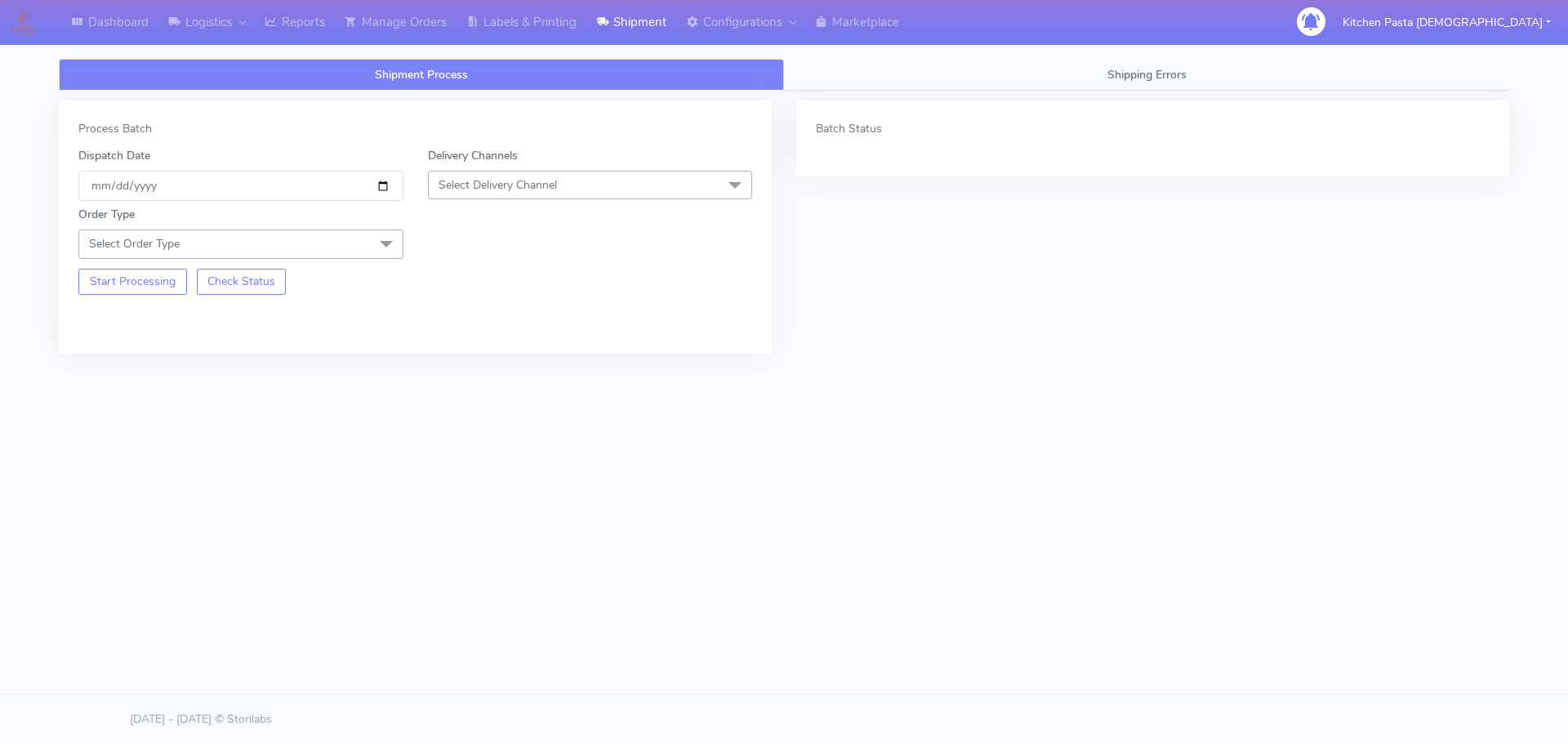
click at [557, 188] on span "Select Delivery Channel" at bounding box center [497, 185] width 119 height 16
click at [476, 379] on li "Yodel" at bounding box center [591, 369] width 324 height 27
click at [382, 242] on span at bounding box center [386, 245] width 32 height 31
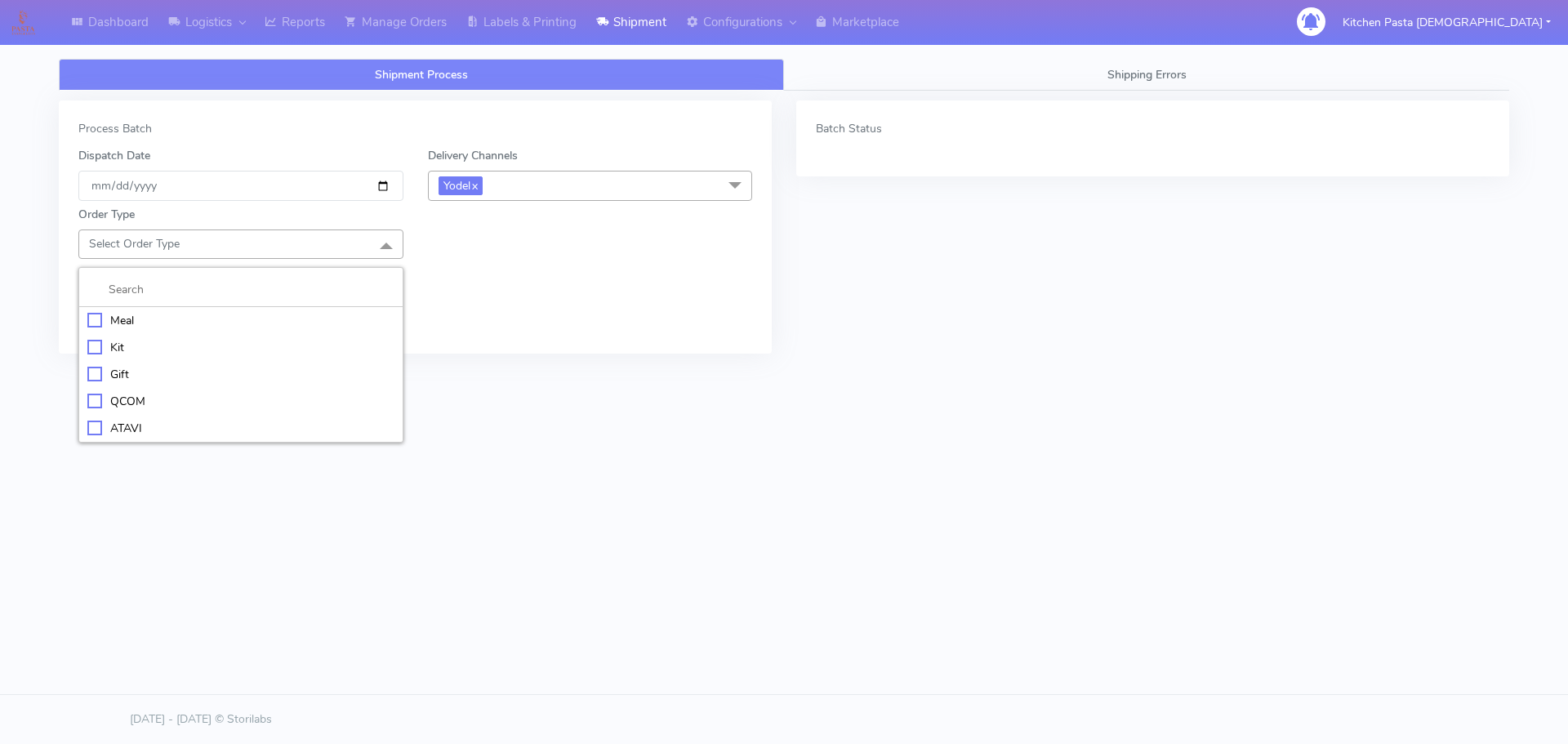
click at [114, 342] on div "Kit" at bounding box center [241, 347] width 307 height 17
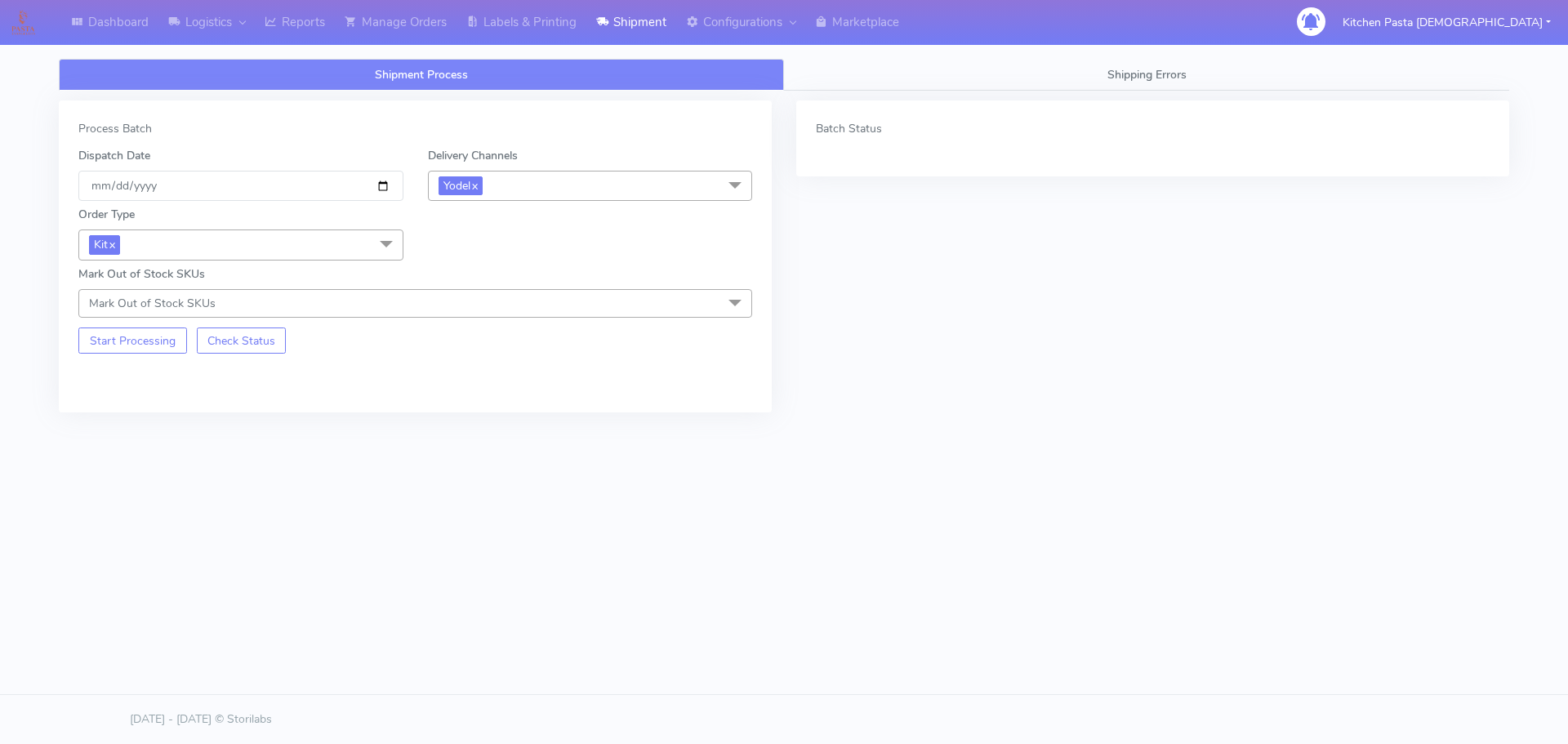
click at [142, 325] on div "Start Processing Check Status" at bounding box center [241, 335] width 349 height 36
click at [138, 355] on div "Process Batch Dispatch Date [DATE] Delivery Channels Yodel x DHL OnFleet Royal …" at bounding box center [415, 257] width 713 height 312
click at [144, 351] on button "Start Processing" at bounding box center [132, 340] width 109 height 26
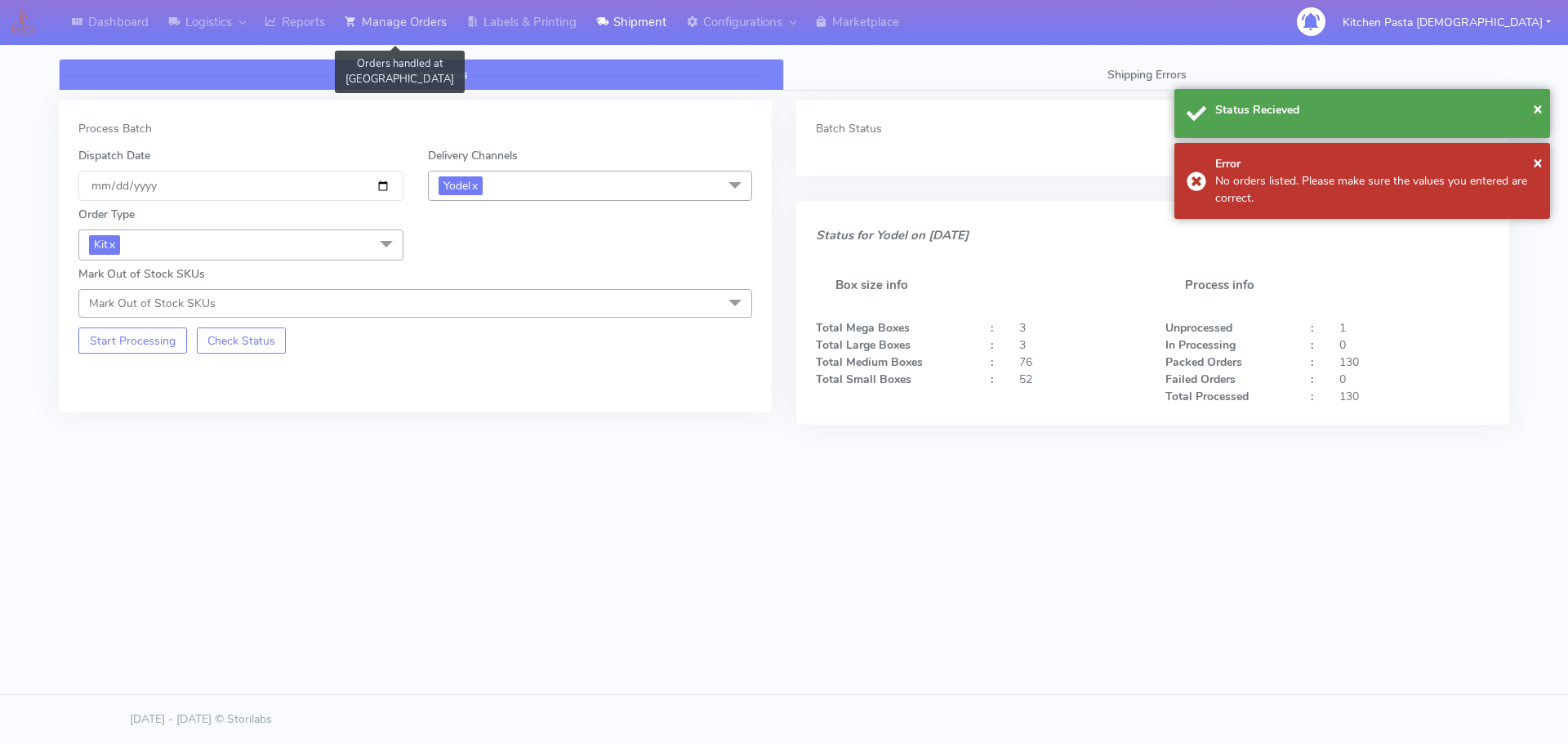
click at [446, 20] on link "Manage Orders" at bounding box center [395, 22] width 122 height 45
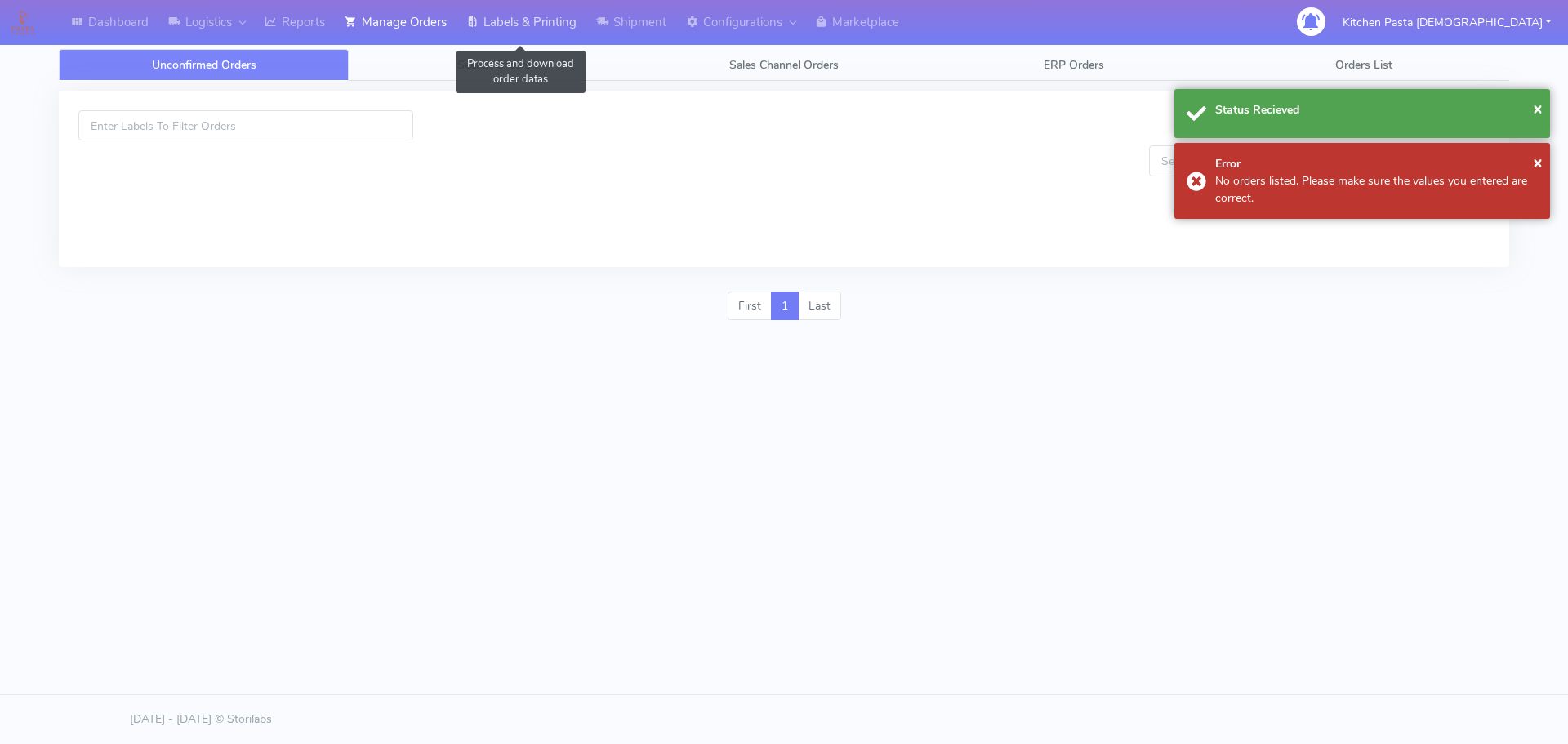
click at [497, 20] on link "Labels & Printing" at bounding box center [521, 22] width 129 height 45
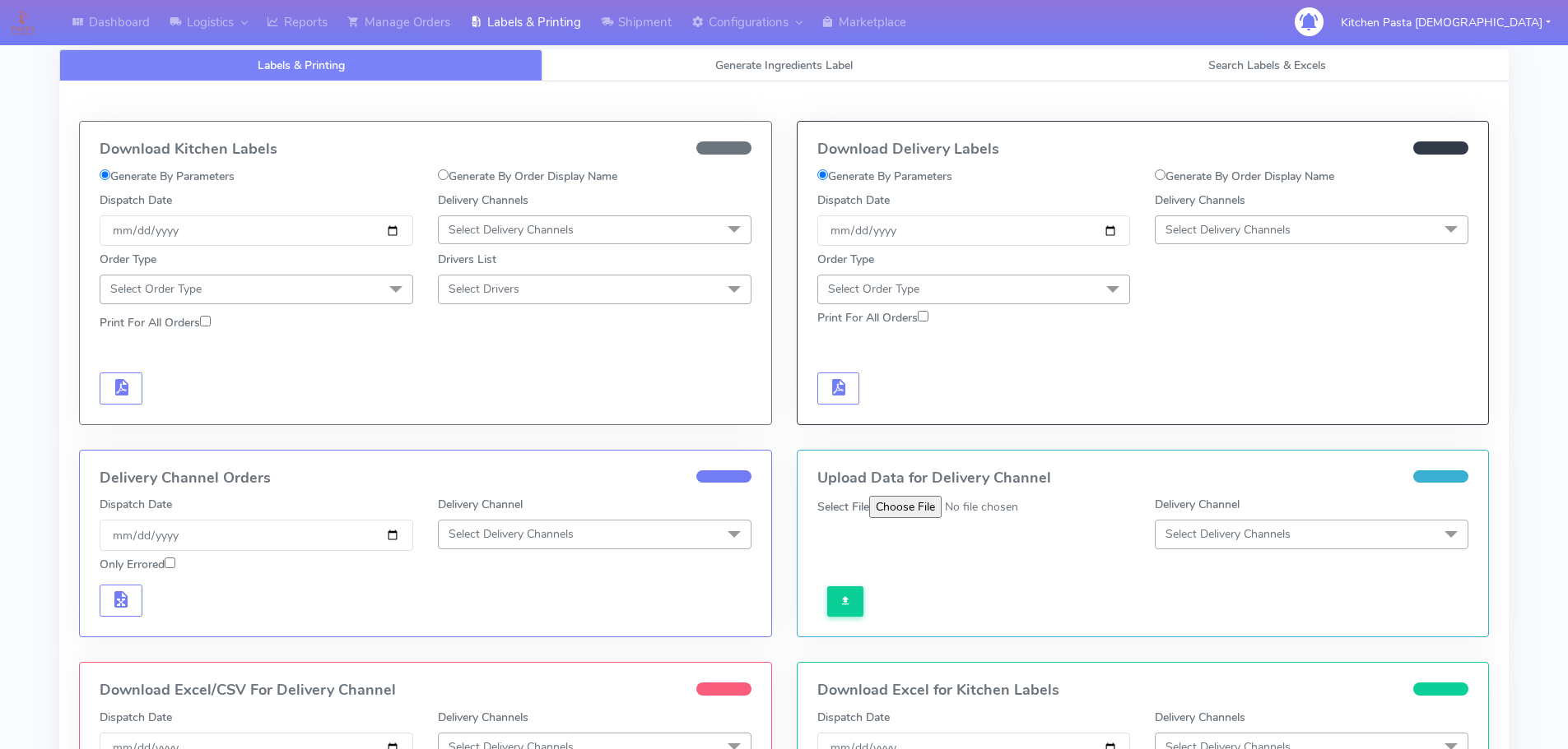
click at [522, 242] on span "Select Delivery Channels" at bounding box center [594, 230] width 314 height 28
click at [490, 354] on div "Royal Mail" at bounding box center [594, 360] width 295 height 18
click at [396, 278] on span at bounding box center [396, 290] width 33 height 31
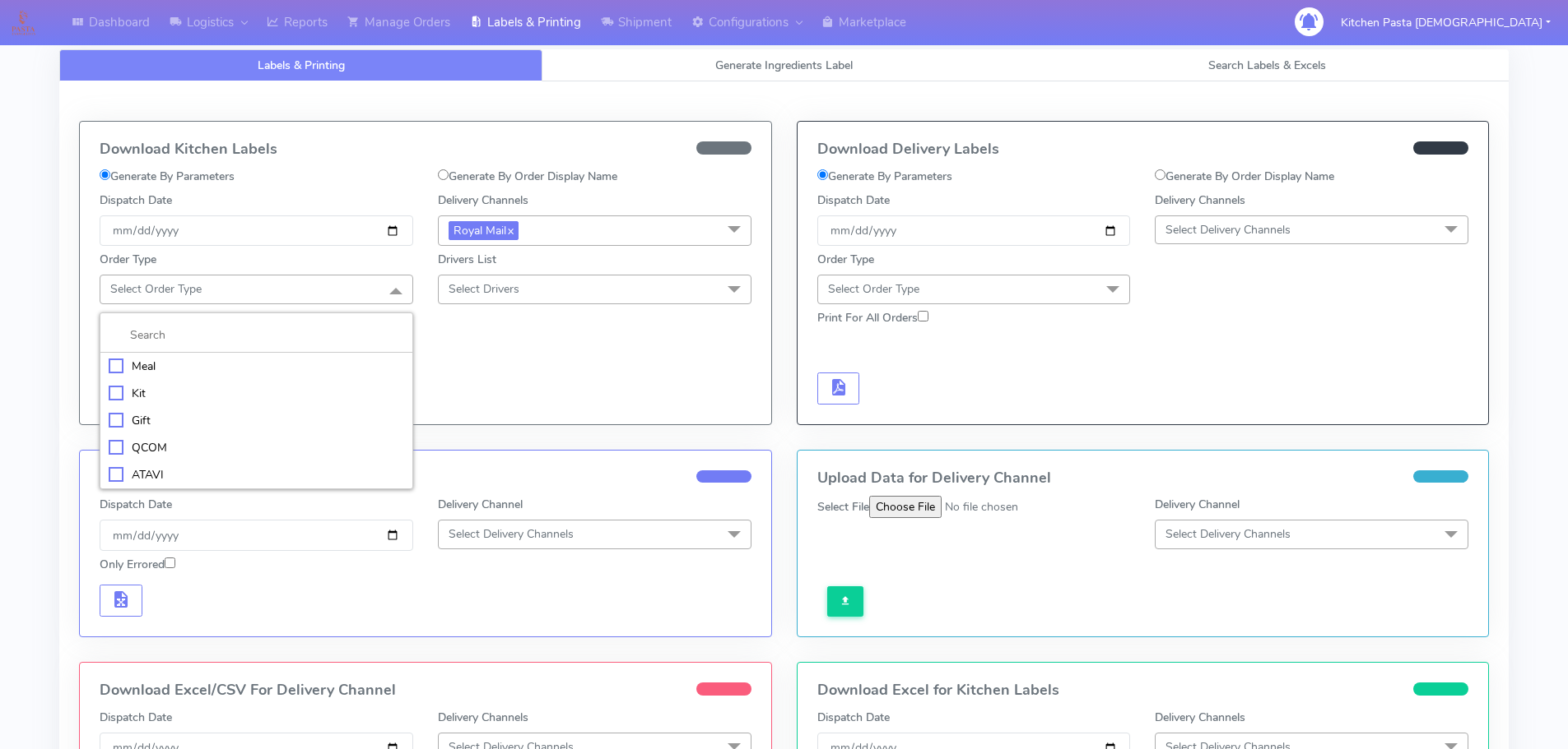
click at [207, 370] on div "Meal" at bounding box center [256, 366] width 295 height 18
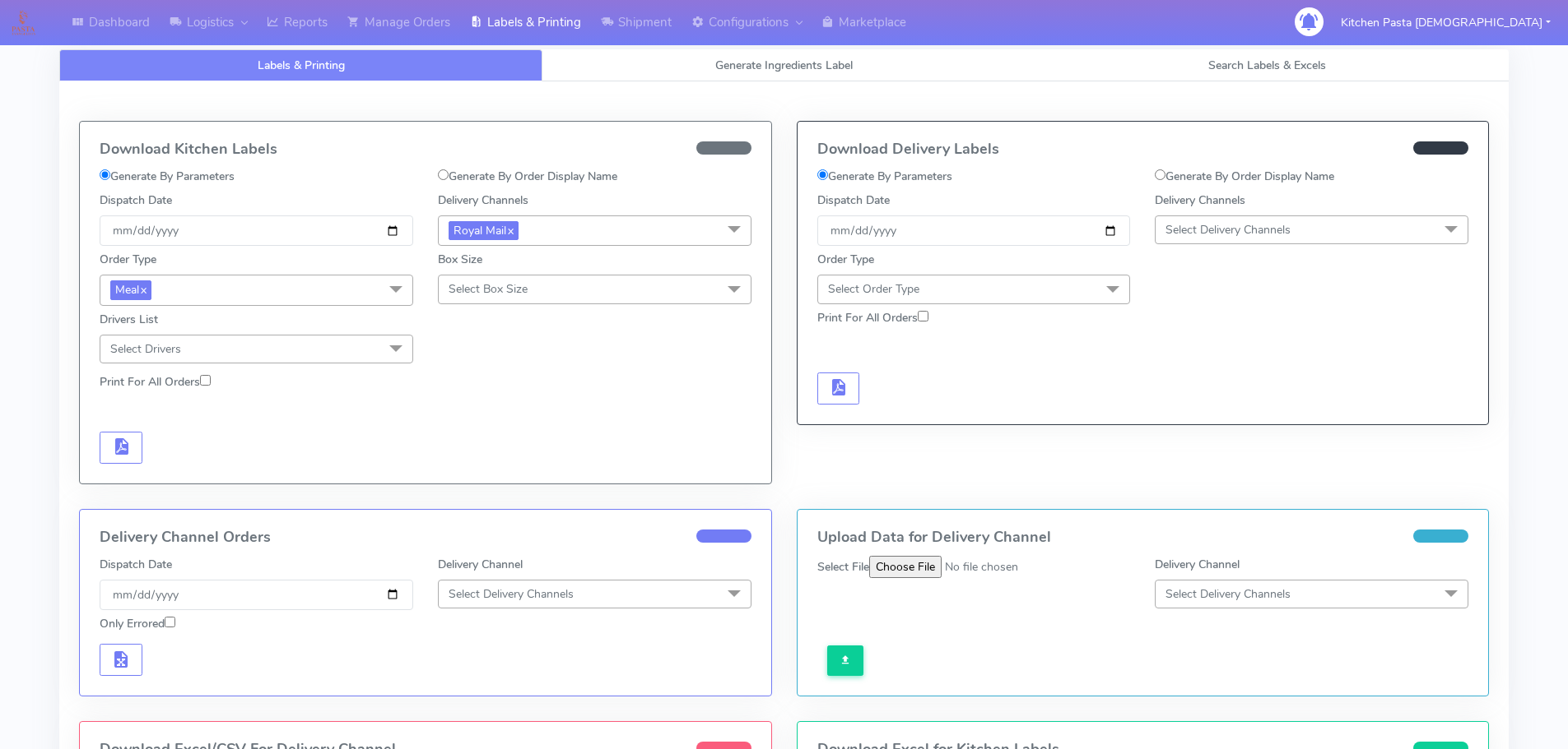
click at [512, 293] on span "Select Box Size" at bounding box center [488, 289] width 79 height 16
click at [482, 424] on div "Medium" at bounding box center [594, 420] width 295 height 18
click at [125, 442] on span "button" at bounding box center [121, 450] width 20 height 16
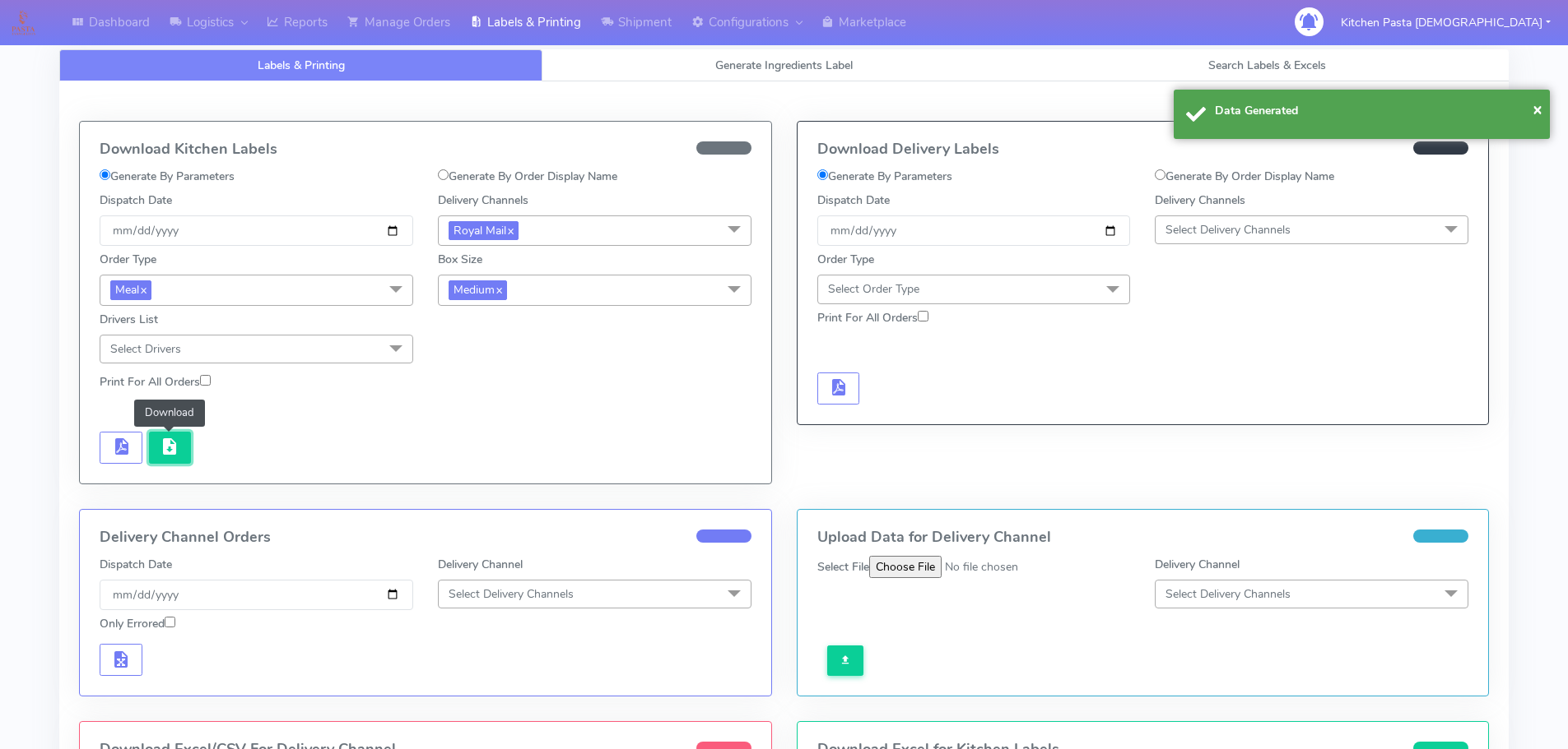
click at [185, 458] on button "button" at bounding box center [170, 448] width 43 height 32
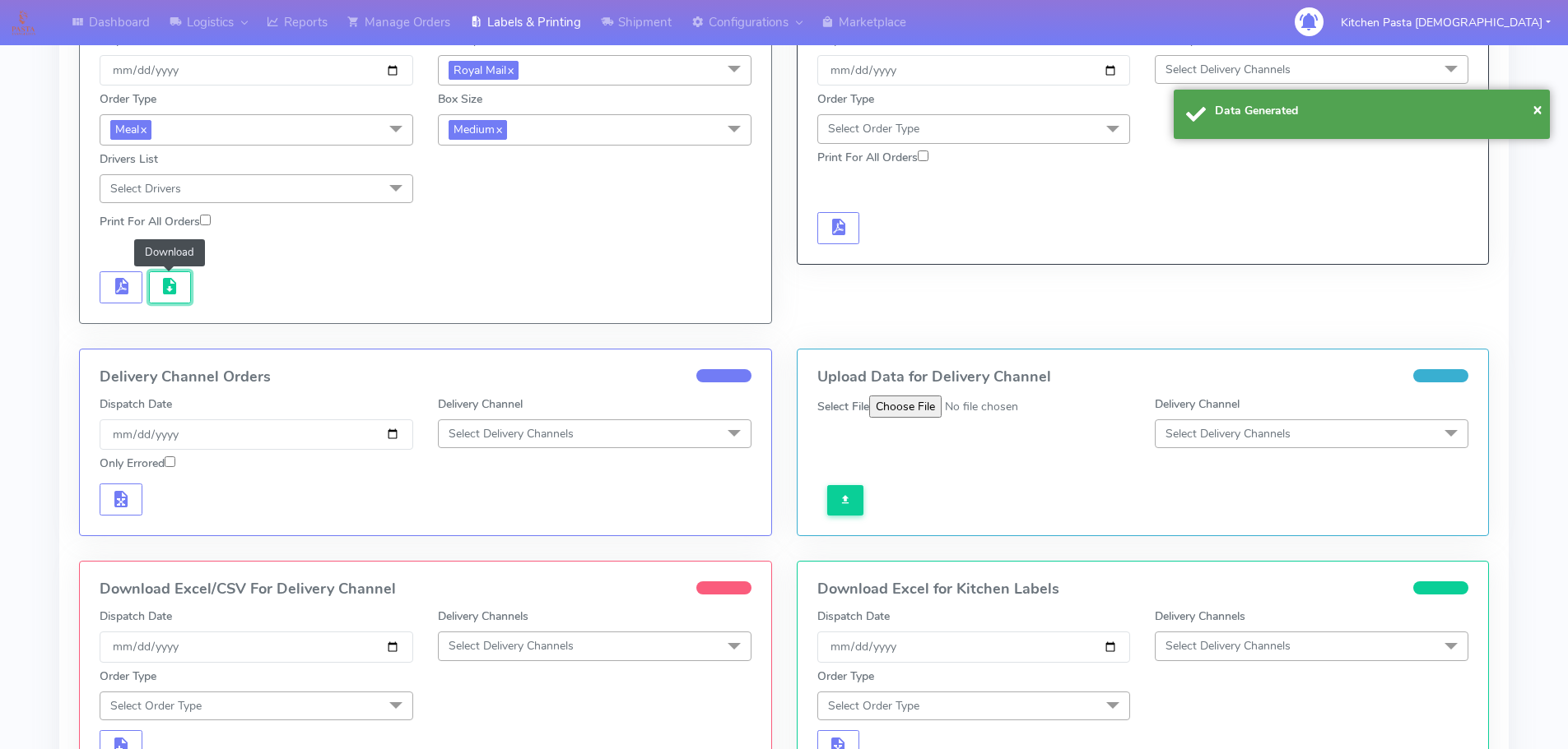
scroll to position [165, 0]
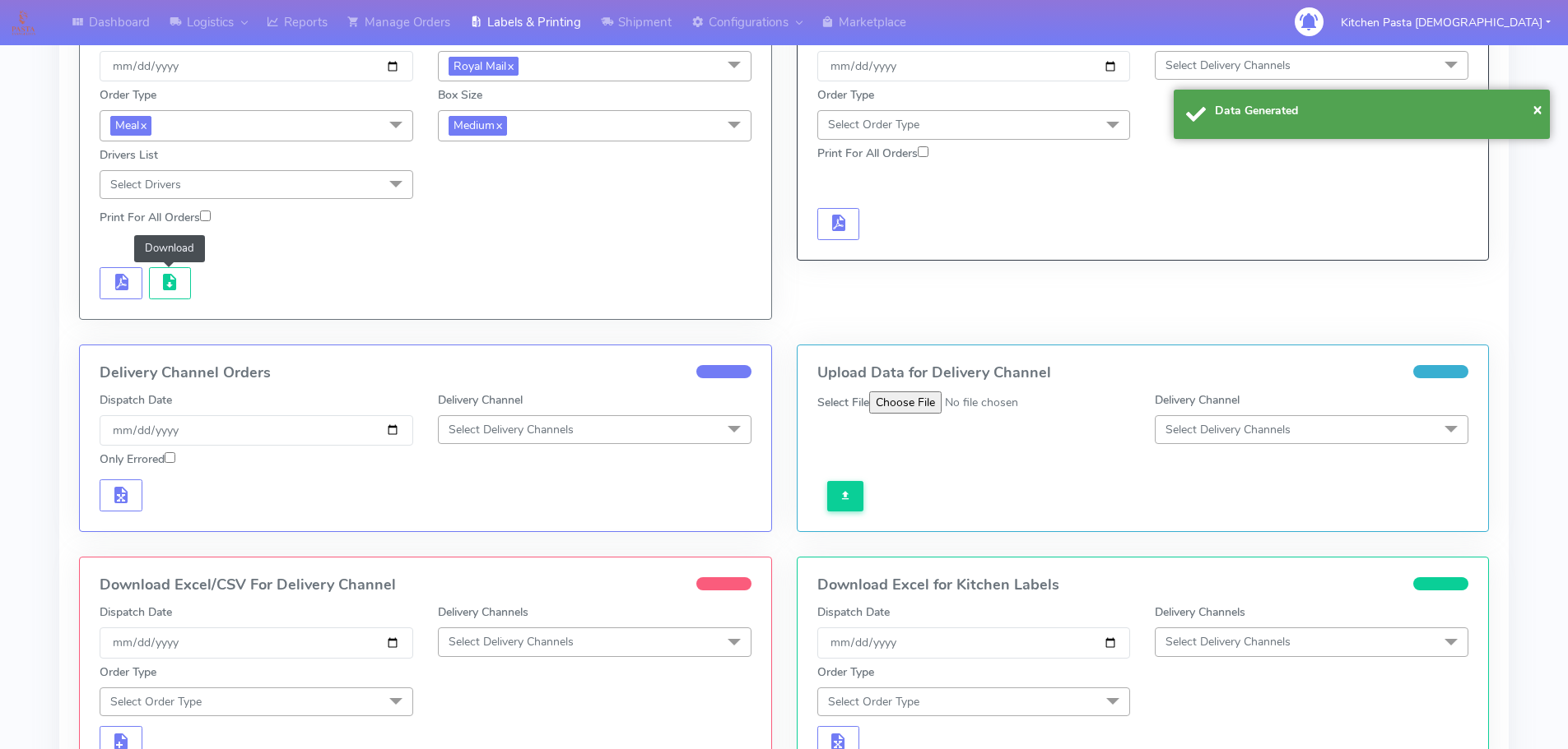
click at [526, 639] on span "Select Delivery Channels" at bounding box center [511, 642] width 125 height 16
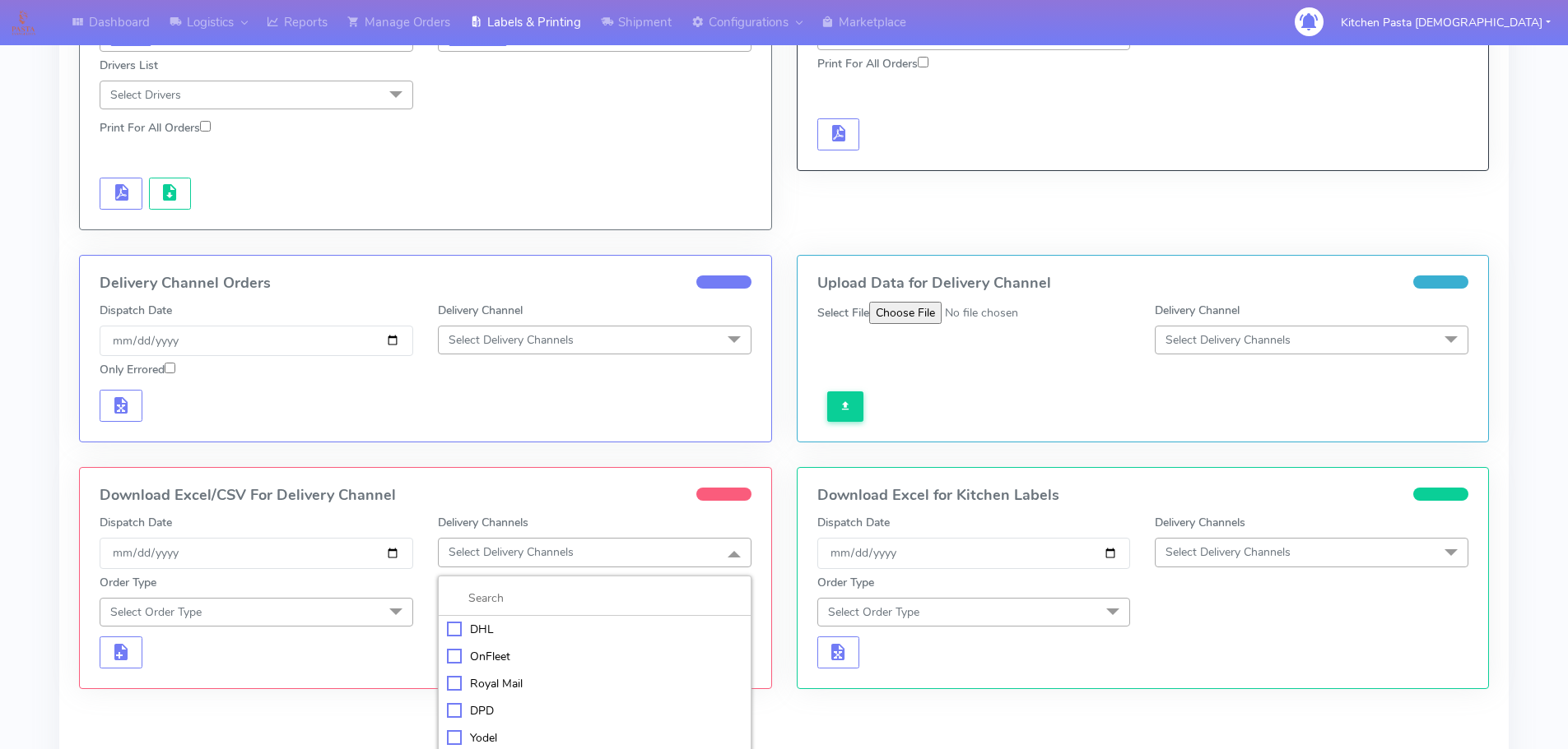
scroll to position [391, 0]
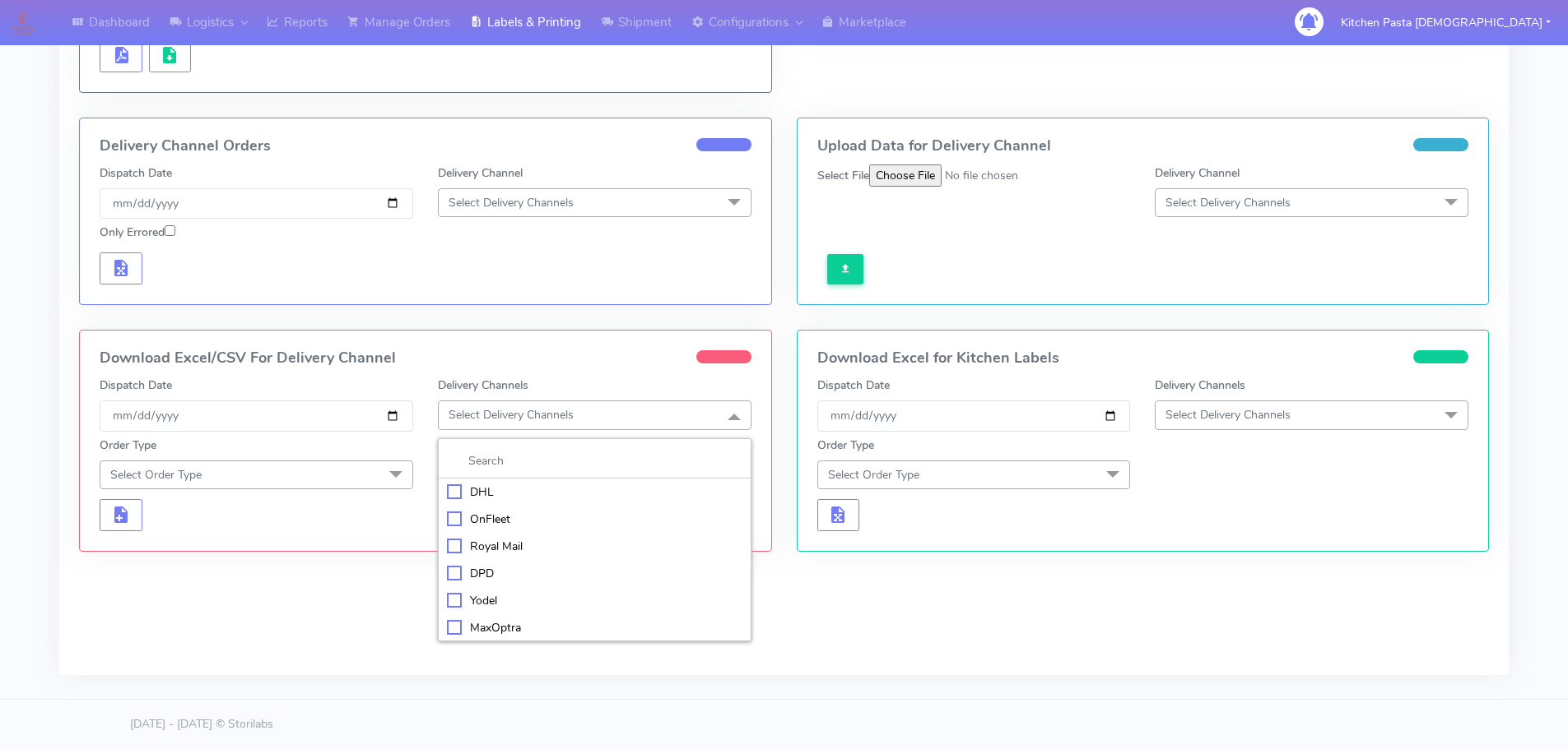
click at [499, 553] on div "Royal Mail" at bounding box center [594, 547] width 295 height 18
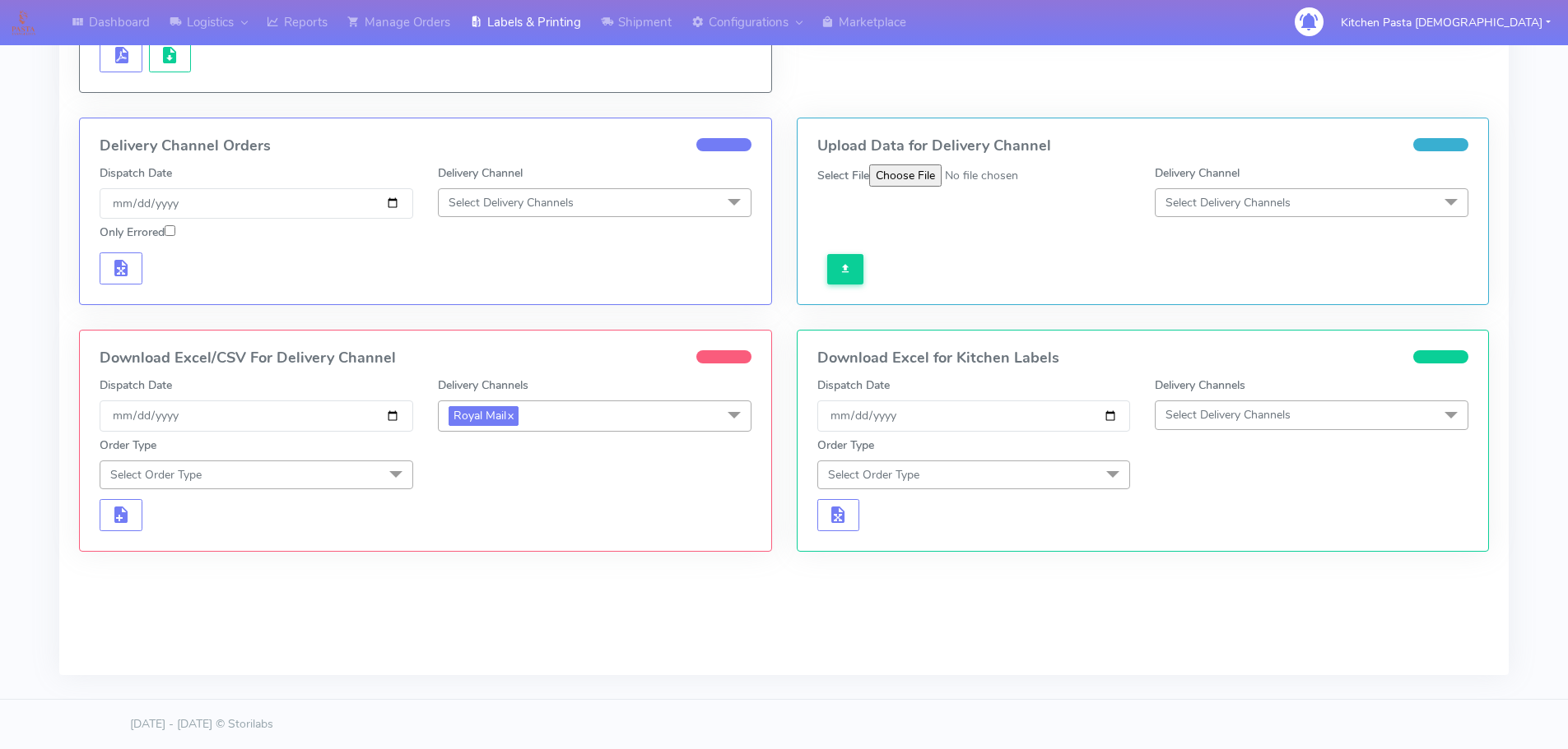
click at [383, 471] on span at bounding box center [396, 476] width 33 height 31
click at [156, 550] on div "Meal" at bounding box center [256, 551] width 295 height 18
click at [481, 481] on span "Select Box Size" at bounding box center [488, 475] width 79 height 16
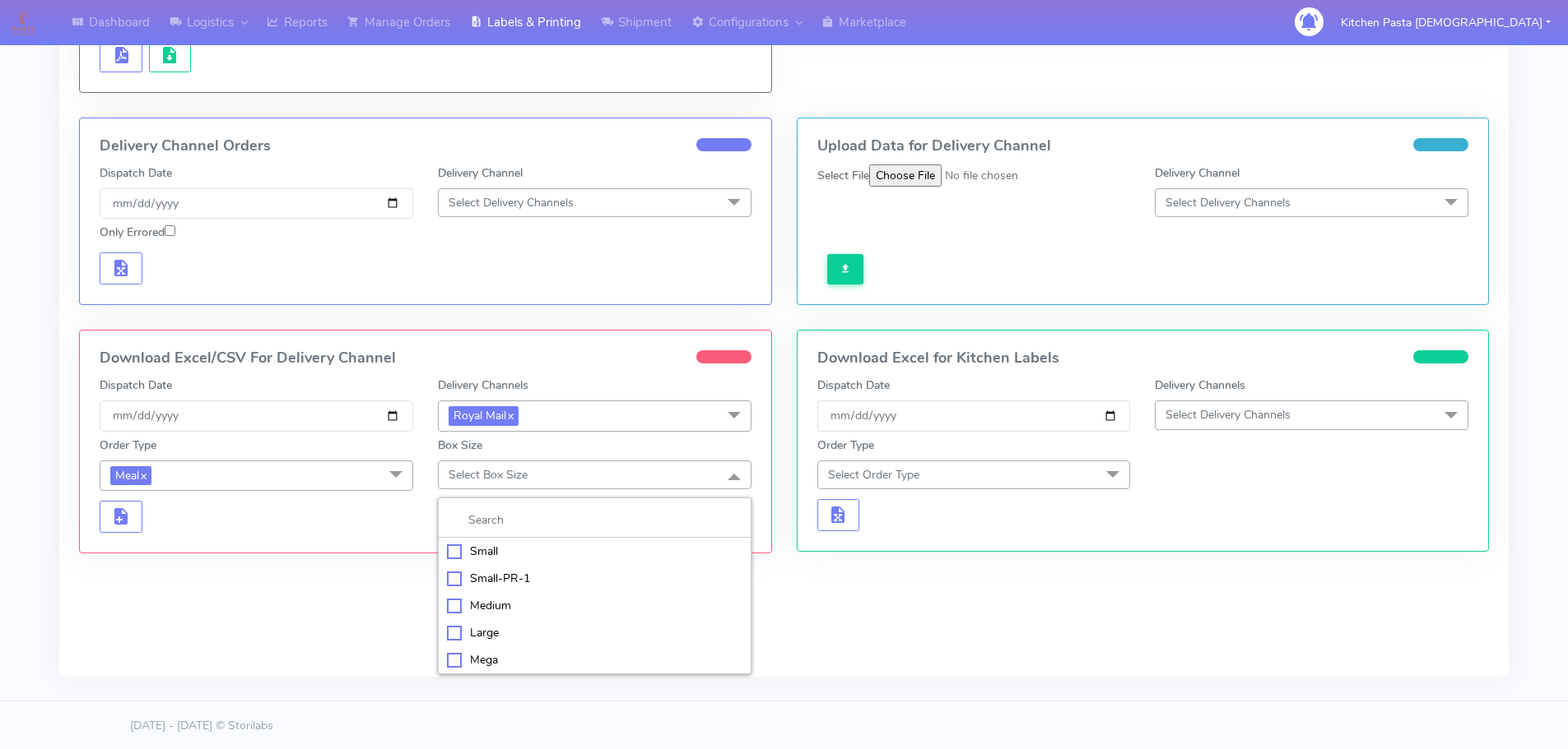
click at [462, 615] on li "Medium" at bounding box center [594, 605] width 312 height 27
click at [101, 535] on div "Download Excel/CSV For Delivery Channel Dispatch Date [DATE] Delivery Channels …" at bounding box center [425, 442] width 692 height 222
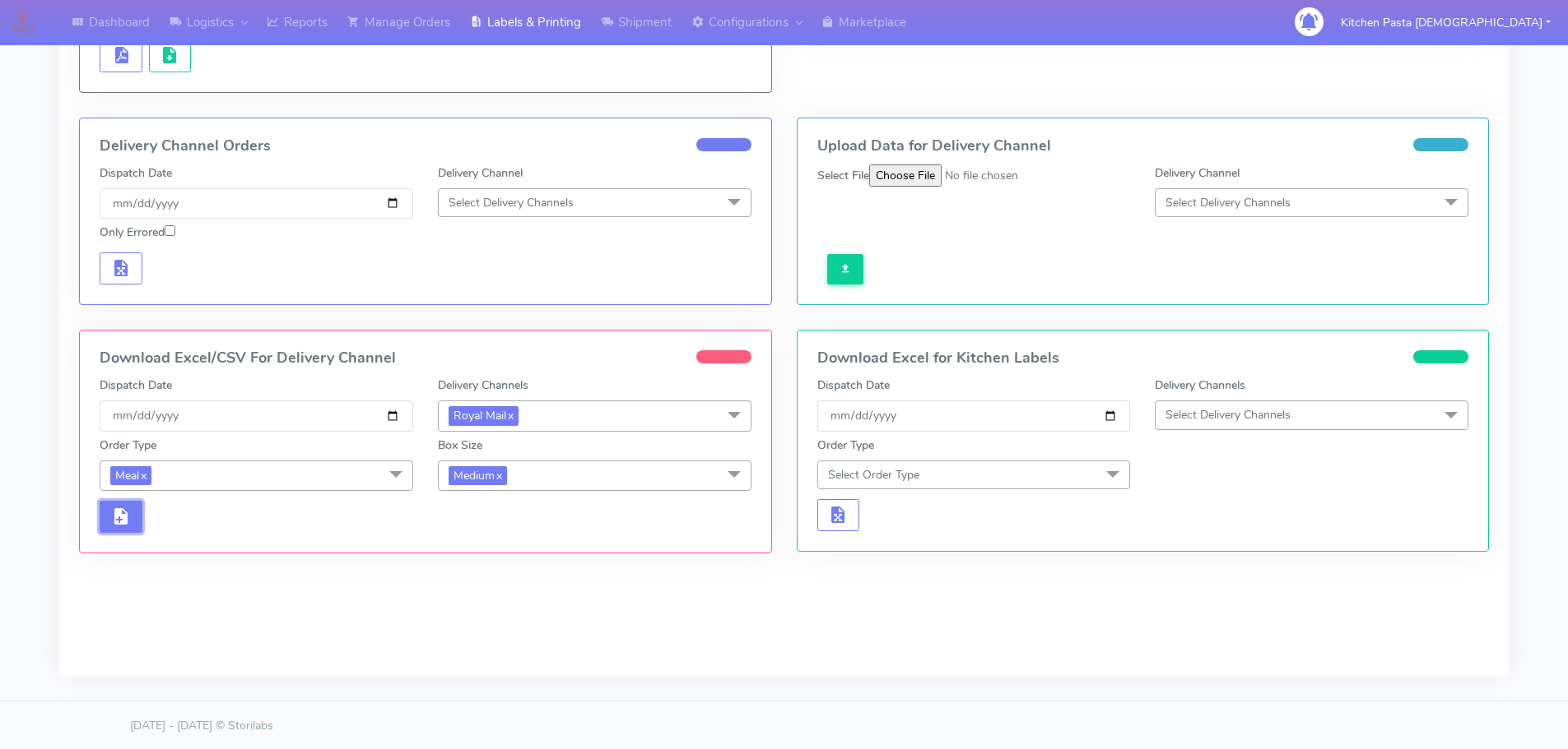
click at [129, 532] on button "button" at bounding box center [120, 517] width 43 height 32
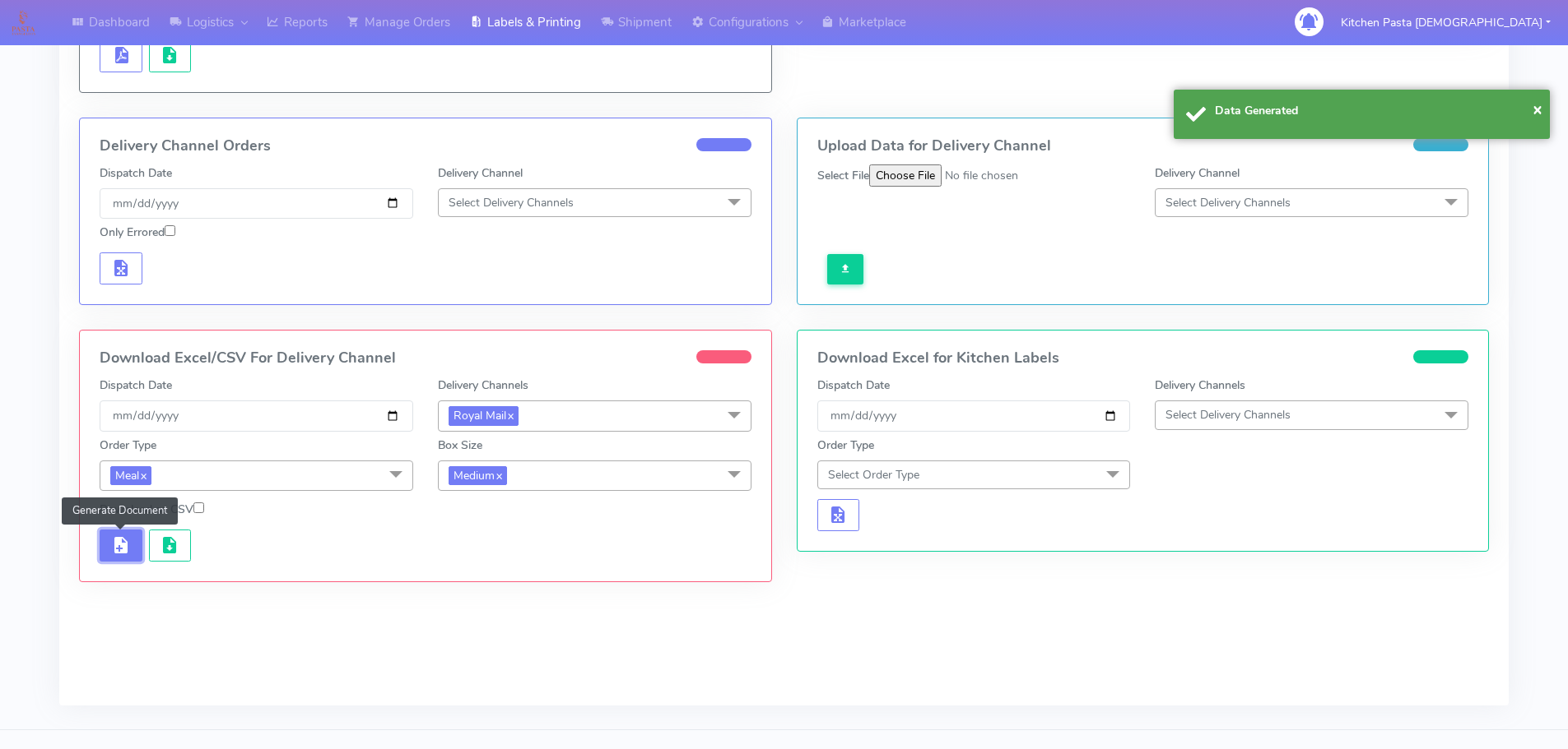
click at [141, 532] on button "button" at bounding box center [120, 546] width 43 height 32
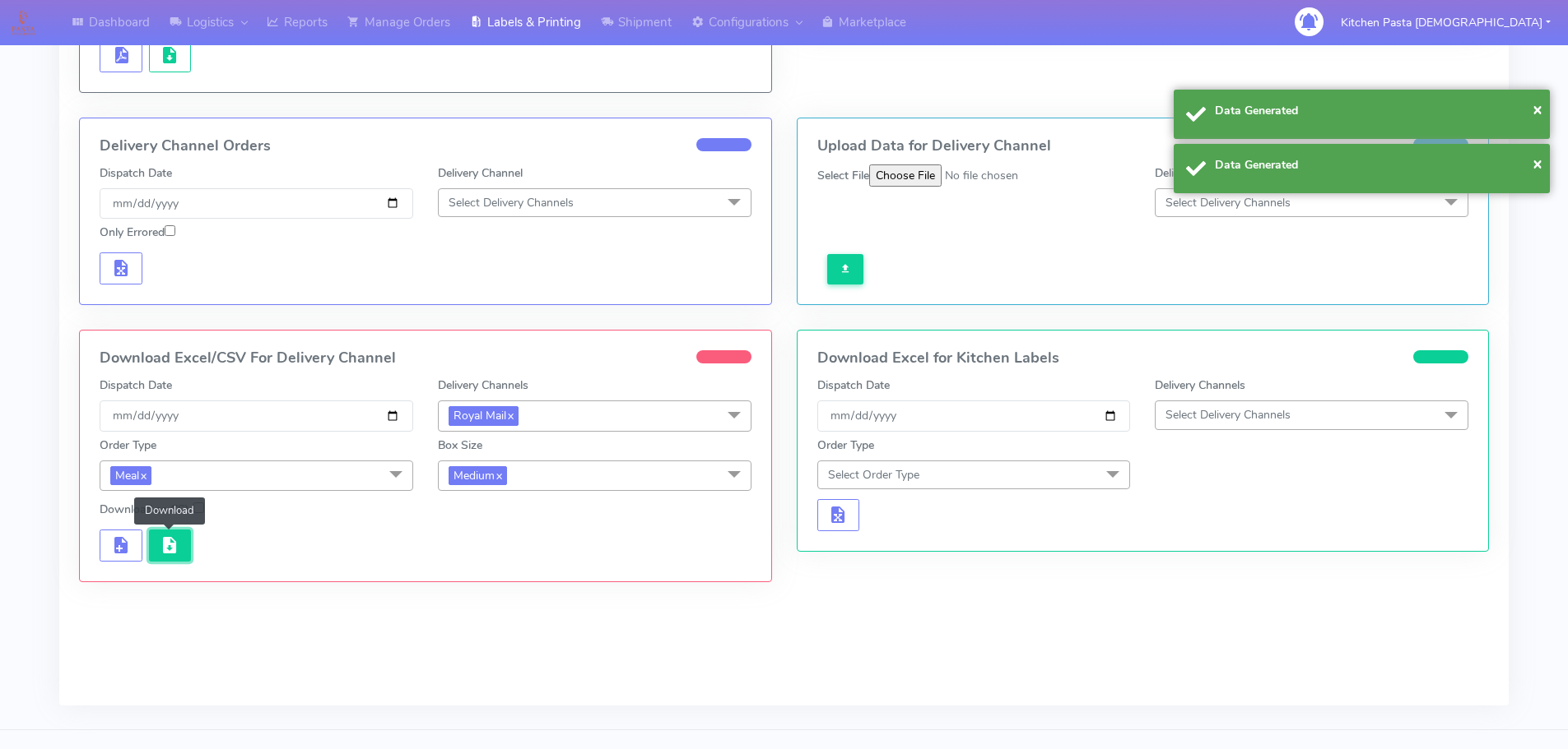
click at [158, 543] on button "button" at bounding box center [170, 546] width 43 height 32
